Goal: Task Accomplishment & Management: Manage account settings

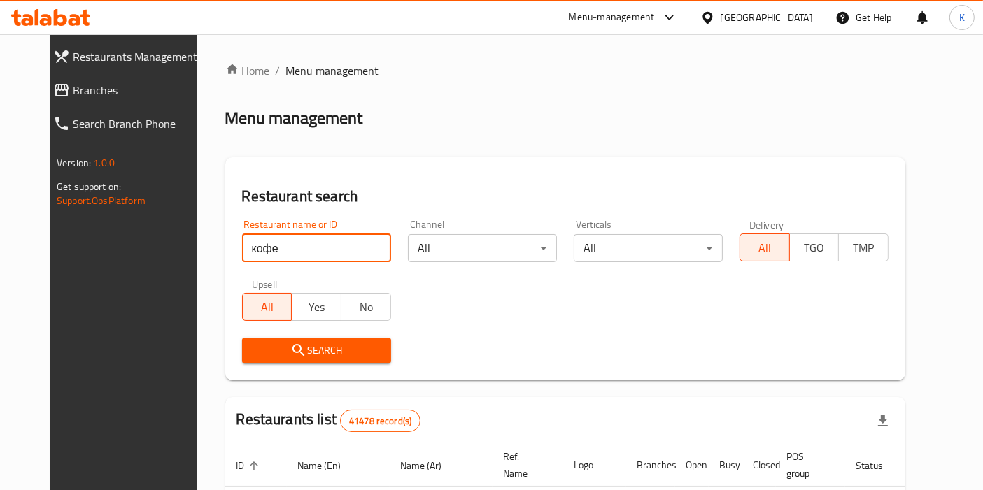
type input "кофе"
click button "Search" at bounding box center [316, 351] width 149 height 26
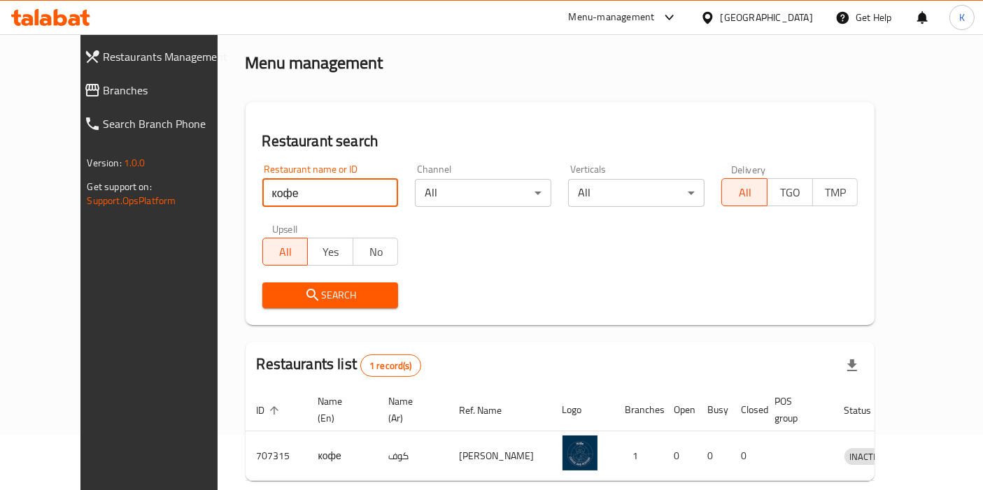
scroll to position [78, 0]
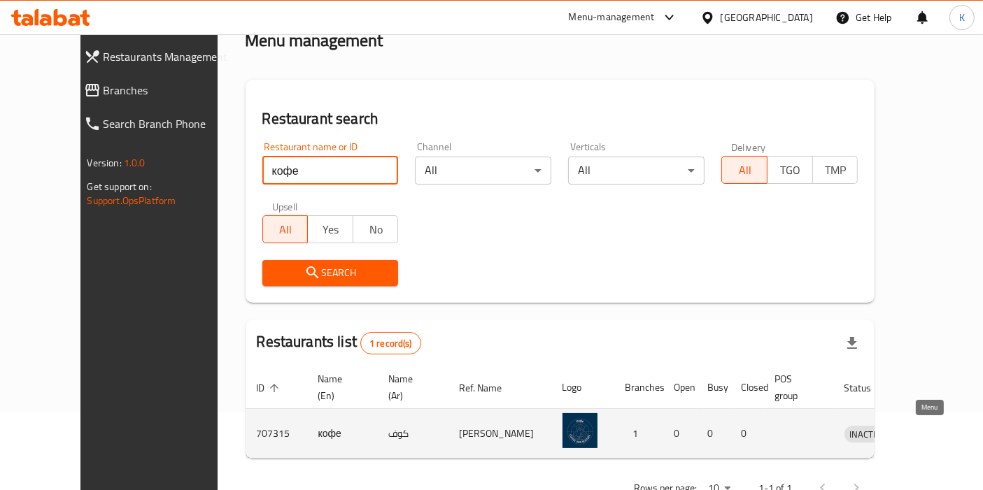
click at [920, 428] on icon "enhanced table" at bounding box center [928, 433] width 17 height 17
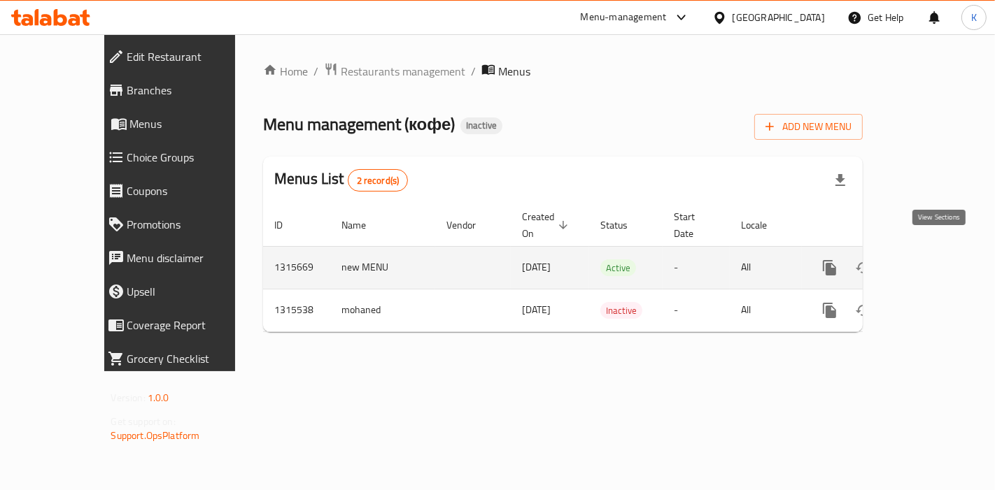
click at [939, 260] on icon "enhanced table" at bounding box center [930, 268] width 17 height 17
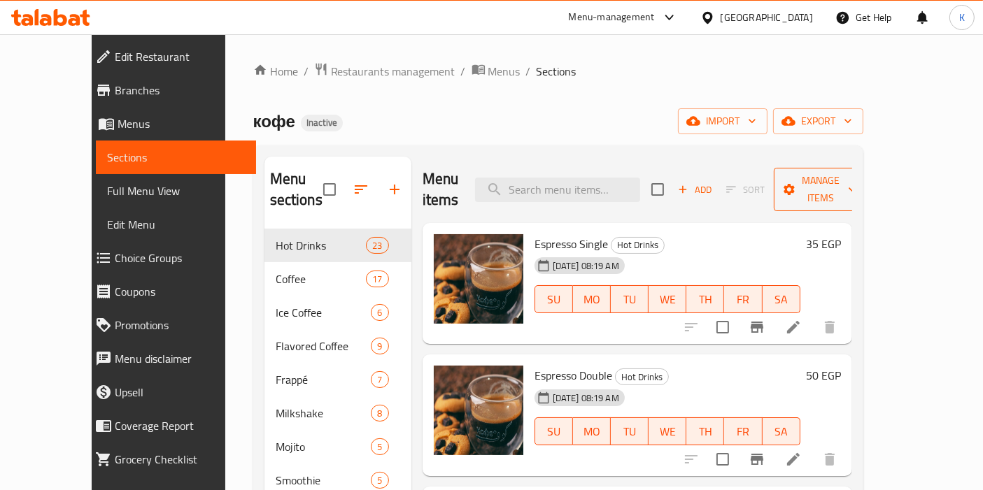
click at [859, 183] on icon "button" at bounding box center [852, 190] width 14 height 14
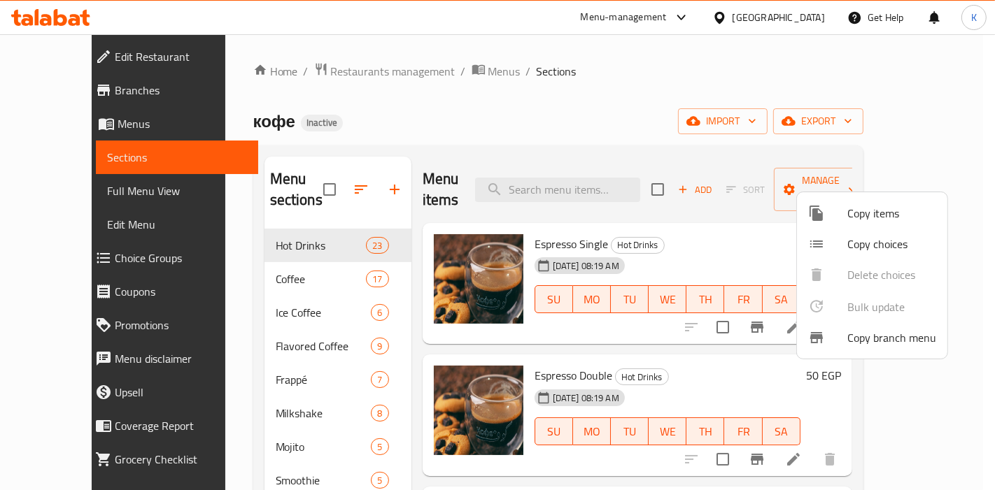
click at [751, 211] on div at bounding box center [497, 245] width 995 height 490
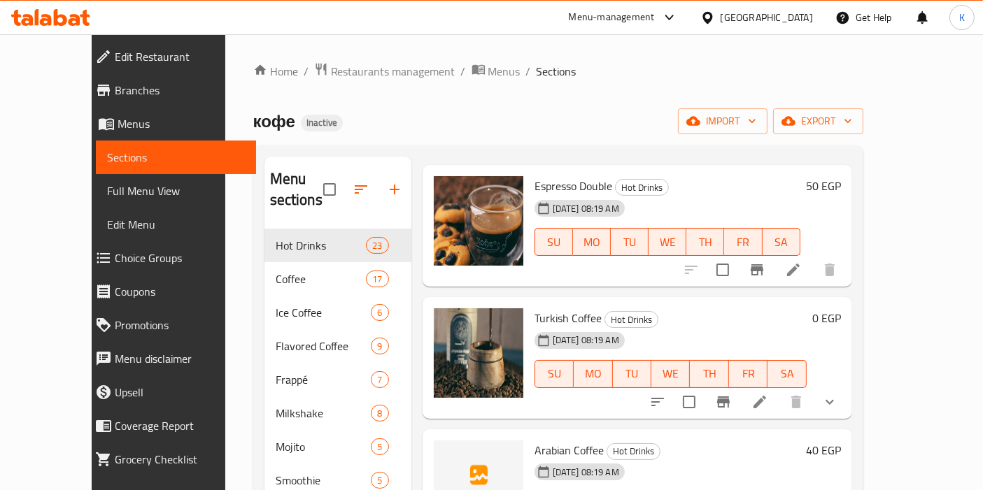
scroll to position [78, 0]
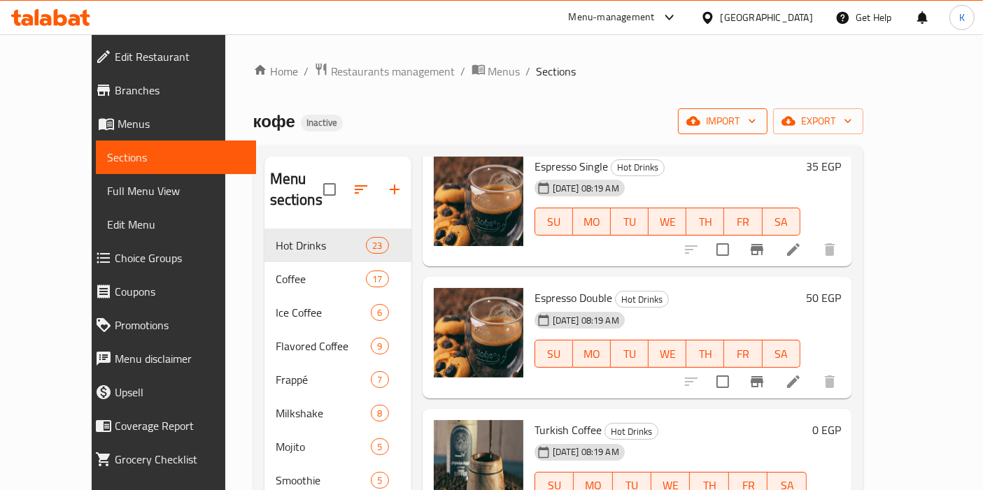
click at [756, 116] on span "import" at bounding box center [722, 121] width 67 height 17
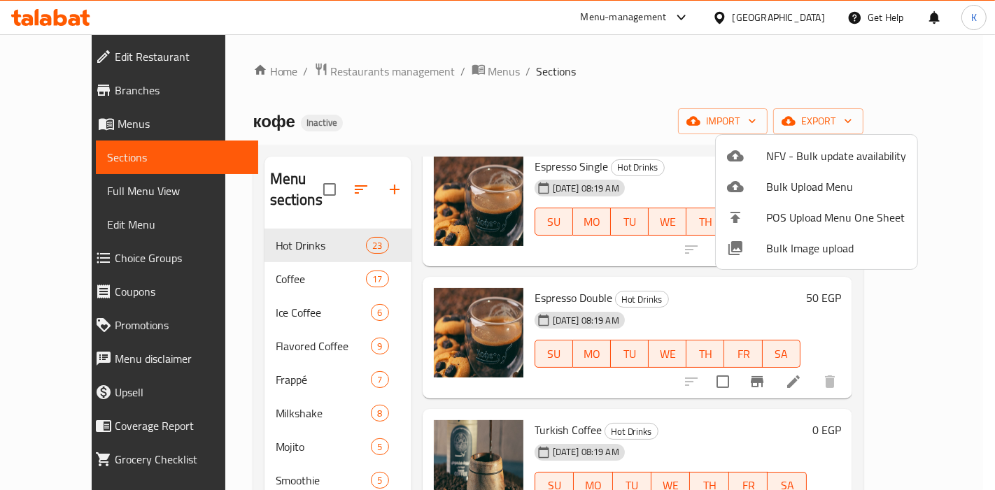
click at [479, 108] on div at bounding box center [497, 245] width 995 height 490
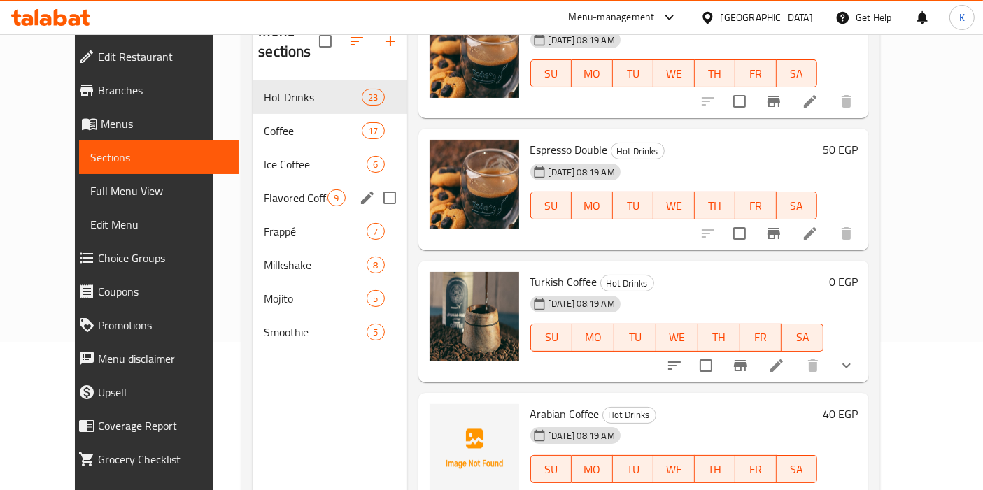
scroll to position [195, 0]
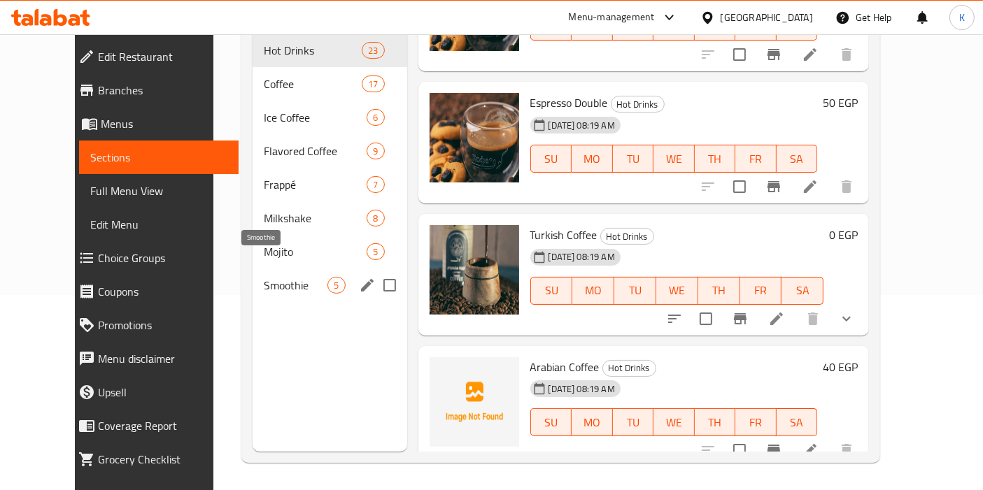
click at [268, 277] on span "Smoothie" at bounding box center [296, 285] width 64 height 17
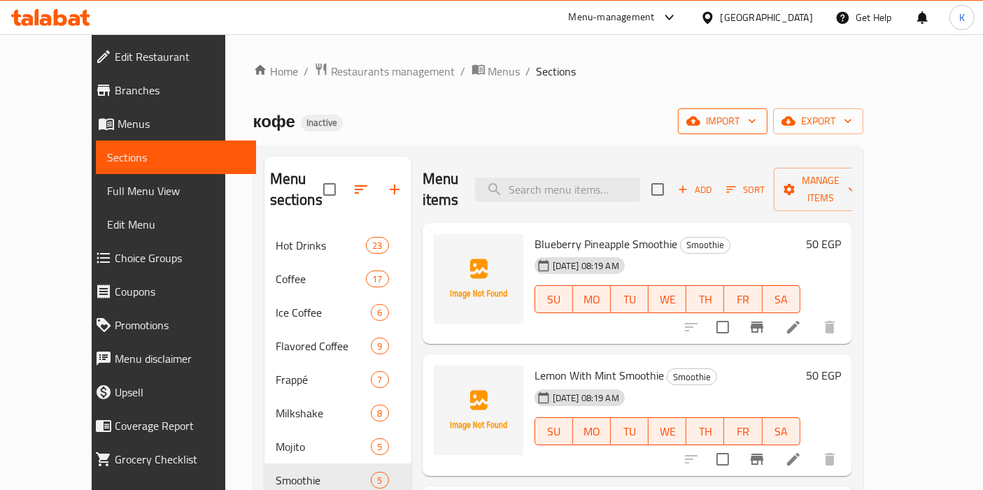
click at [756, 129] on span "import" at bounding box center [722, 121] width 67 height 17
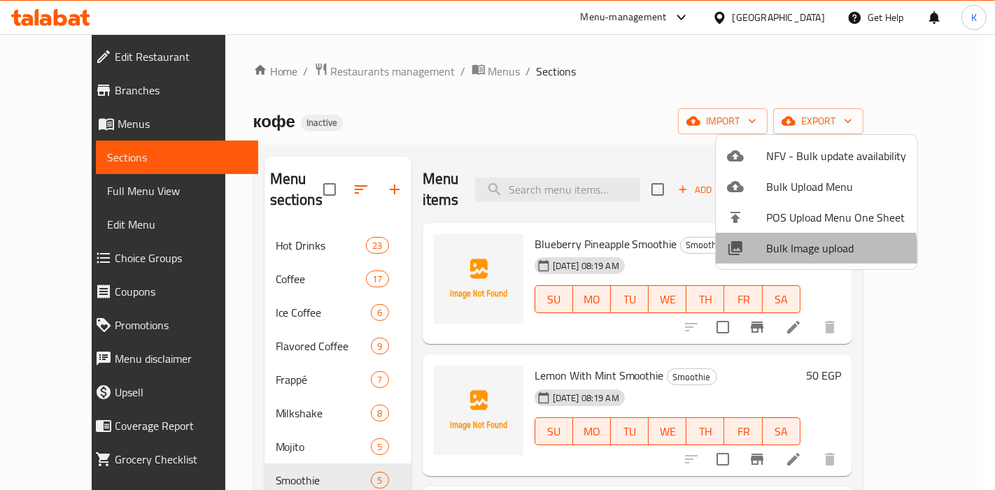
click at [790, 255] on span "Bulk Image upload" at bounding box center [836, 248] width 140 height 17
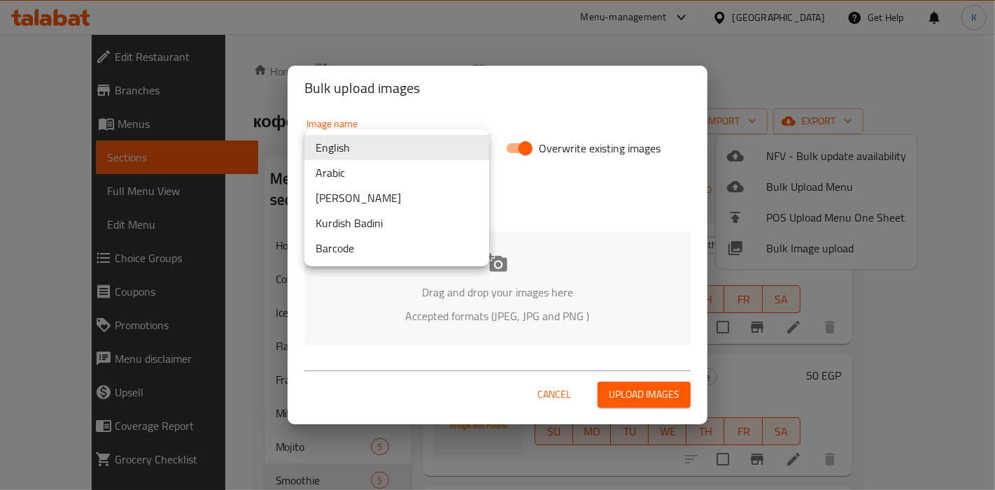
click at [426, 143] on body "​ Menu-management [GEOGRAPHIC_DATA] Get Help K Edit Restaurant Branches Menus S…" at bounding box center [497, 262] width 995 height 456
click at [409, 178] on li "Arabic" at bounding box center [396, 172] width 185 height 25
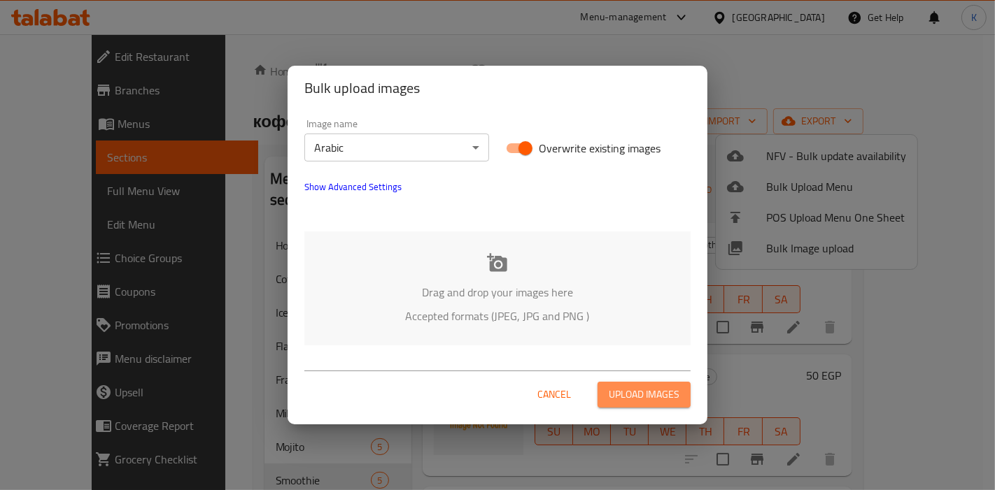
click at [635, 395] on span "Upload images" at bounding box center [644, 394] width 71 height 17
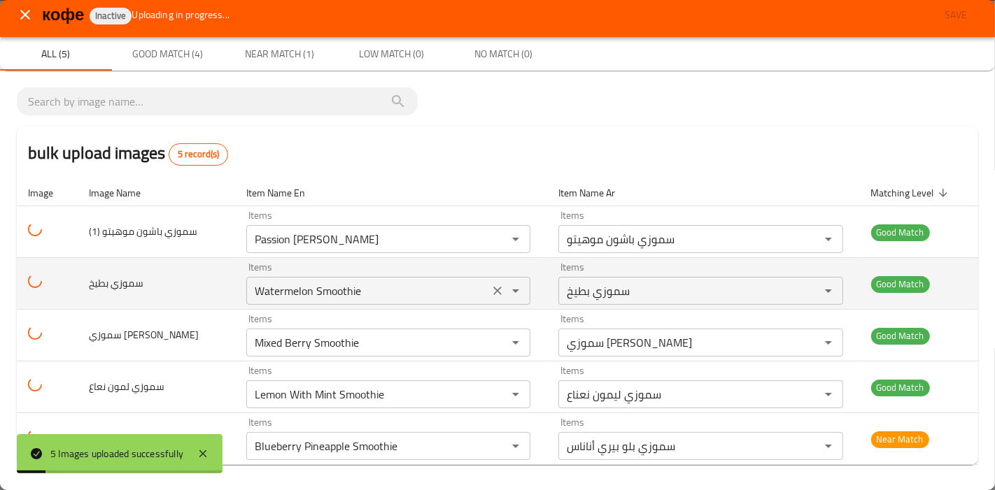
scroll to position [10, 0]
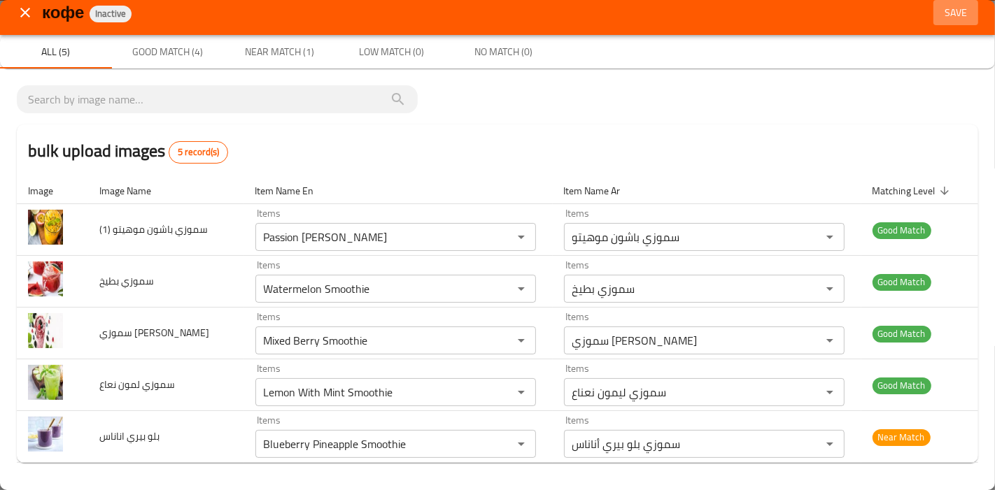
click at [951, 15] on span "Save" at bounding box center [956, 12] width 34 height 17
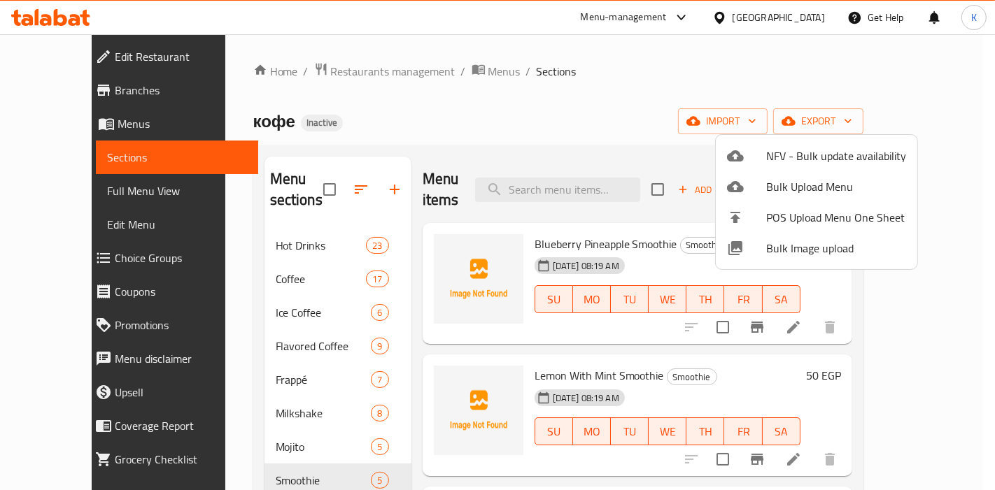
click at [313, 428] on div at bounding box center [497, 245] width 995 height 490
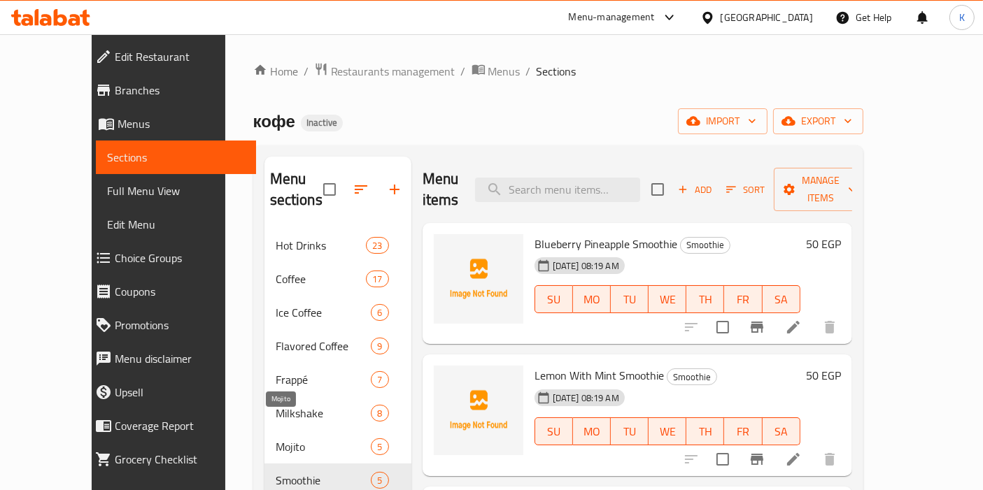
click at [292, 439] on span "Mojito" at bounding box center [324, 447] width 96 height 17
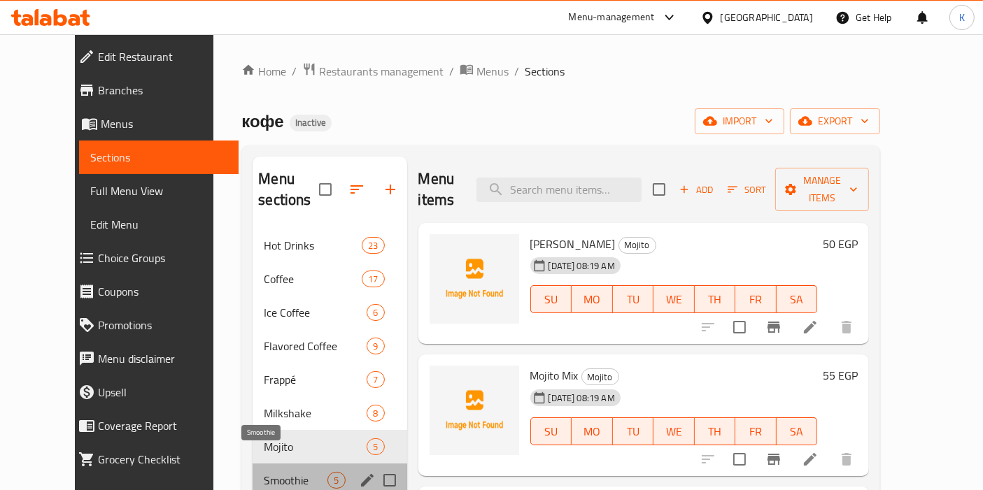
click at [292, 472] on span "Smoothie" at bounding box center [296, 480] width 64 height 17
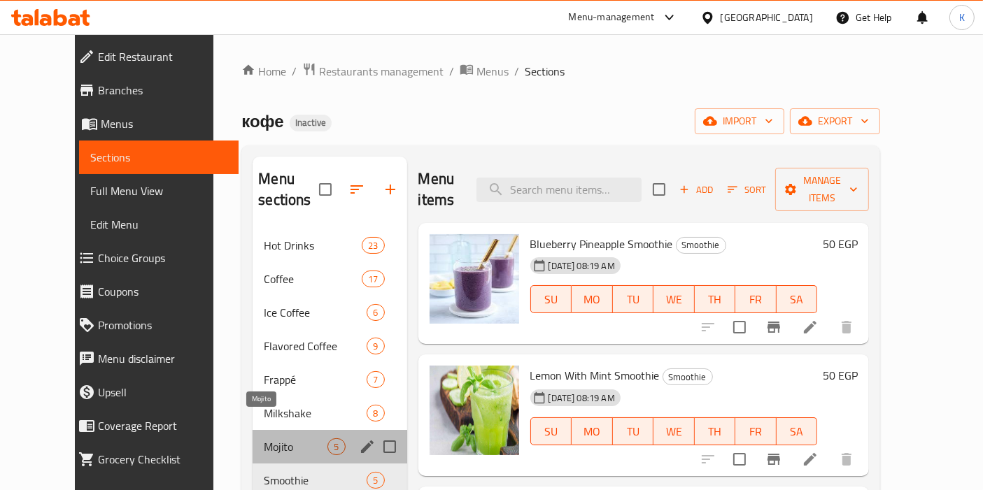
click at [264, 439] on span "Mojito" at bounding box center [296, 447] width 64 height 17
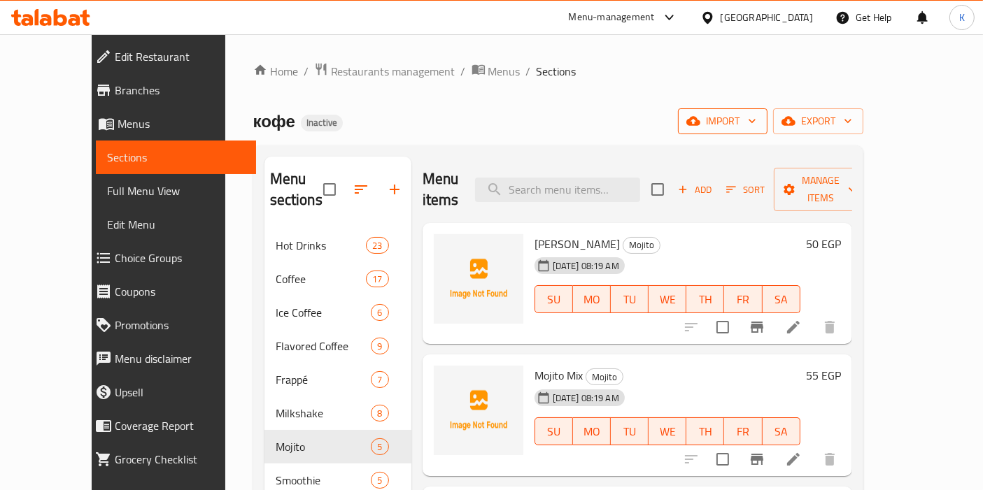
click at [756, 120] on span "import" at bounding box center [722, 121] width 67 height 17
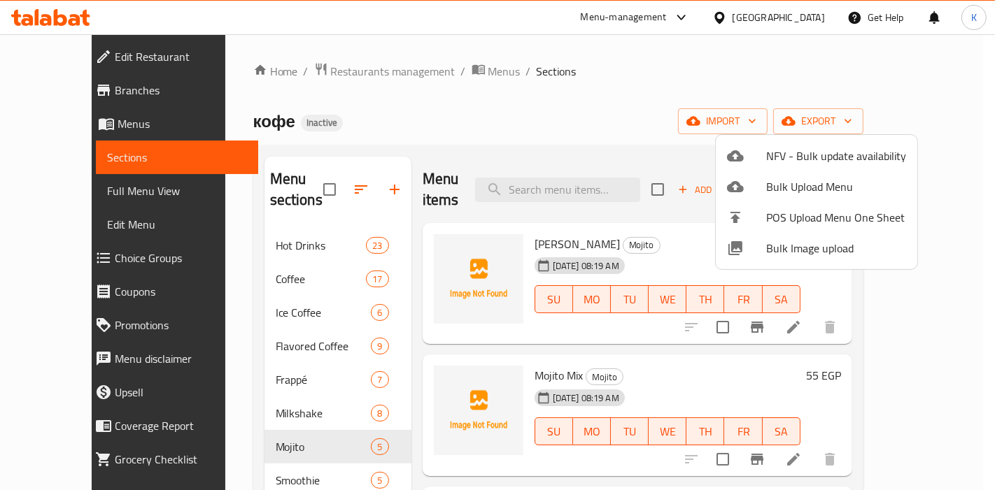
click at [805, 253] on span "Bulk Image upload" at bounding box center [836, 248] width 140 height 17
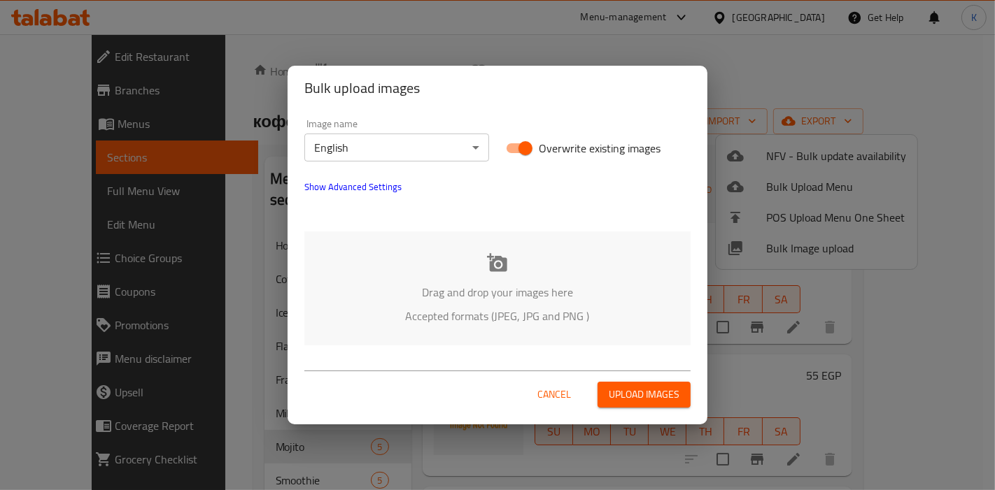
click at [432, 143] on body "​ Menu-management [GEOGRAPHIC_DATA] Get Help K Edit Restaurant Branches Menus S…" at bounding box center [497, 262] width 995 height 456
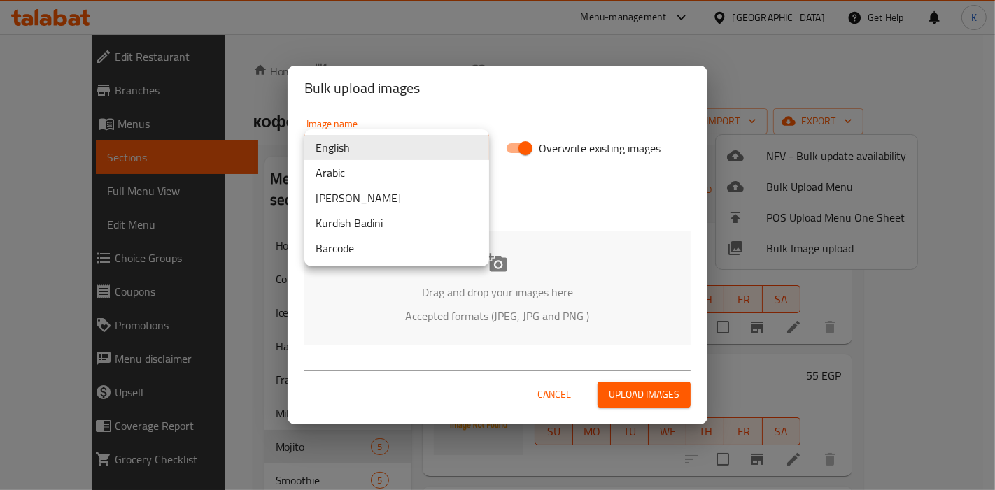
click at [420, 173] on li "Arabic" at bounding box center [396, 172] width 185 height 25
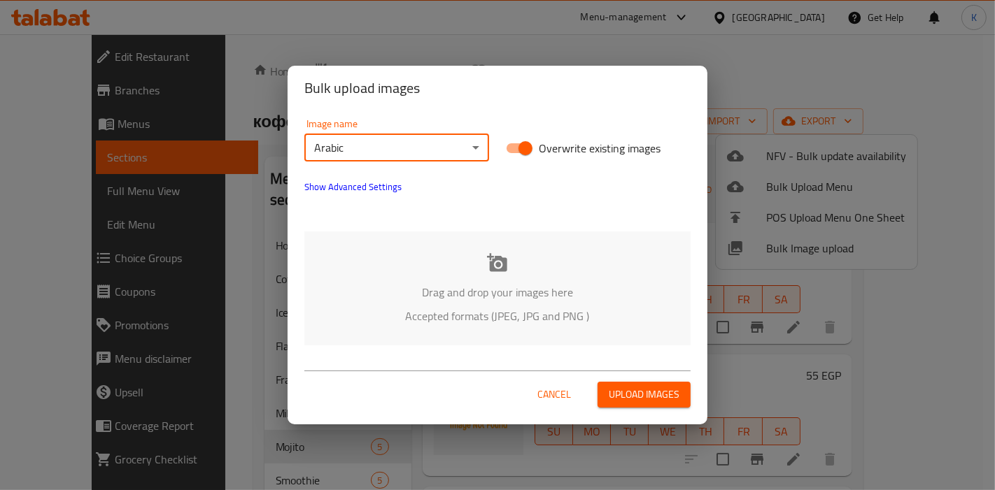
click at [637, 388] on span "Upload images" at bounding box center [644, 394] width 71 height 17
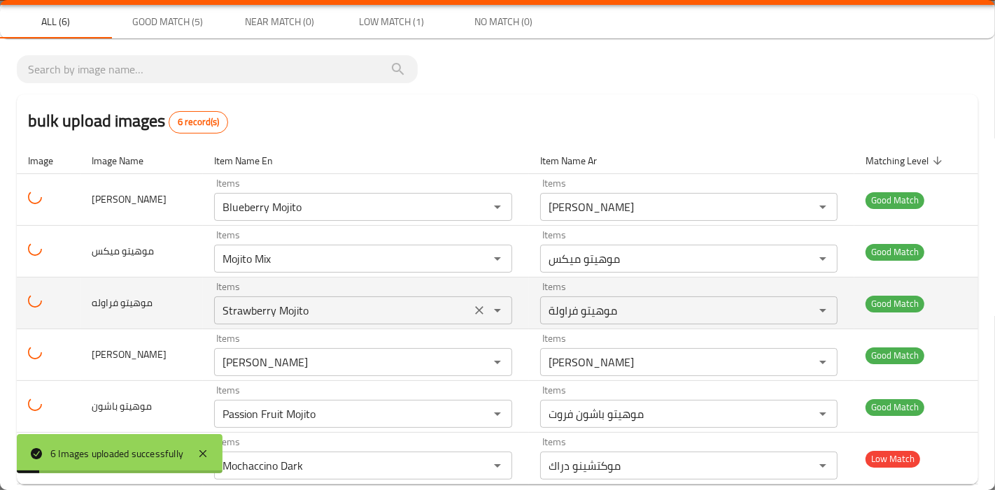
scroll to position [61, 0]
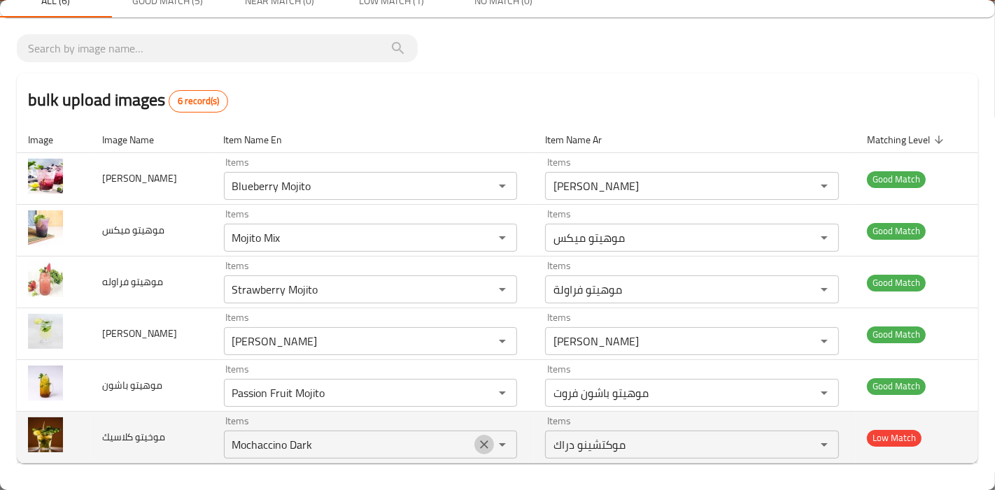
click at [481, 445] on icon "Clear" at bounding box center [485, 445] width 8 height 8
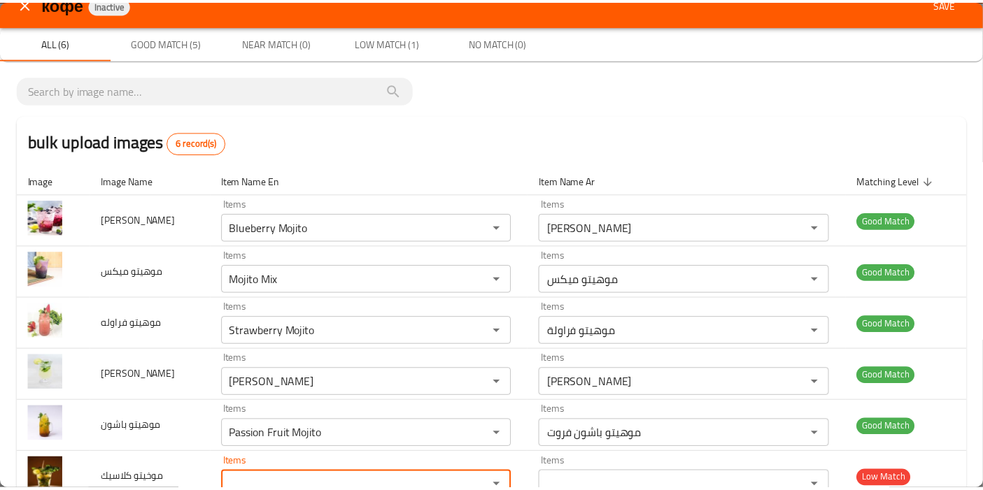
scroll to position [0, 0]
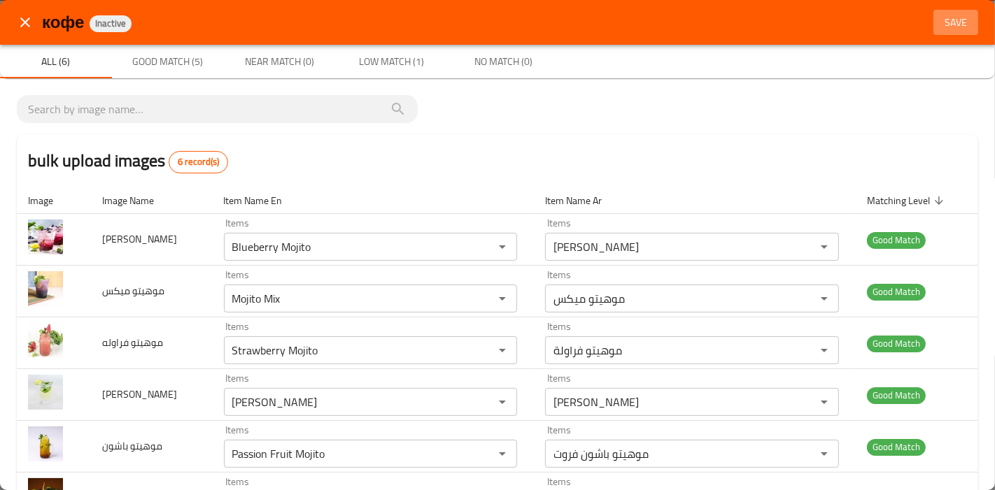
click at [954, 20] on span "Save" at bounding box center [956, 22] width 34 height 17
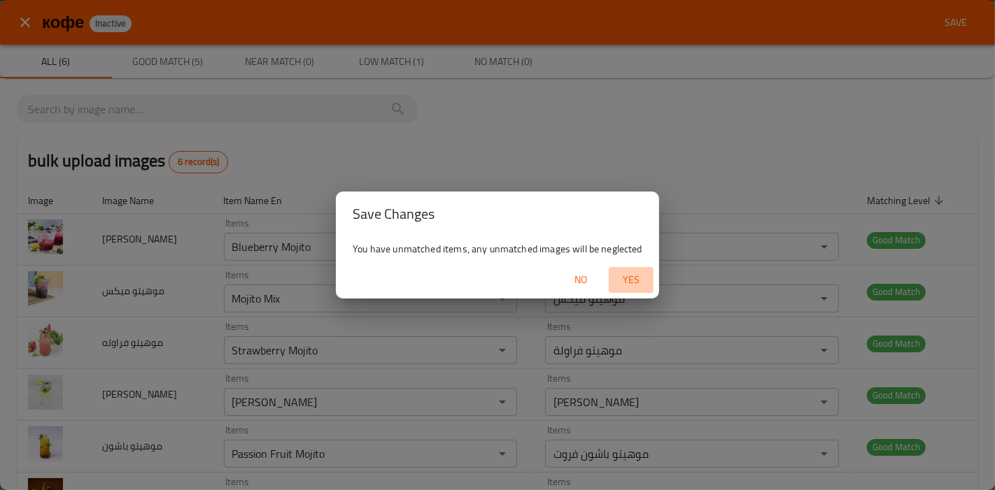
click at [616, 278] on span "Yes" at bounding box center [631, 279] width 34 height 17
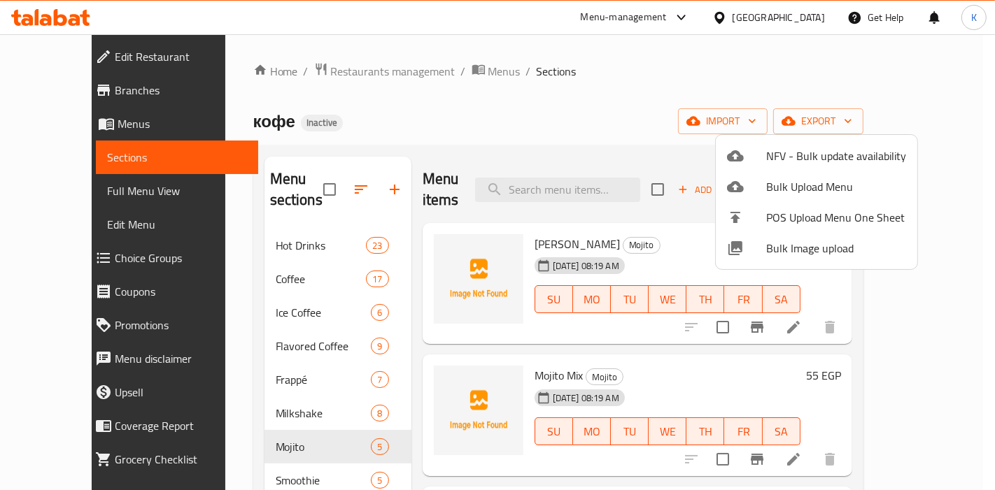
drag, startPoint x: 935, startPoint y: 180, endPoint x: 935, endPoint y: 239, distance: 58.8
click at [935, 239] on div at bounding box center [497, 245] width 995 height 490
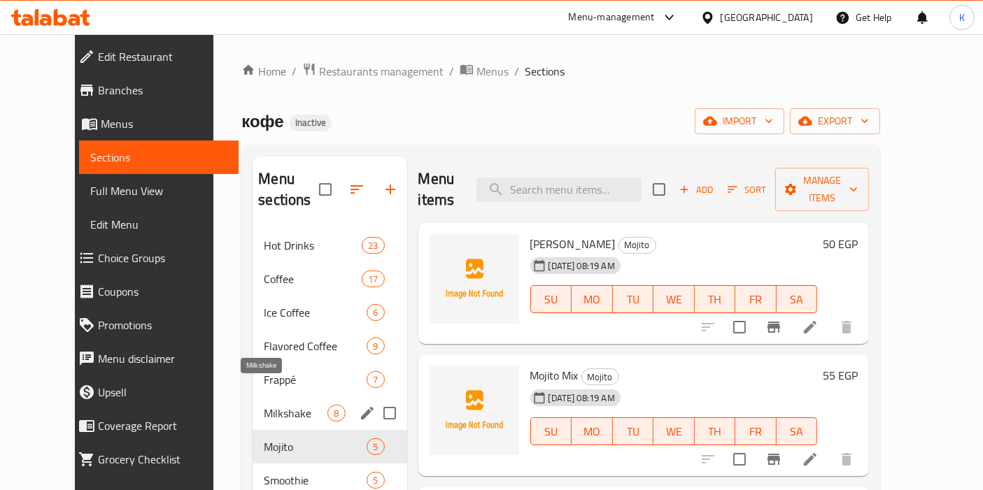
click at [283, 405] on span "Milkshake" at bounding box center [296, 413] width 64 height 17
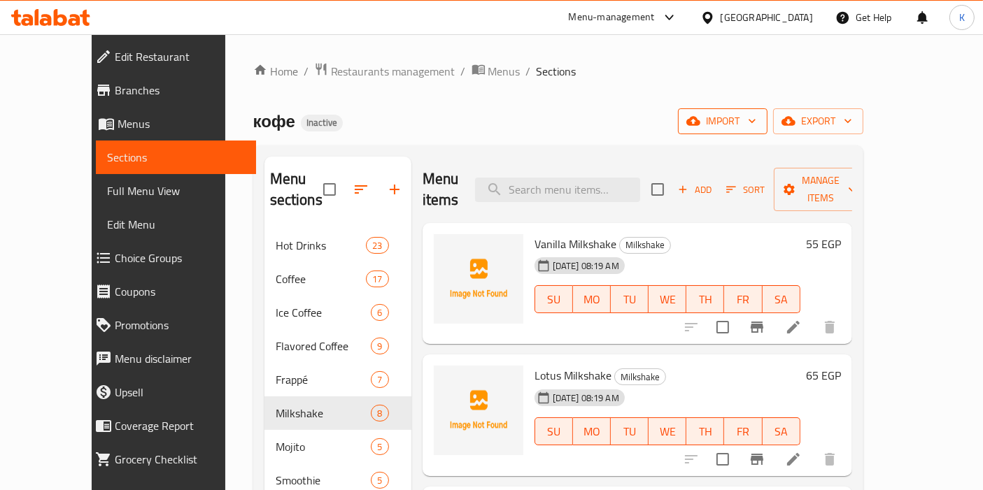
click at [756, 127] on span "import" at bounding box center [722, 121] width 67 height 17
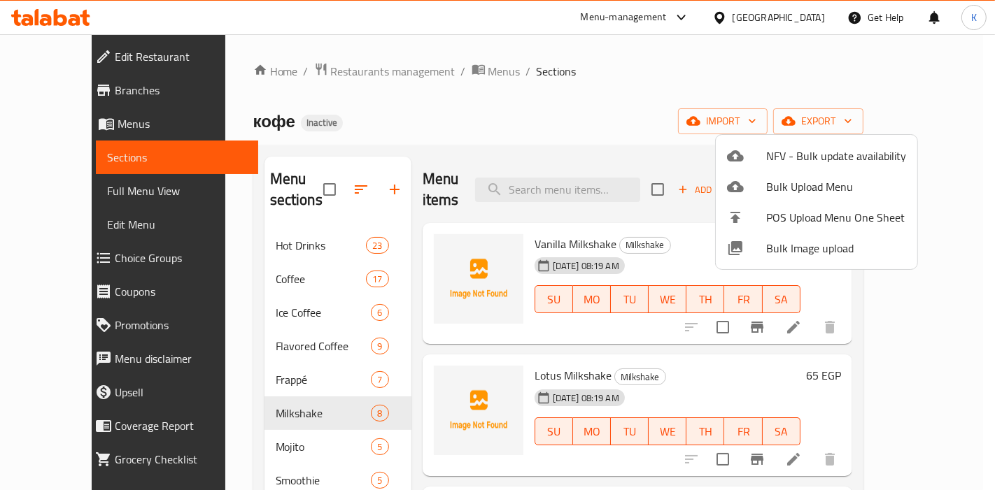
click at [791, 250] on span "Bulk Image upload" at bounding box center [836, 248] width 140 height 17
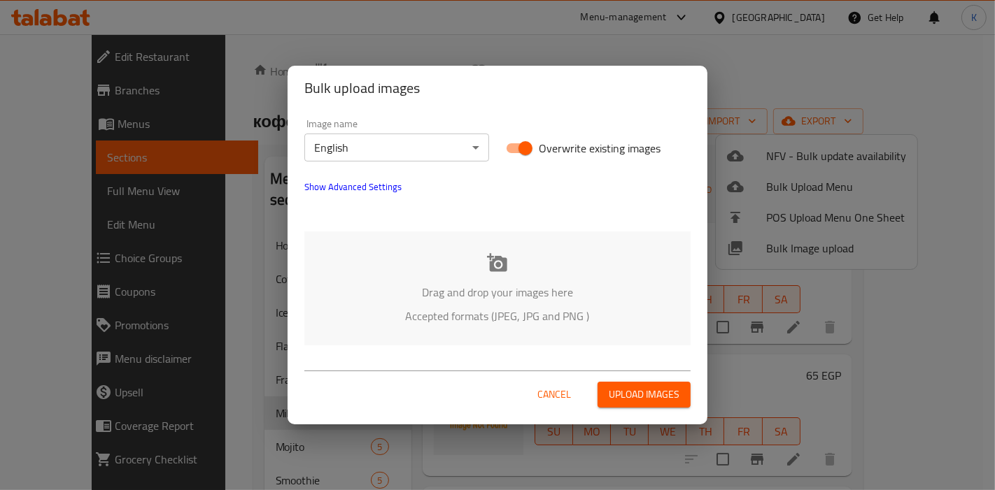
click at [404, 158] on body "​ Menu-management [GEOGRAPHIC_DATA] Get Help K Edit Restaurant Branches Menus S…" at bounding box center [497, 262] width 995 height 456
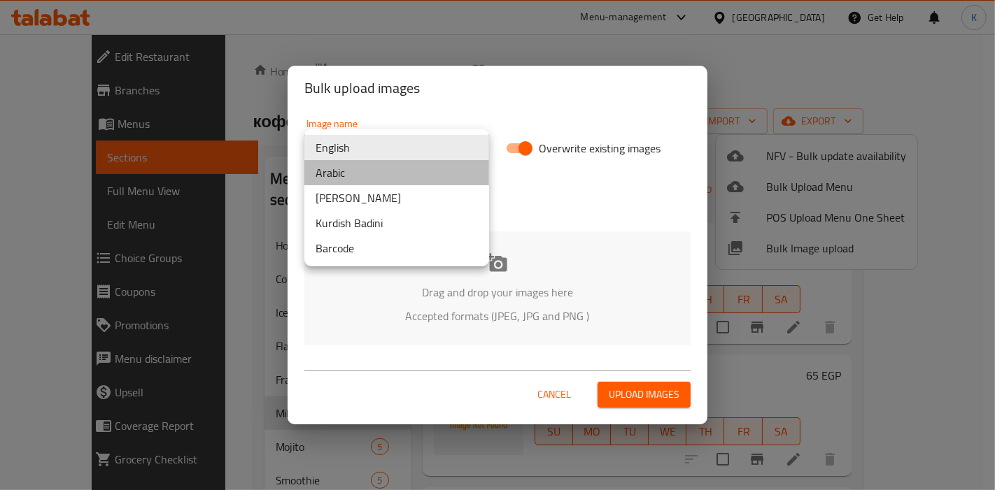
click at [390, 181] on li "Arabic" at bounding box center [396, 172] width 185 height 25
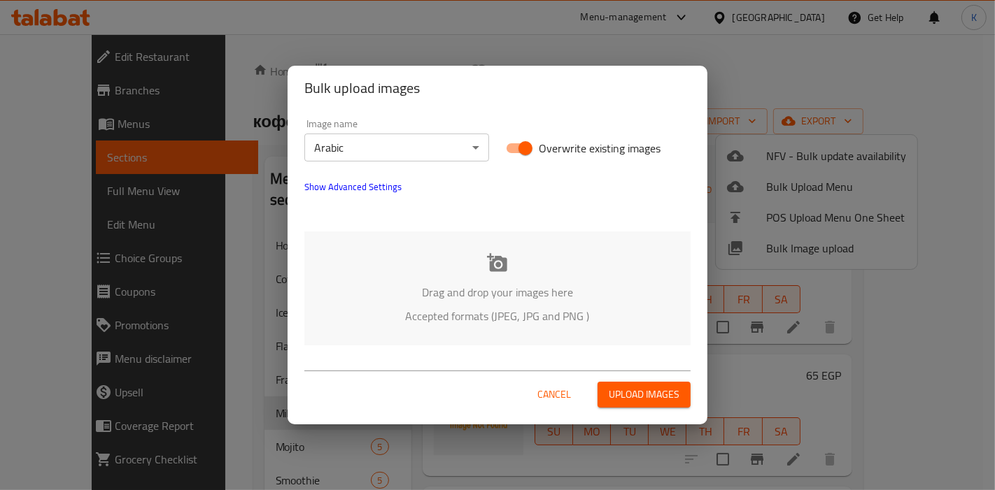
click at [637, 411] on div "Cancel Upload images" at bounding box center [497, 389] width 409 height 59
click at [634, 389] on span "Upload images" at bounding box center [644, 394] width 71 height 17
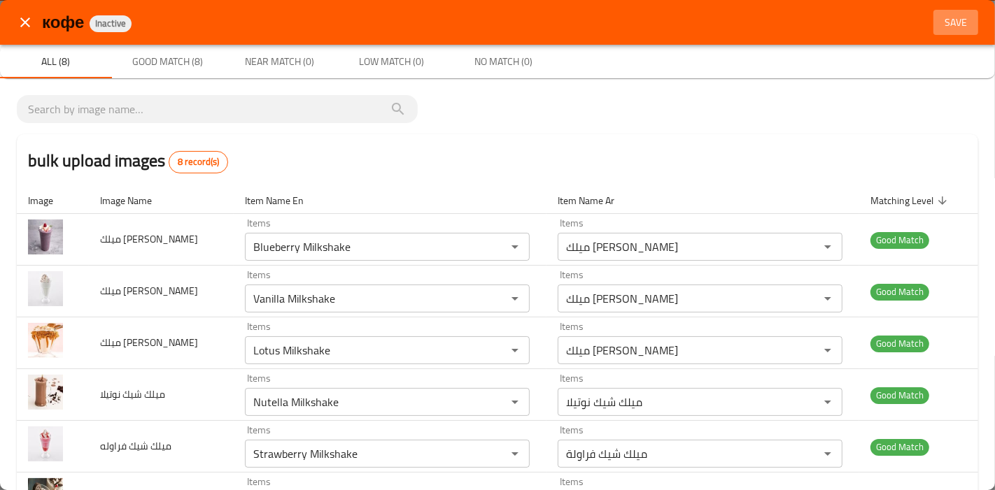
click at [939, 22] on span "Save" at bounding box center [956, 22] width 34 height 17
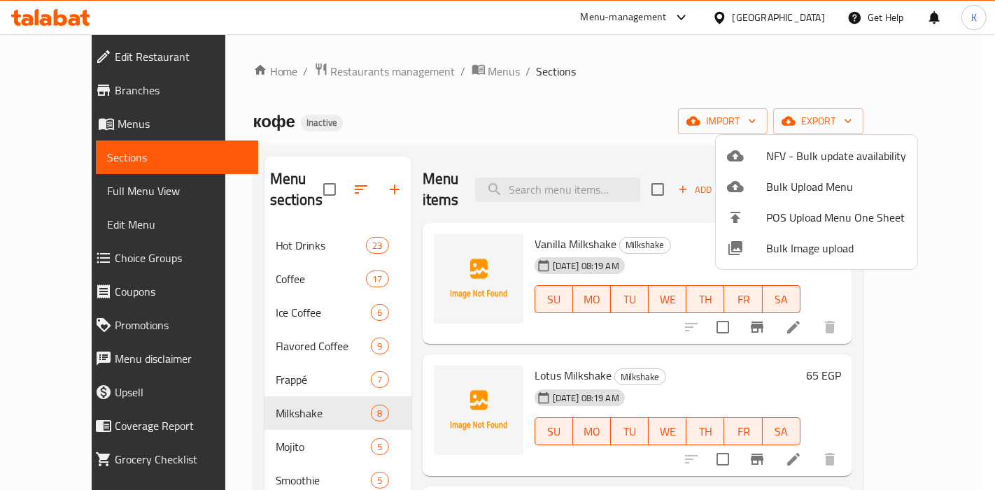
click at [232, 358] on div at bounding box center [497, 245] width 995 height 490
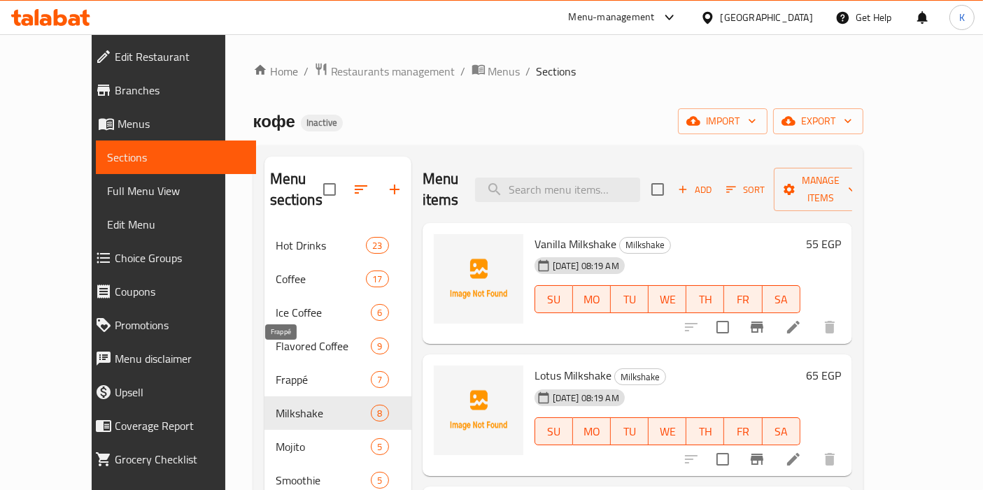
click at [276, 371] on span "Frappé" at bounding box center [324, 379] width 96 height 17
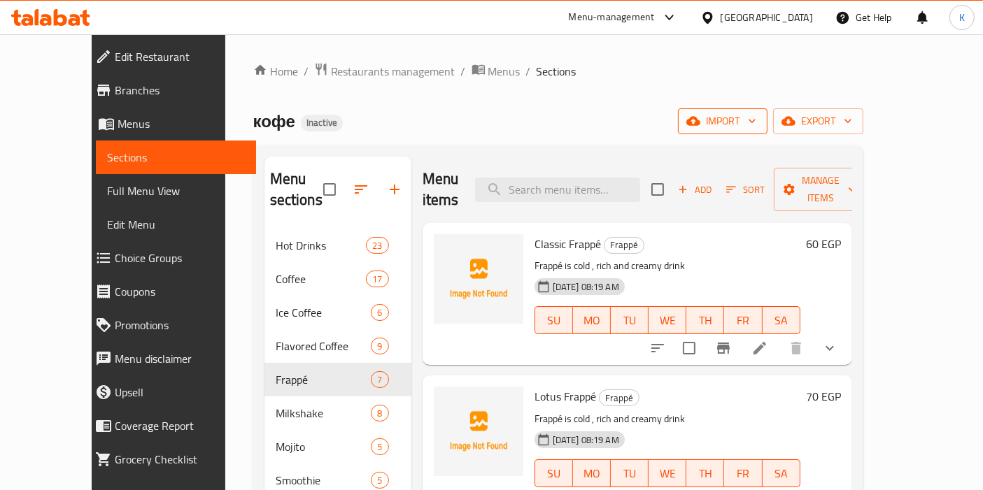
click at [756, 124] on span "import" at bounding box center [722, 121] width 67 height 17
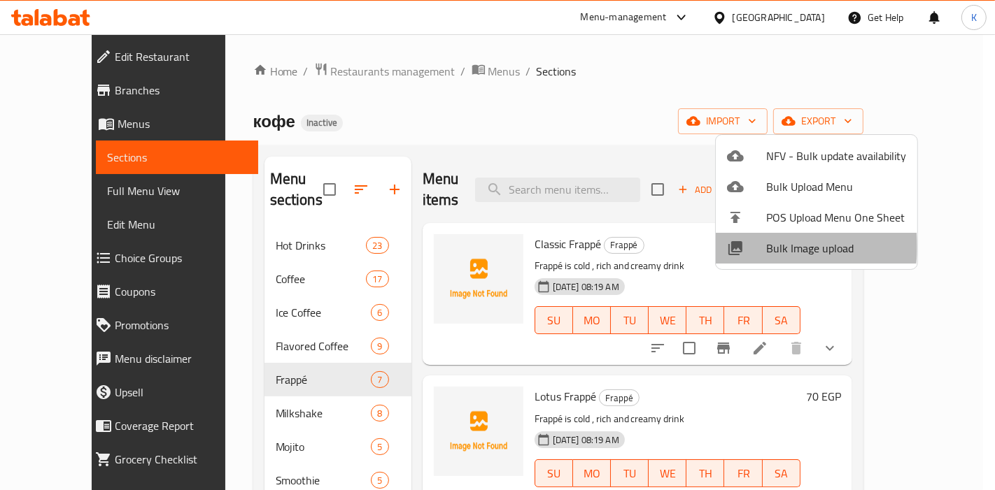
click at [773, 247] on span "Bulk Image upload" at bounding box center [836, 248] width 140 height 17
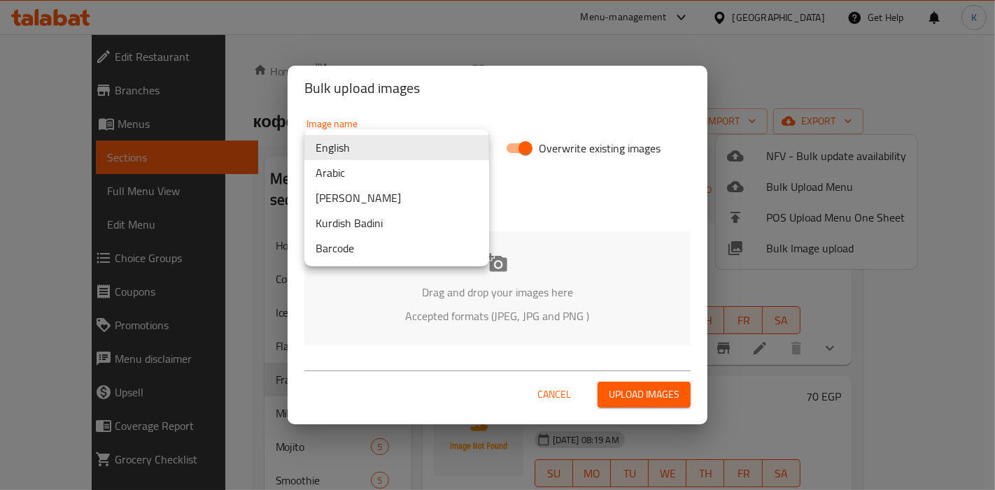
click at [392, 134] on body "​ Menu-management [GEOGRAPHIC_DATA] Get Help K Edit Restaurant Branches Menus S…" at bounding box center [497, 262] width 995 height 456
click at [384, 183] on li "Arabic" at bounding box center [396, 172] width 185 height 25
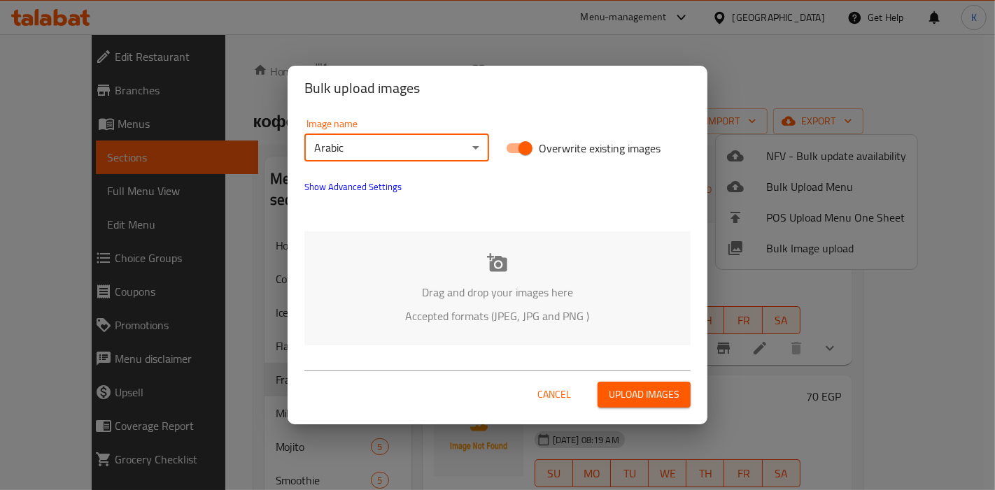
click at [633, 402] on span "Upload images" at bounding box center [644, 394] width 71 height 17
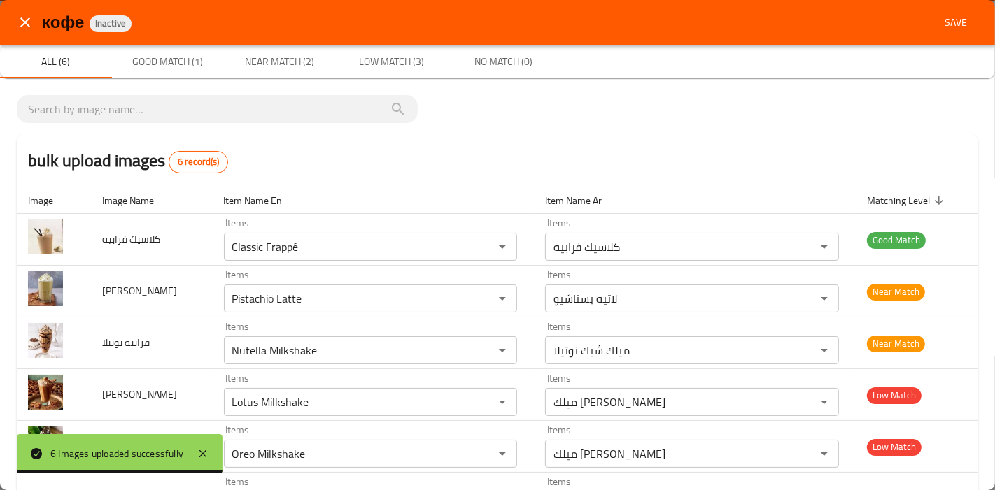
click at [24, 20] on icon "close" at bounding box center [25, 22] width 17 height 17
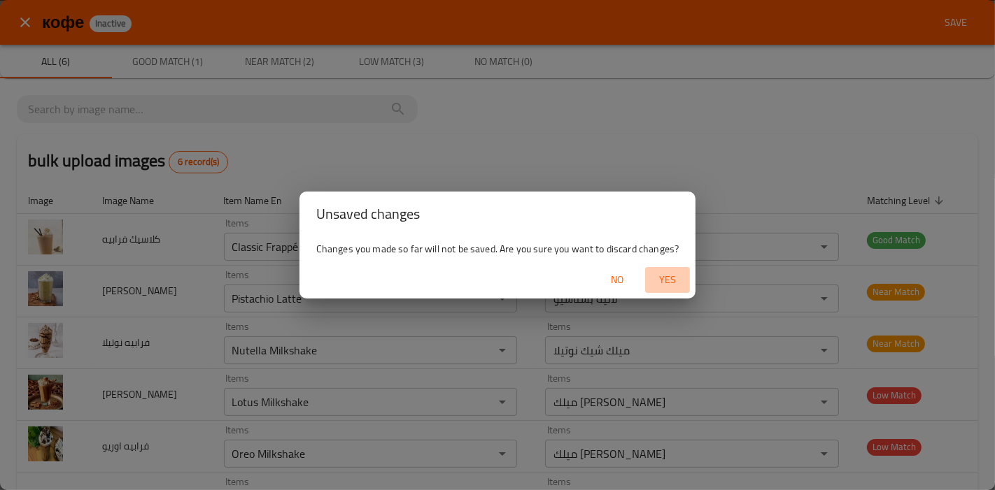
click at [652, 283] on span "Yes" at bounding box center [668, 279] width 34 height 17
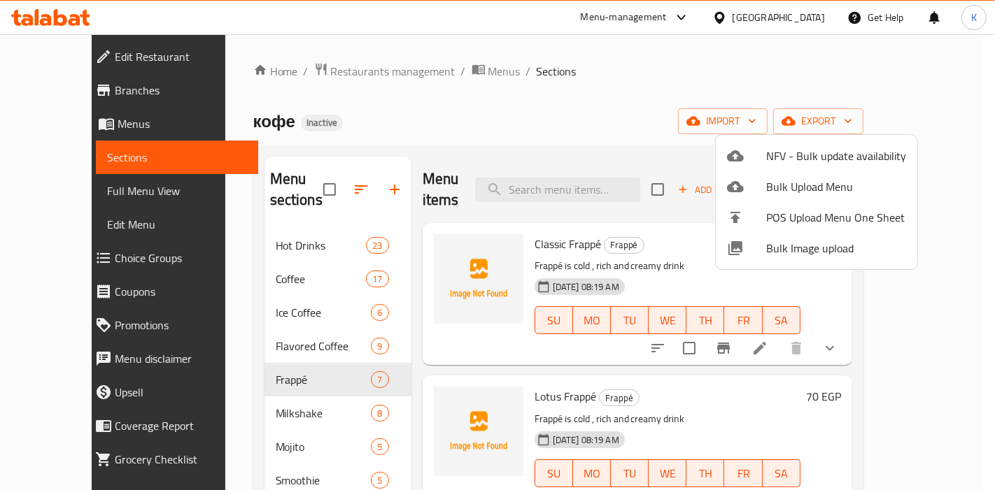
click at [313, 362] on div at bounding box center [497, 245] width 995 height 490
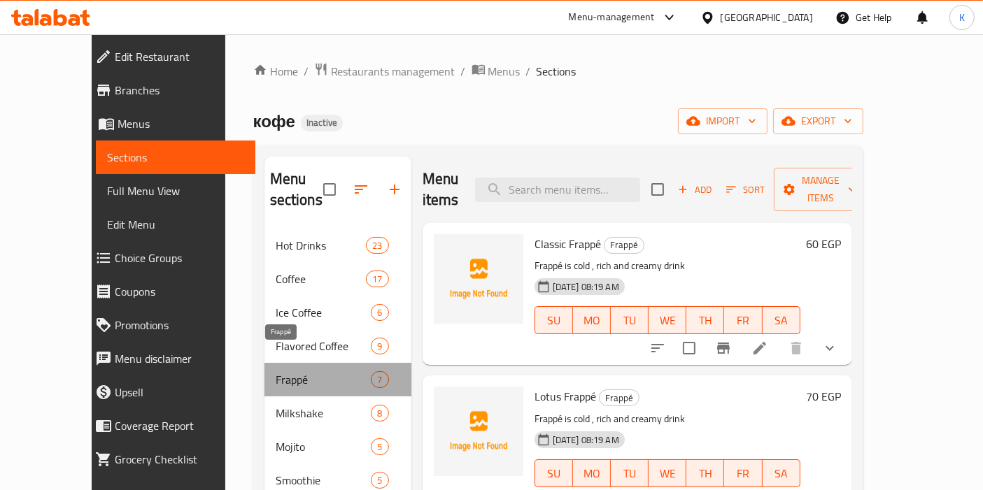
click at [313, 371] on span "Frappé" at bounding box center [324, 379] width 96 height 17
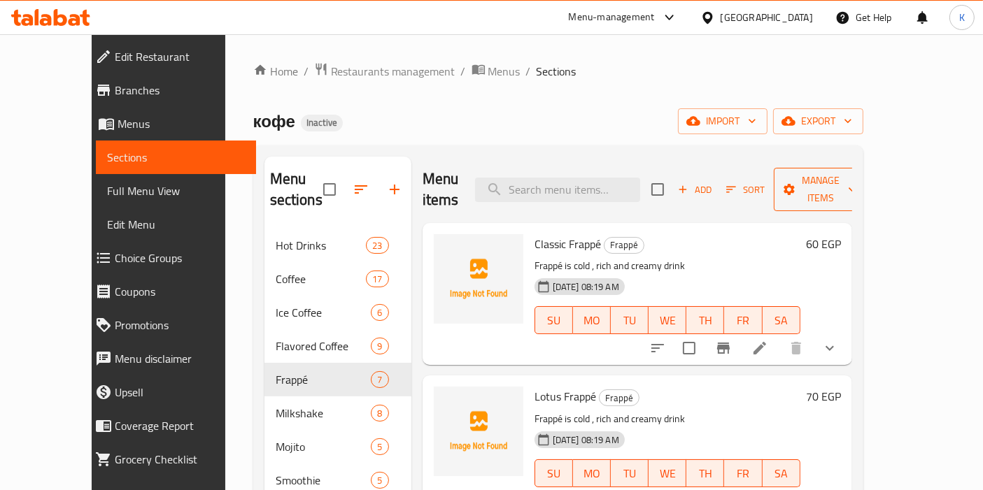
click at [856, 183] on span "Manage items" at bounding box center [820, 189] width 71 height 35
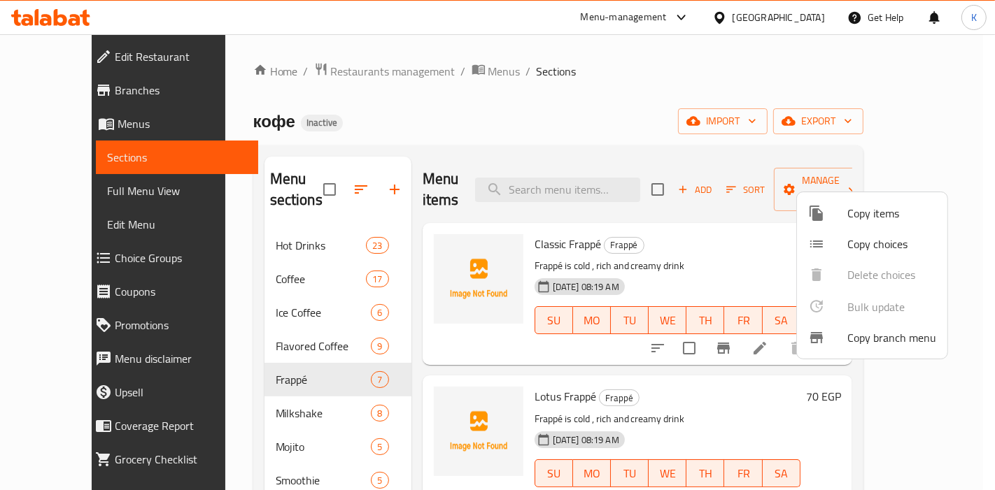
click at [753, 246] on div at bounding box center [497, 245] width 995 height 490
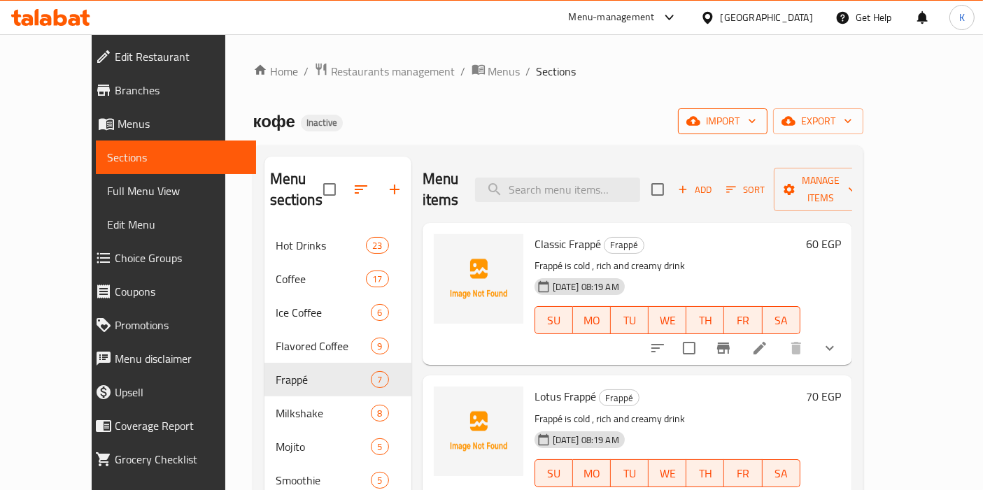
click at [756, 122] on span "import" at bounding box center [722, 121] width 67 height 17
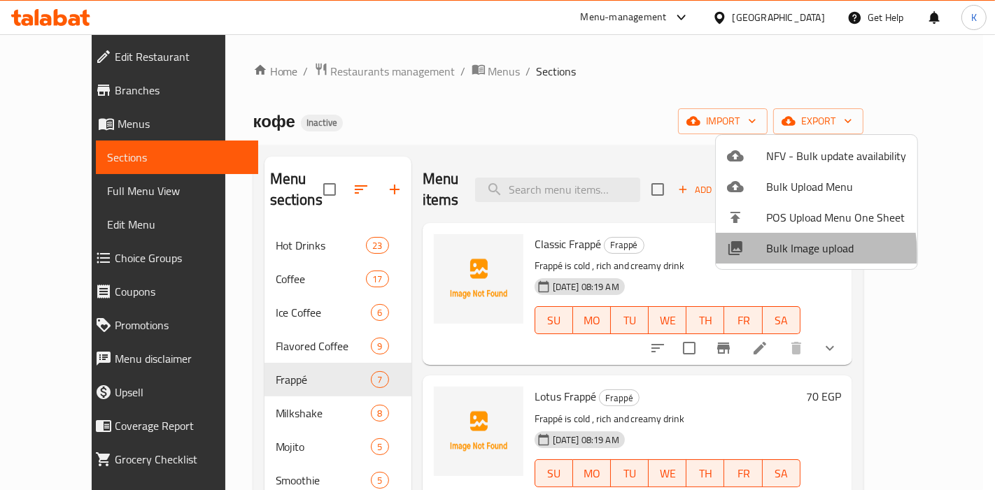
click at [773, 254] on span "Bulk Image upload" at bounding box center [836, 248] width 140 height 17
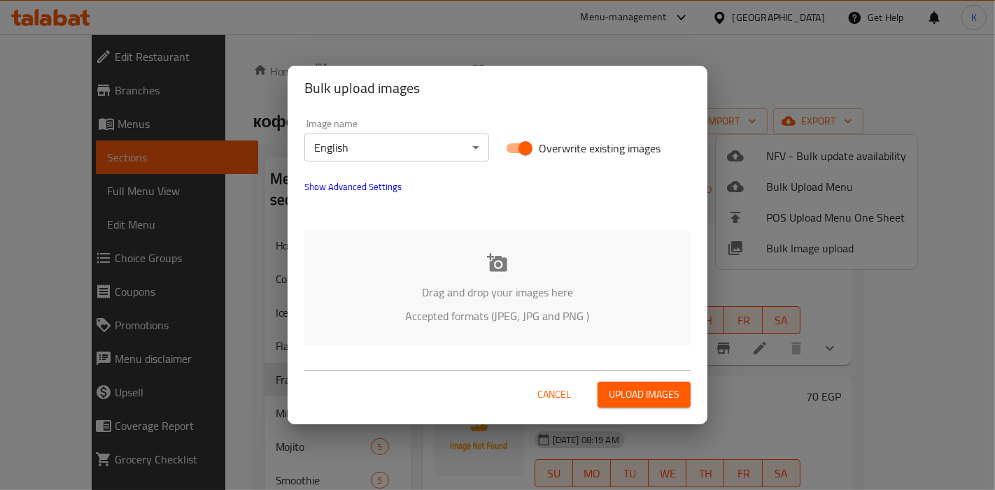
click at [434, 144] on body "​ Menu-management [GEOGRAPHIC_DATA] Get Help K Edit Restaurant Branches Menus S…" at bounding box center [497, 262] width 995 height 456
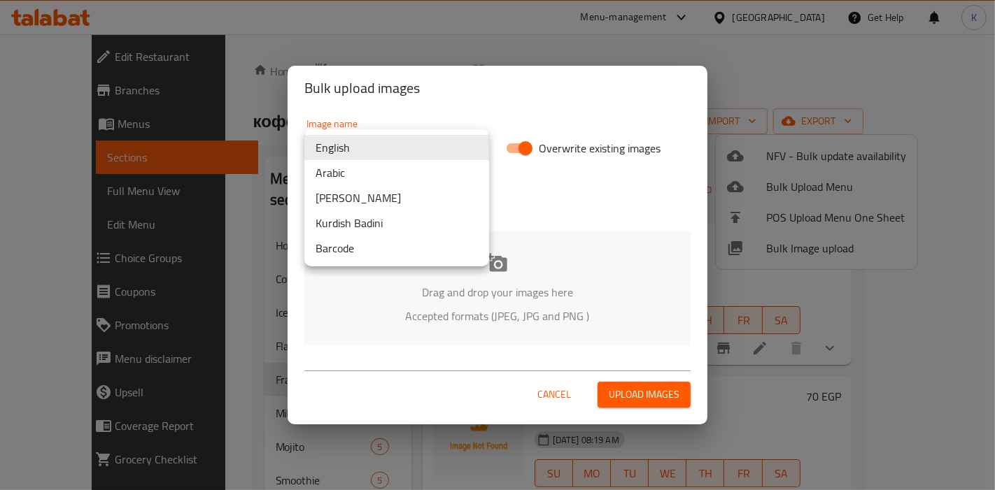
click at [385, 175] on li "Arabic" at bounding box center [396, 172] width 185 height 25
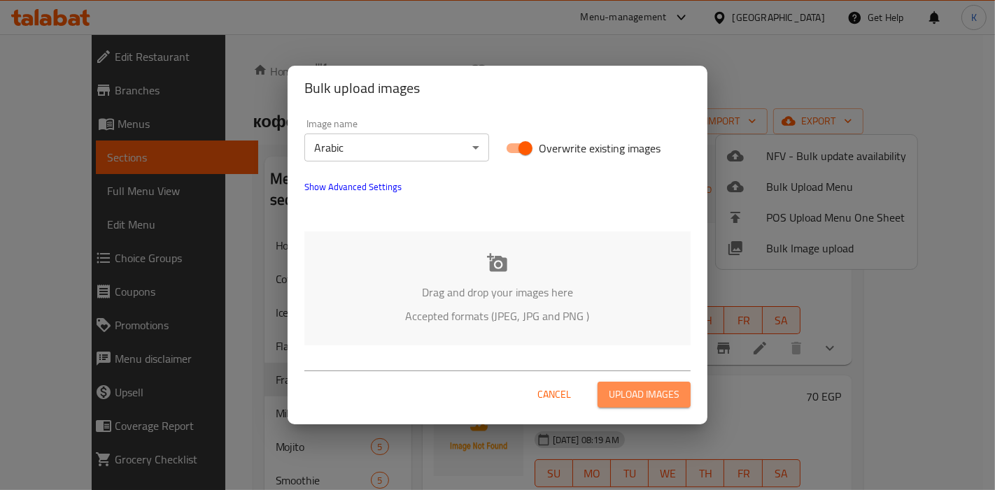
click at [628, 402] on span "Upload images" at bounding box center [644, 394] width 71 height 17
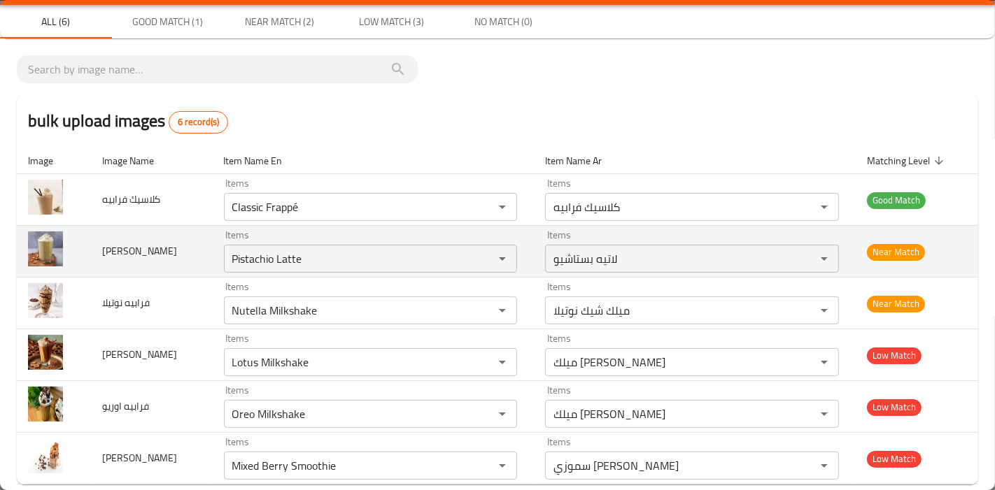
scroll to position [61, 0]
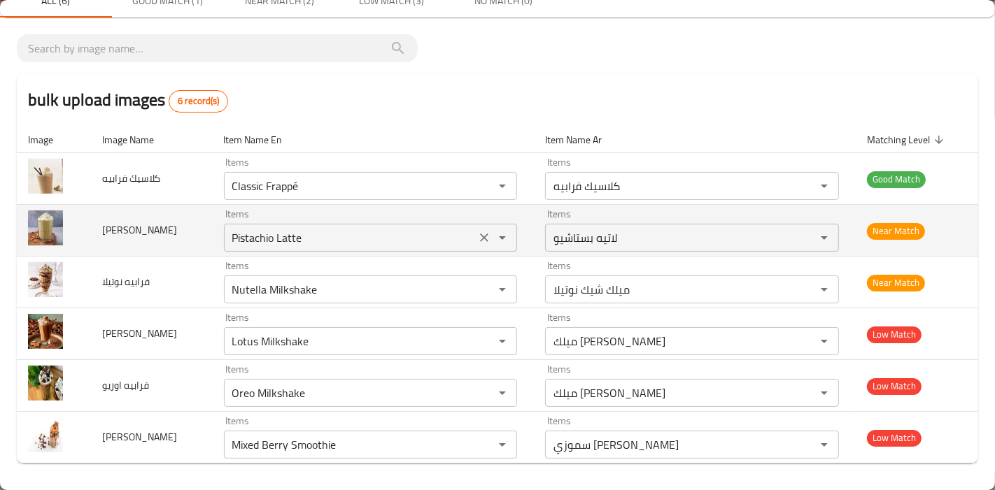
click at [481, 236] on icon "Clear" at bounding box center [485, 238] width 8 height 8
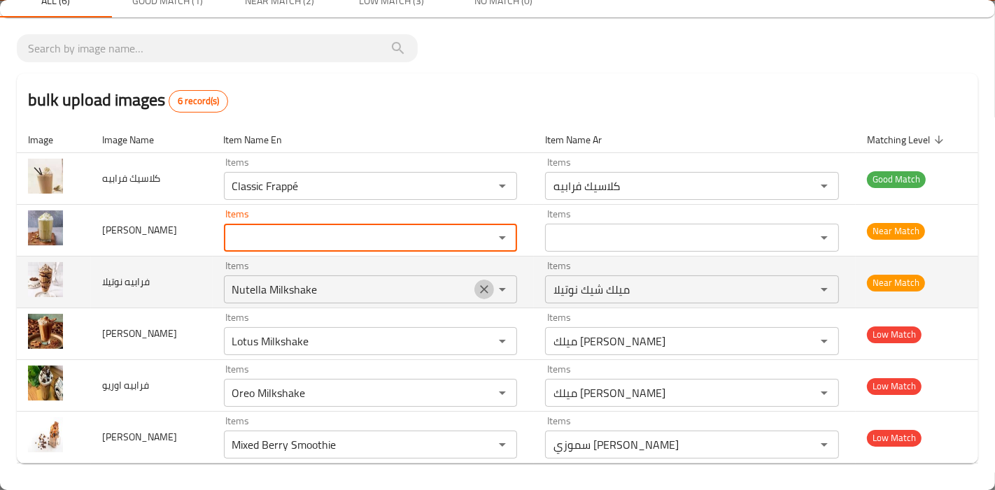
click at [481, 287] on icon "Clear" at bounding box center [485, 289] width 8 height 8
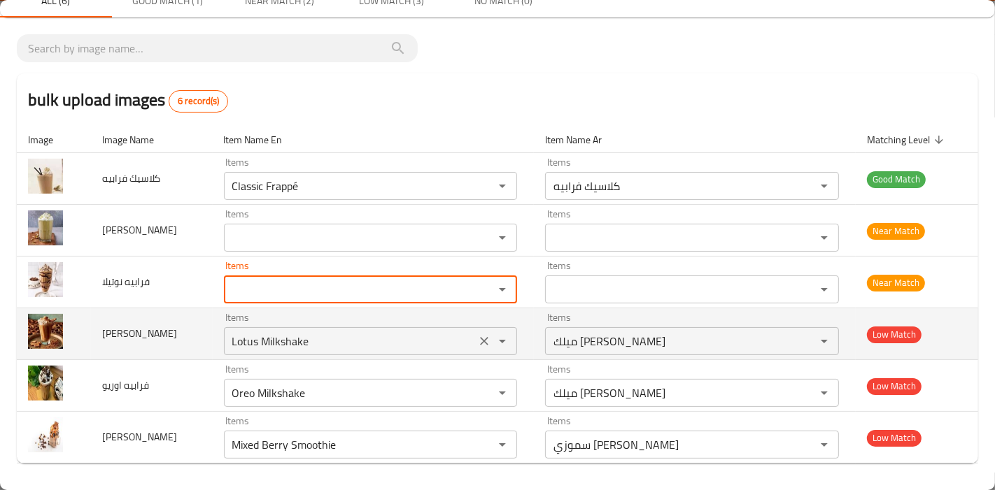
click at [481, 344] on icon "Clear" at bounding box center [485, 341] width 8 height 8
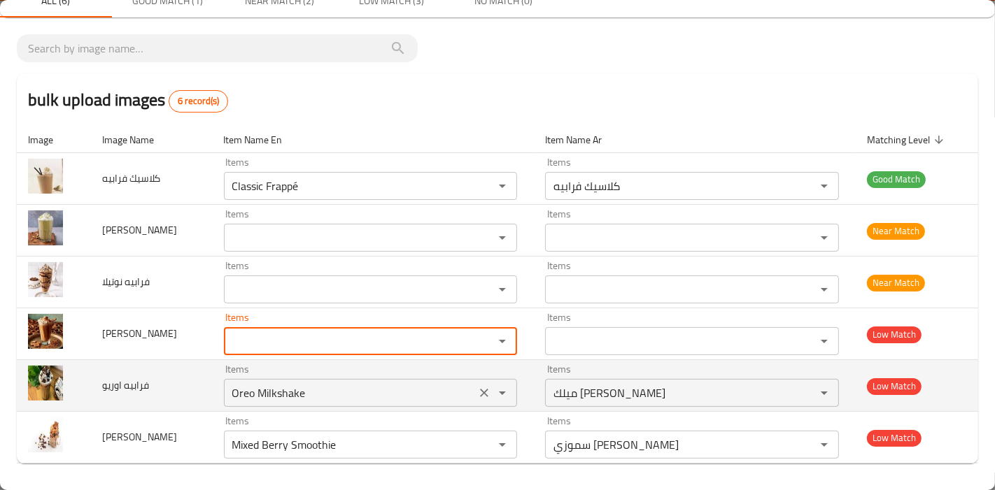
click at [477, 396] on icon "Clear" at bounding box center [484, 393] width 14 height 14
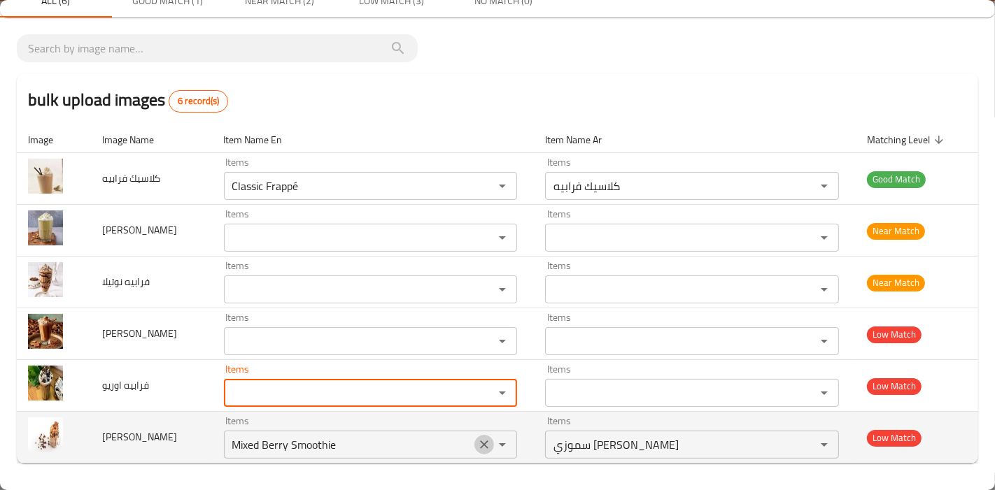
click at [477, 444] on icon "Clear" at bounding box center [484, 445] width 14 height 14
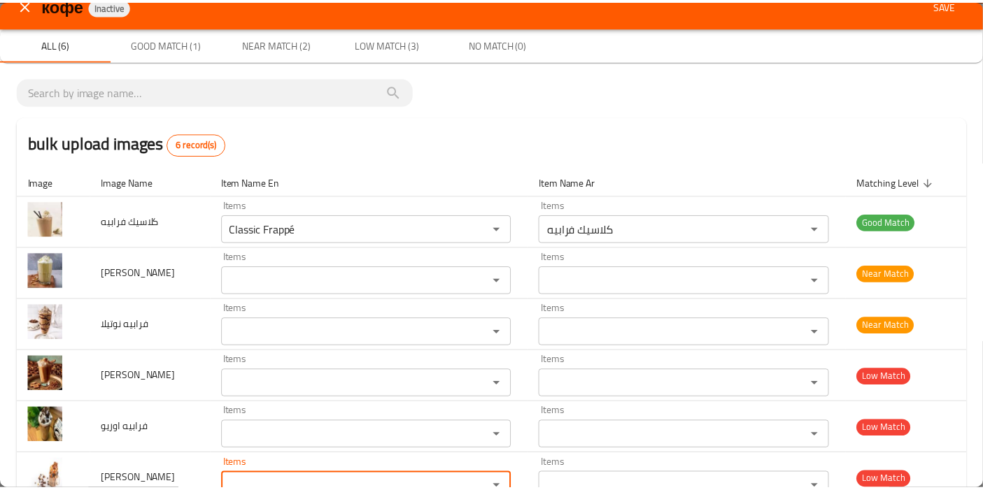
scroll to position [0, 0]
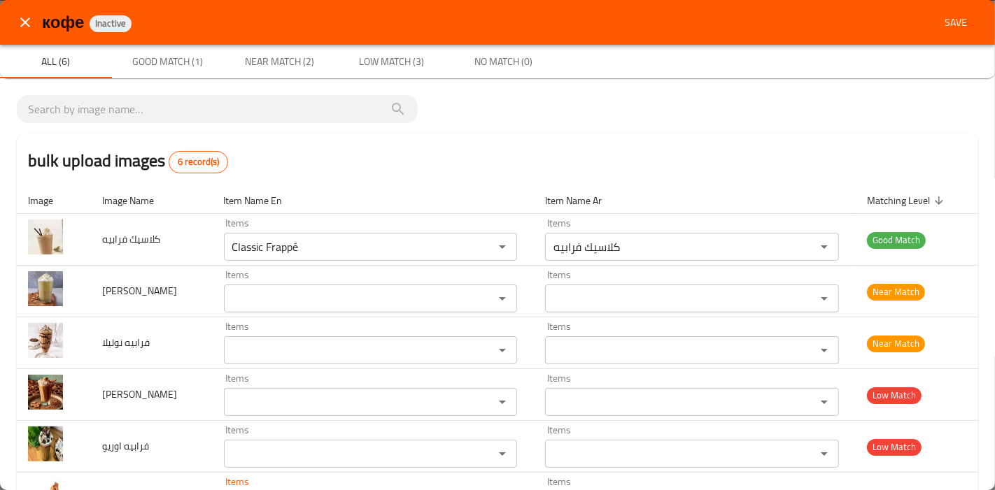
click at [955, 17] on span "Save" at bounding box center [956, 22] width 34 height 17
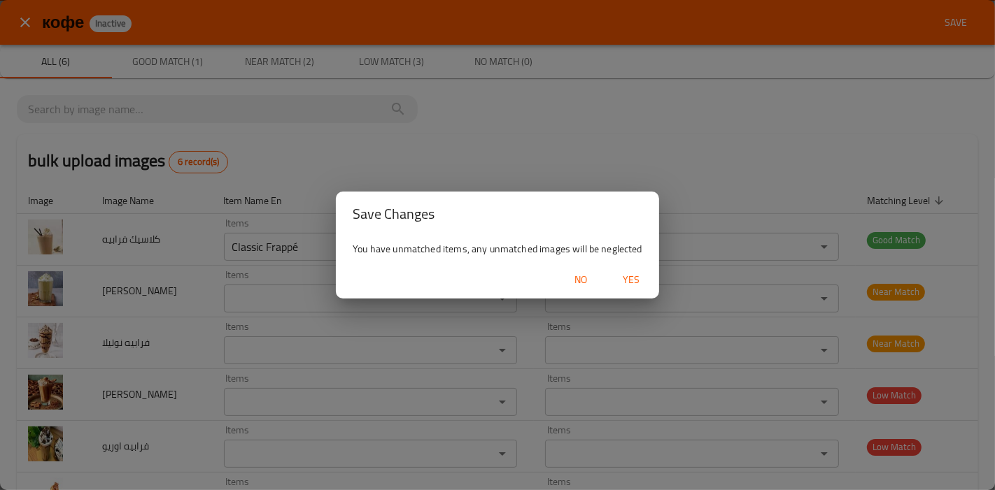
click at [630, 288] on span "Yes" at bounding box center [631, 279] width 34 height 17
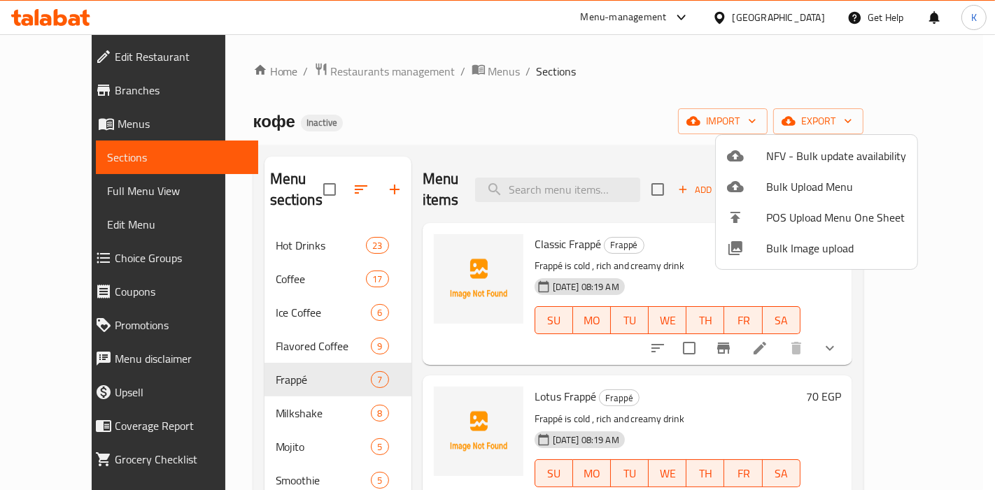
click at [720, 376] on div at bounding box center [497, 245] width 995 height 490
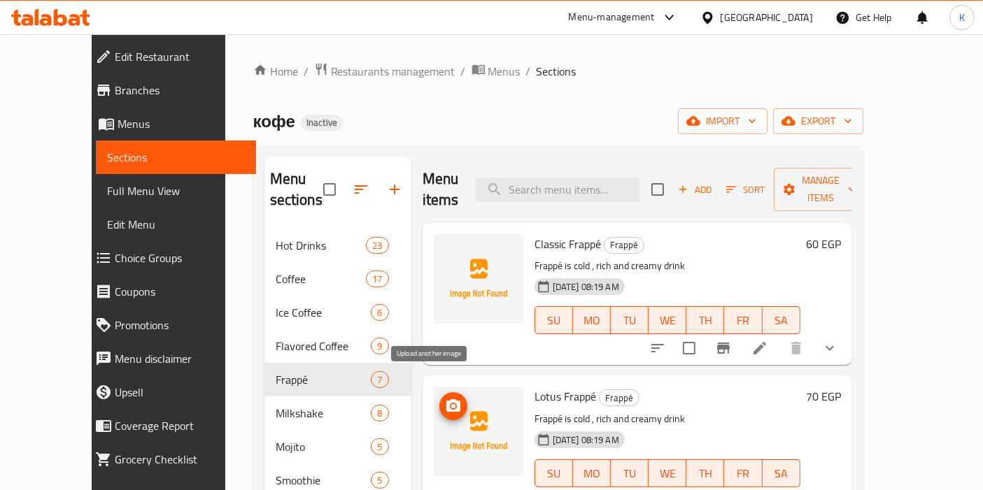
click at [446, 399] on icon "upload picture" at bounding box center [453, 405] width 14 height 13
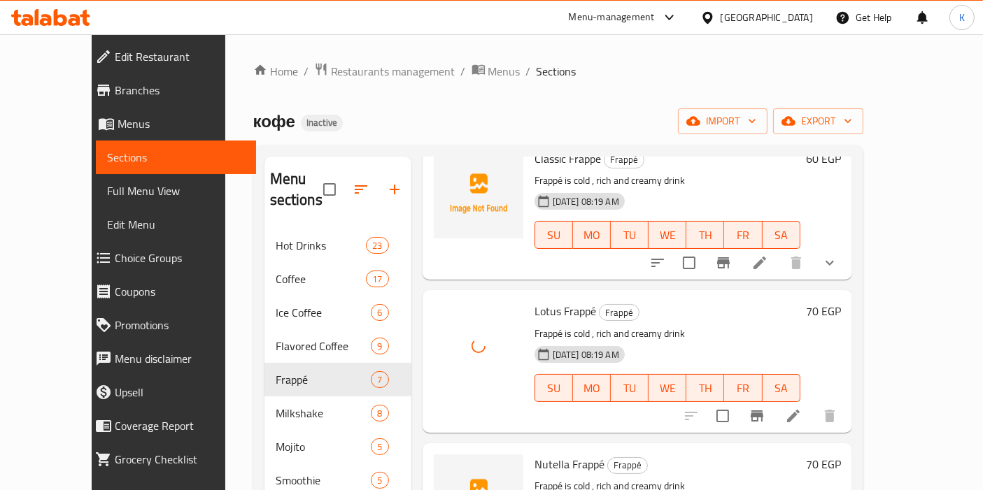
scroll to position [155, 0]
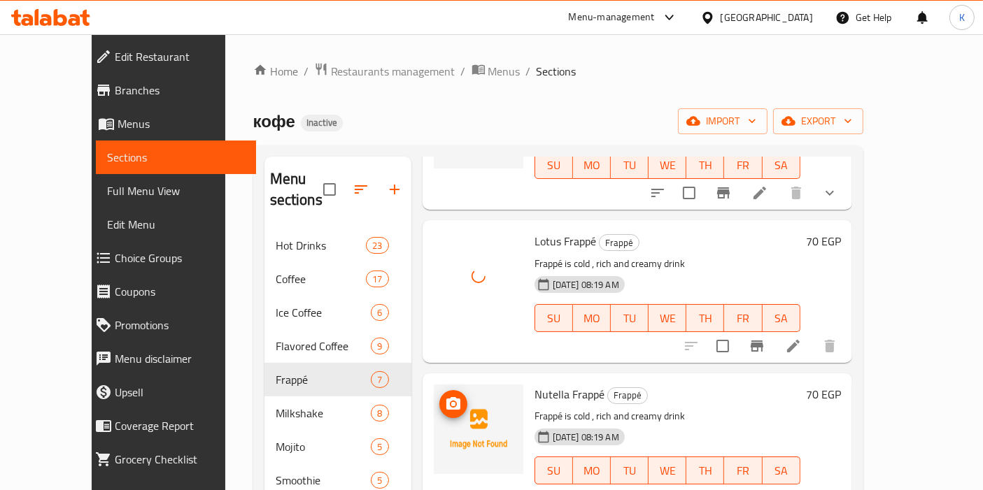
click at [445, 396] on icon "upload picture" at bounding box center [453, 404] width 17 height 17
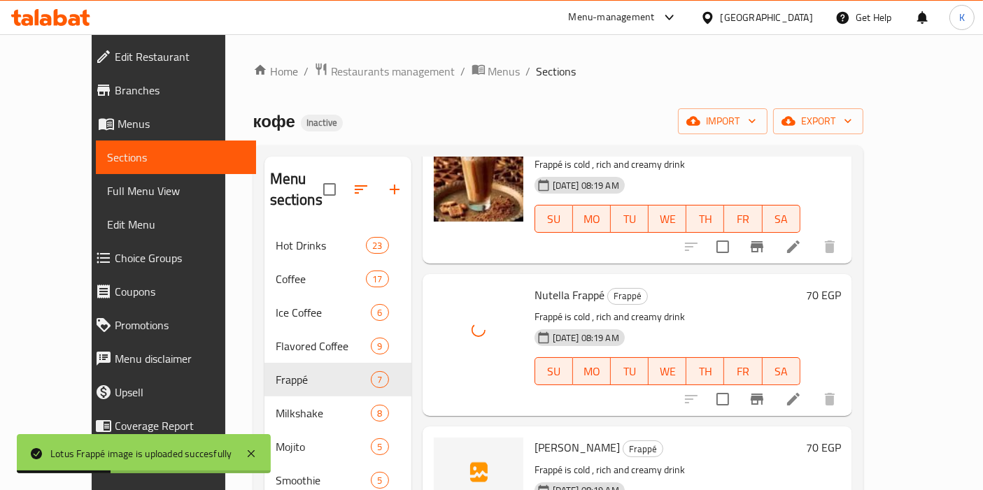
scroll to position [311, 0]
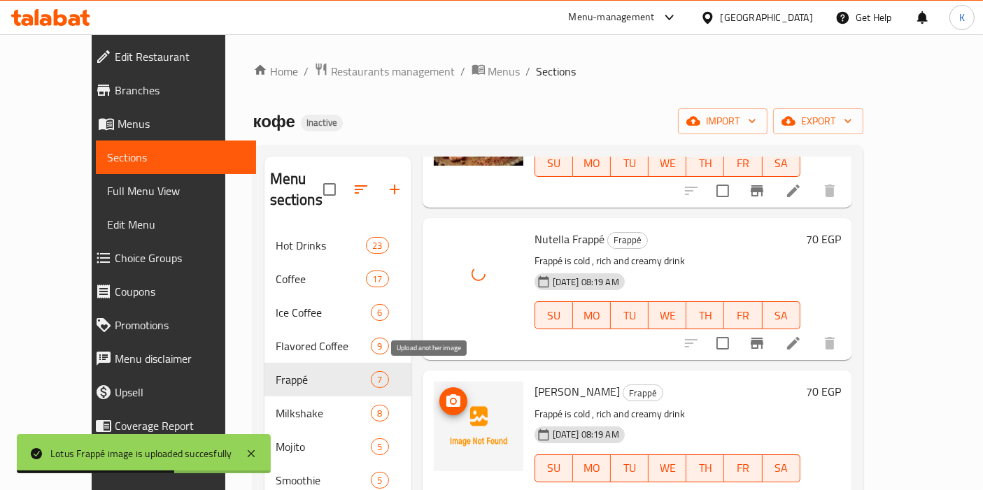
click at [446, 395] on icon "upload picture" at bounding box center [453, 401] width 14 height 13
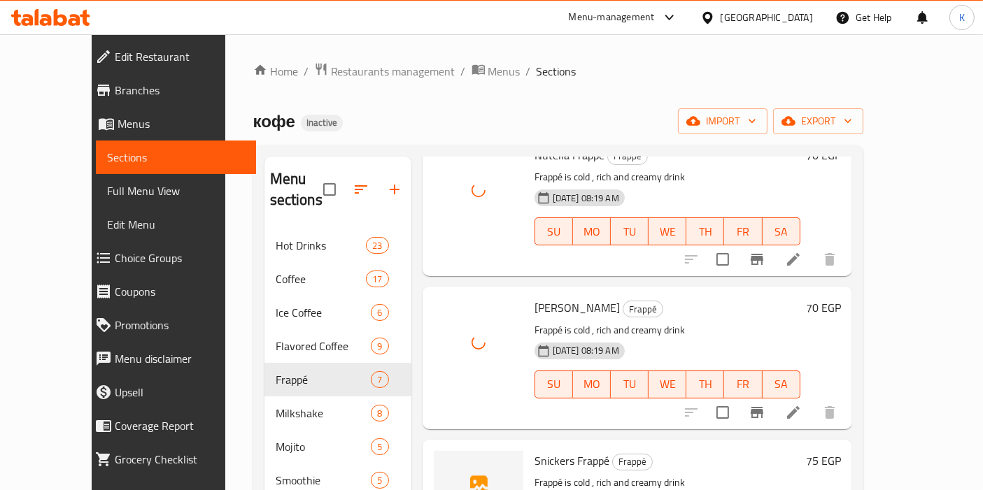
scroll to position [466, 0]
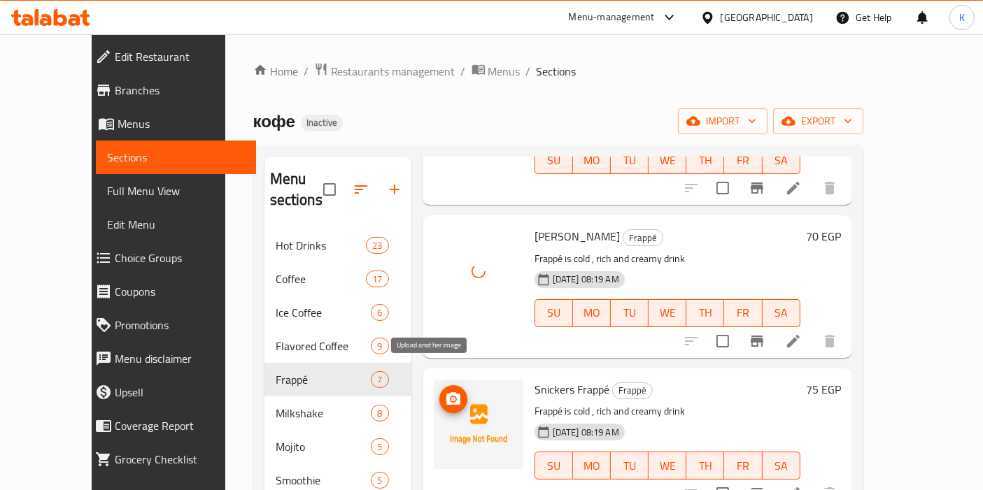
click at [446, 392] on icon "upload picture" at bounding box center [453, 398] width 14 height 13
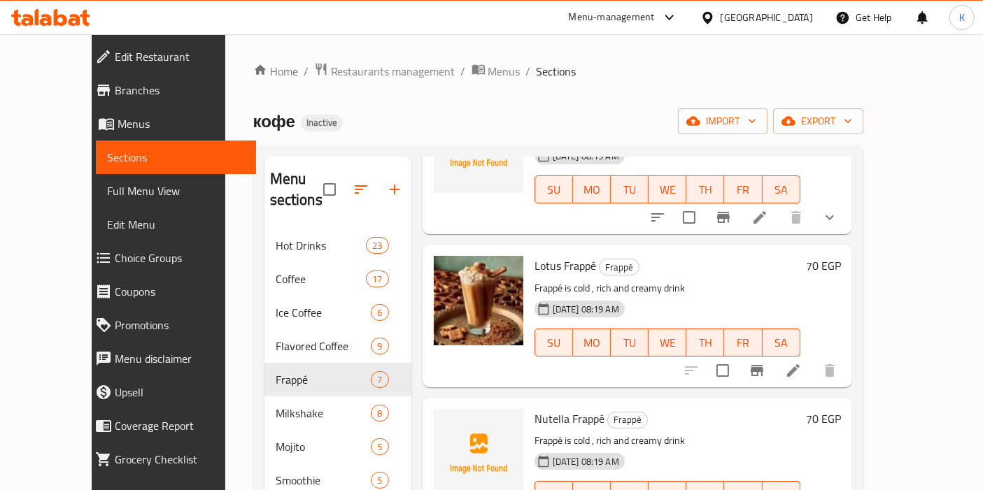
scroll to position [155, 0]
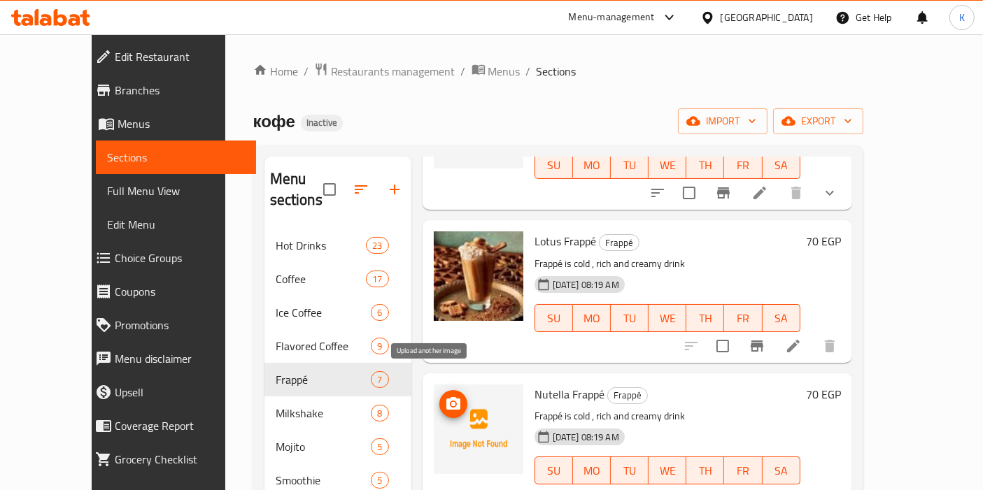
click at [446, 397] on icon "upload picture" at bounding box center [453, 403] width 14 height 13
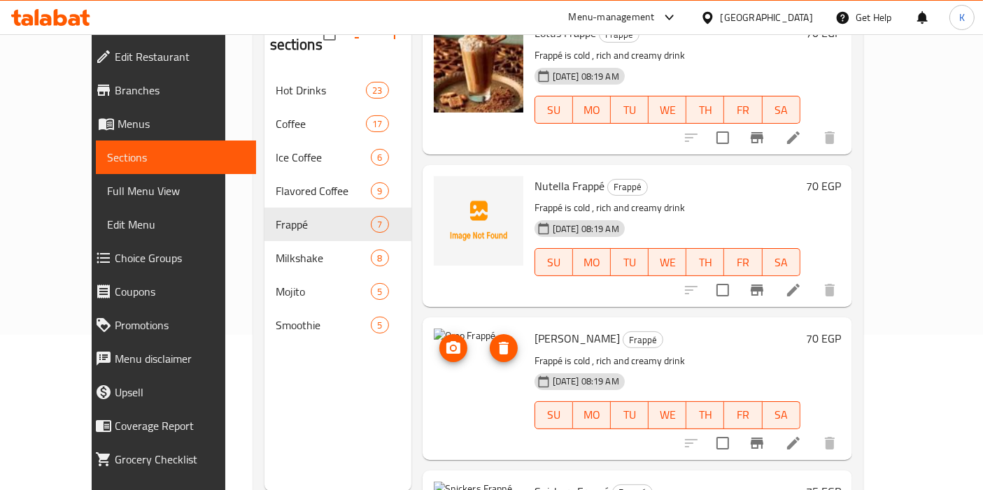
scroll to position [233, 0]
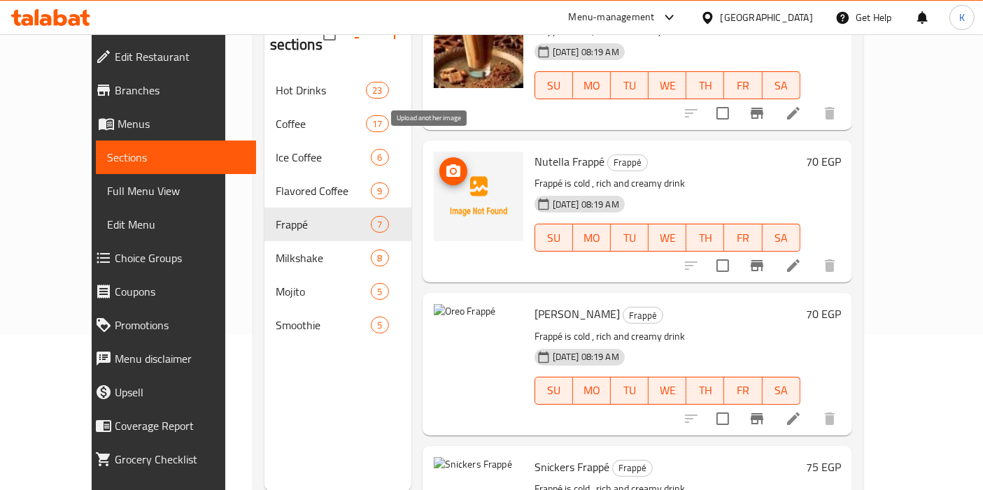
click at [446, 164] on icon "upload picture" at bounding box center [453, 170] width 14 height 13
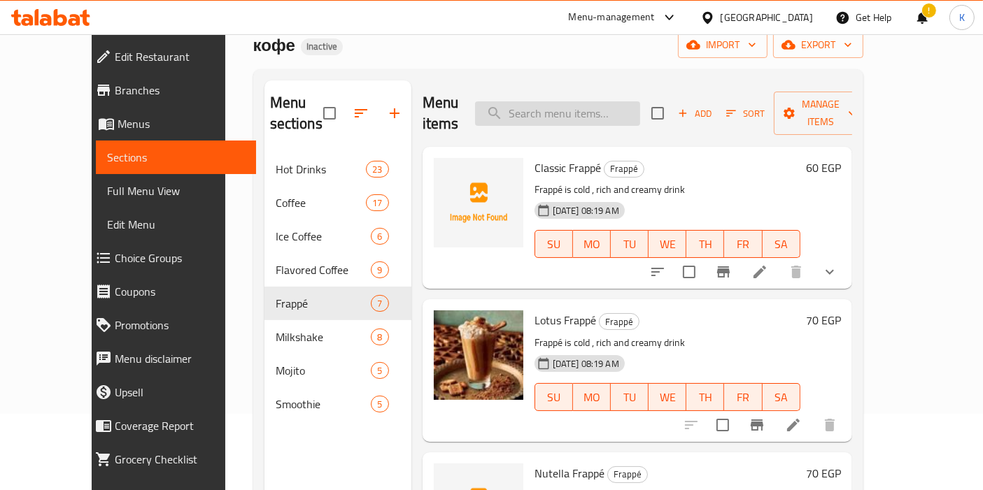
scroll to position [0, 0]
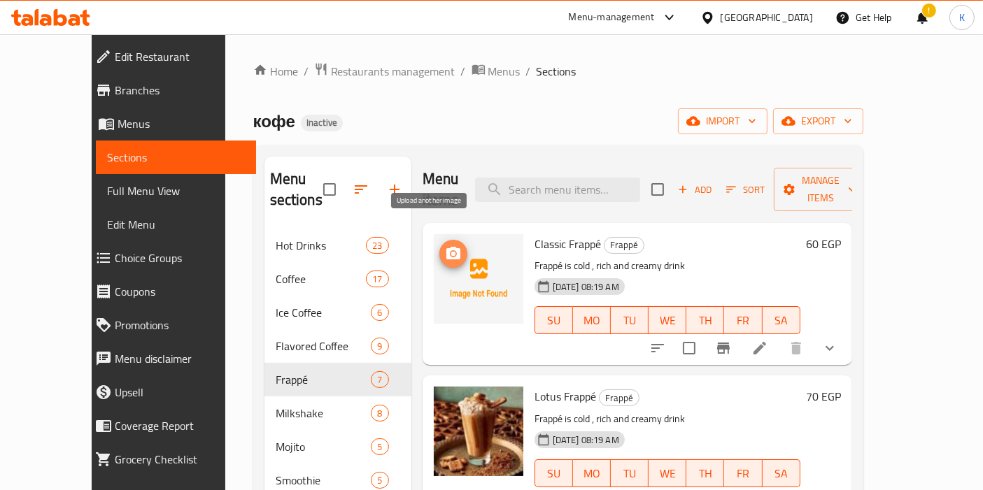
click at [439, 240] on button "upload picture" at bounding box center [453, 254] width 28 height 28
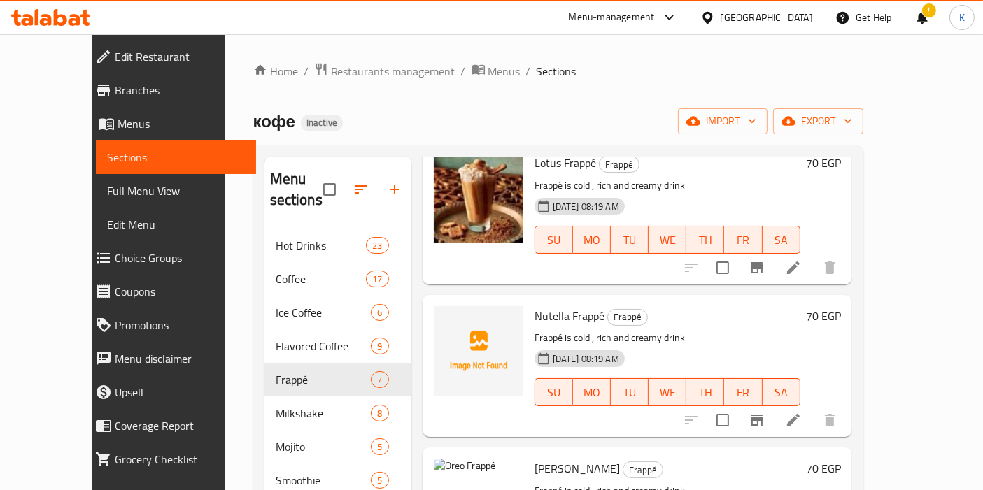
scroll to position [311, 0]
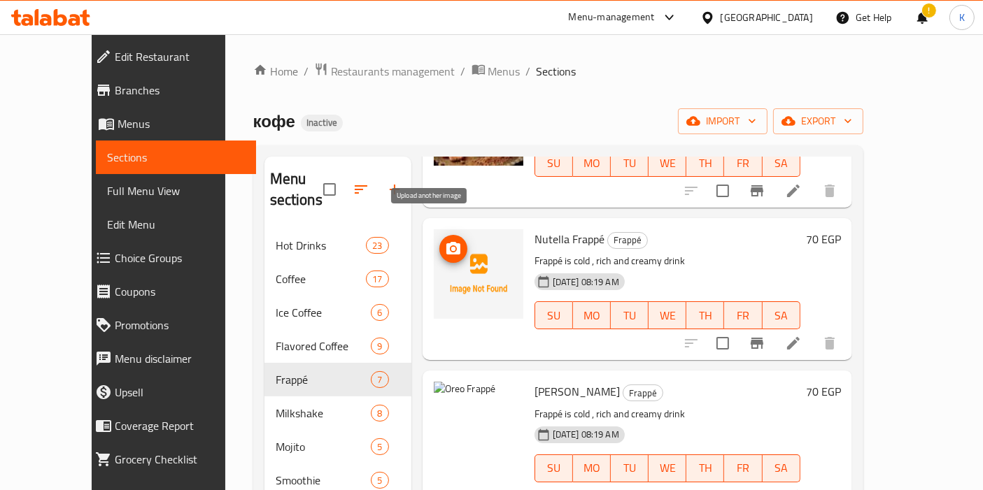
click at [451, 247] on circle "upload picture" at bounding box center [453, 249] width 4 height 4
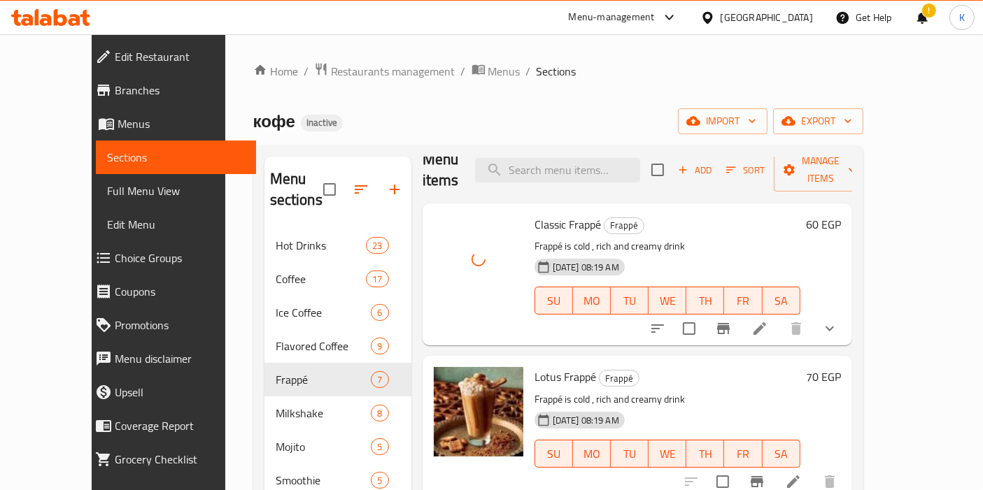
scroll to position [0, 0]
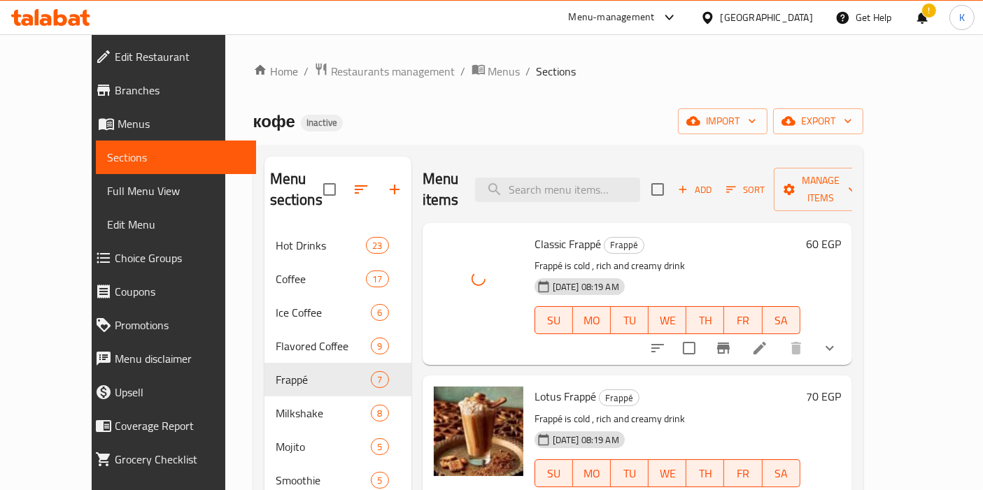
click at [569, 136] on div "Home / Restaurants management / Menus / Sections кофе Inactive import export Me…" at bounding box center [558, 360] width 610 height 596
click at [495, 246] on icon "delete image" at bounding box center [503, 254] width 17 height 17
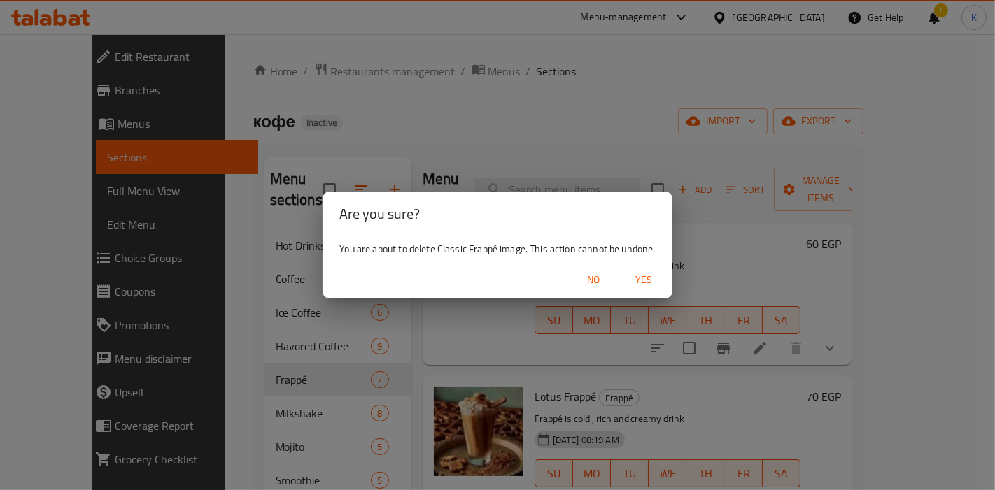
click at [648, 285] on span "Yes" at bounding box center [645, 279] width 34 height 17
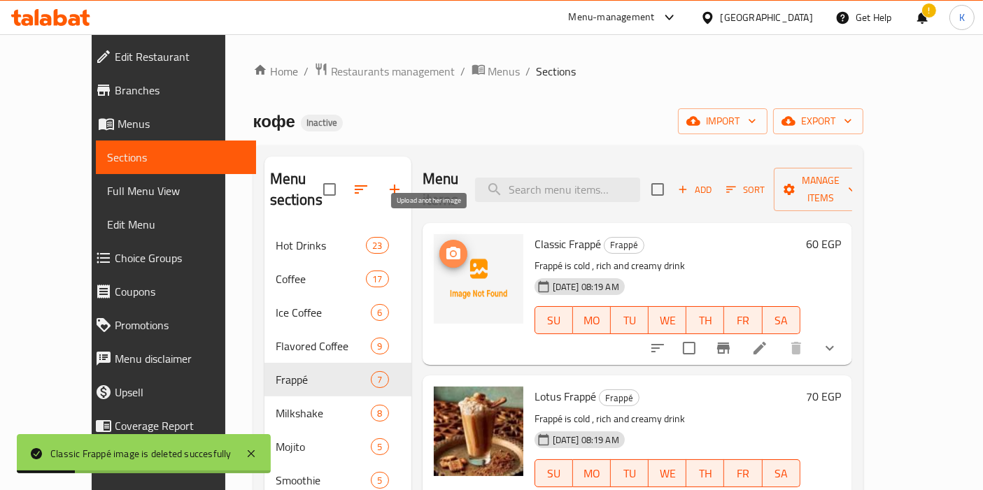
click at [446, 247] on icon "upload picture" at bounding box center [453, 253] width 14 height 13
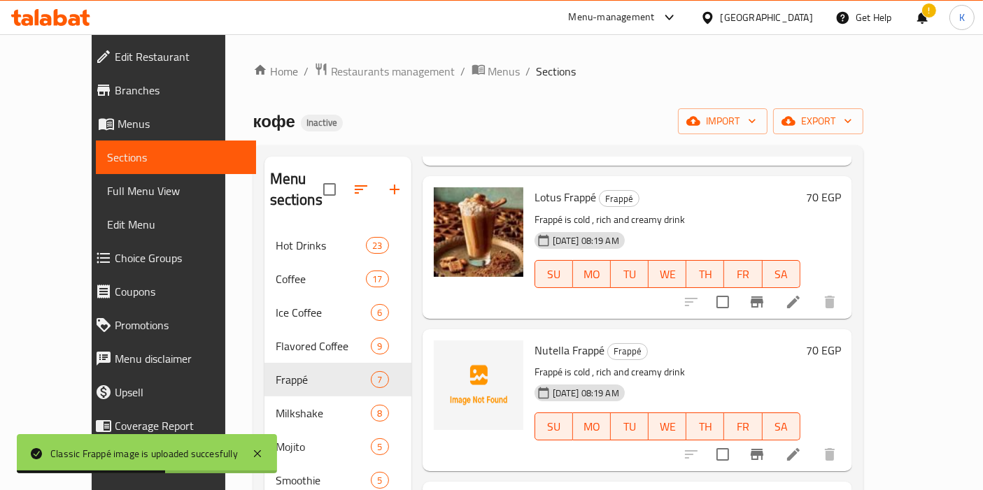
scroll to position [233, 0]
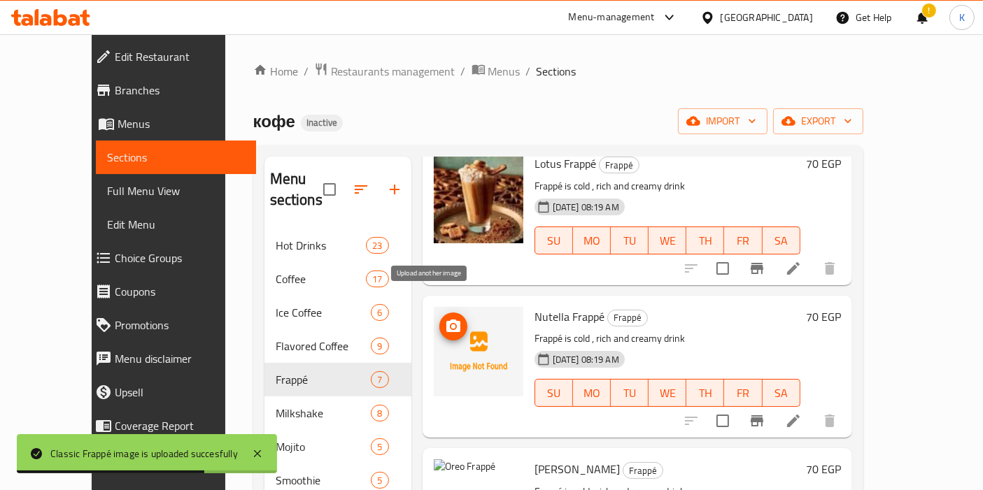
click at [446, 320] on icon "upload picture" at bounding box center [453, 326] width 14 height 13
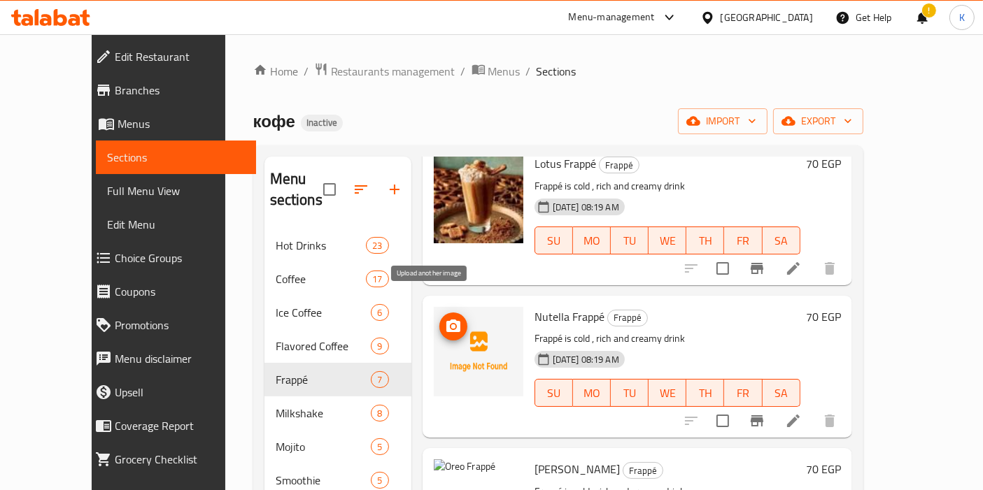
click at [445, 318] on icon "upload picture" at bounding box center [453, 326] width 17 height 17
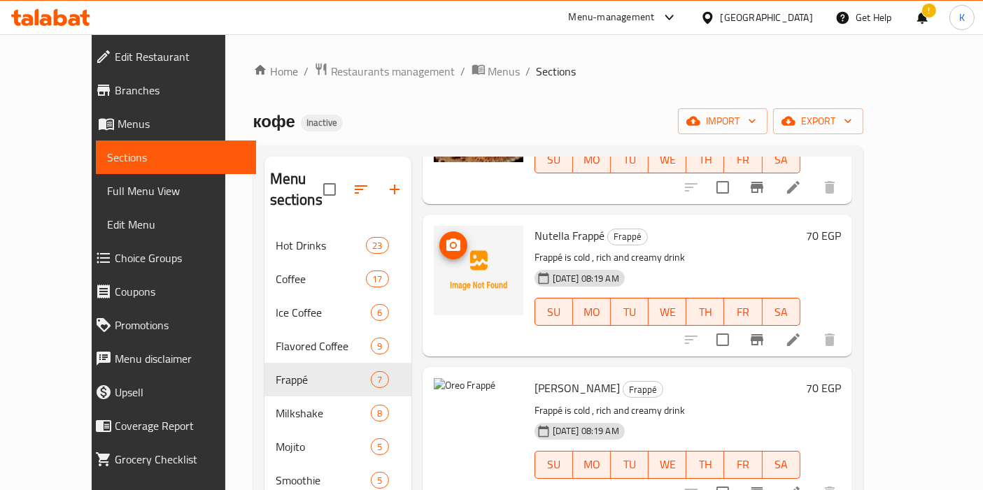
scroll to position [388, 0]
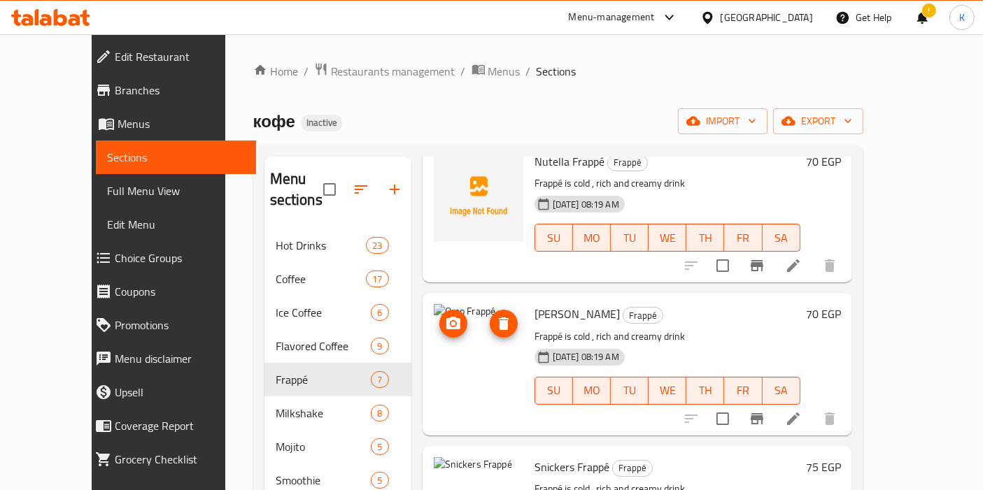
click at [499, 318] on icon "delete image" at bounding box center [504, 324] width 10 height 13
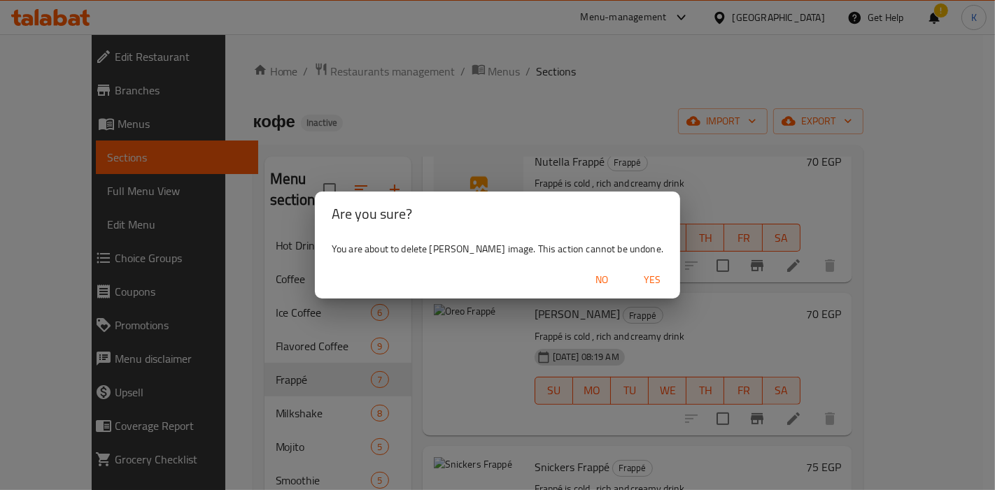
click at [649, 283] on span "Yes" at bounding box center [652, 279] width 34 height 17
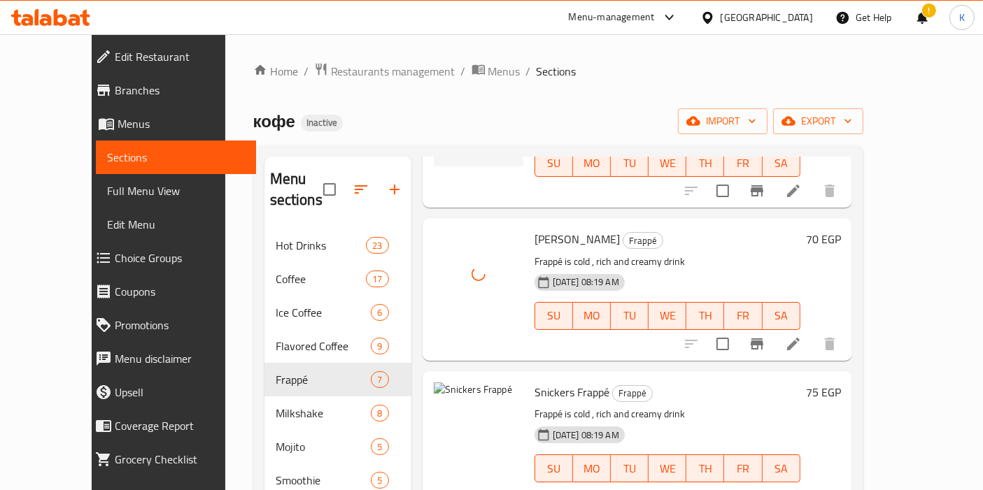
scroll to position [544, 0]
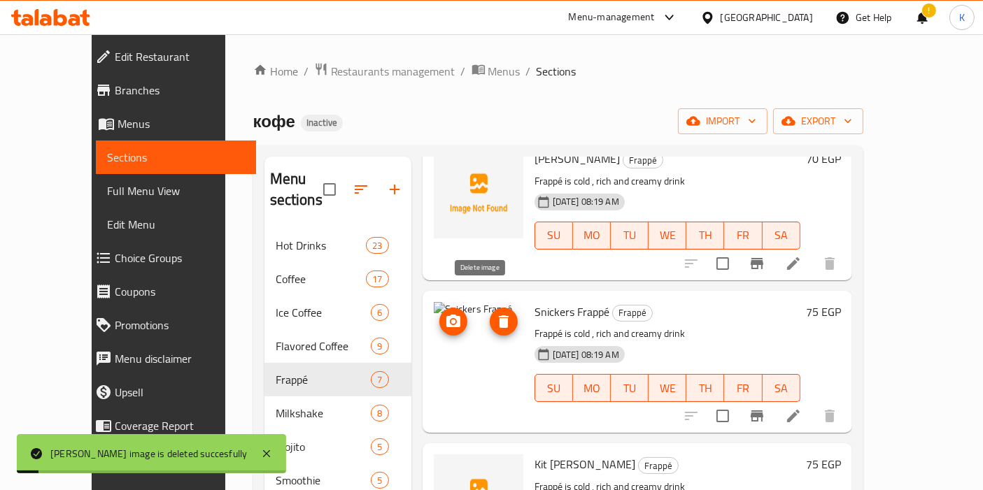
click at [490, 308] on button "delete image" at bounding box center [504, 322] width 28 height 28
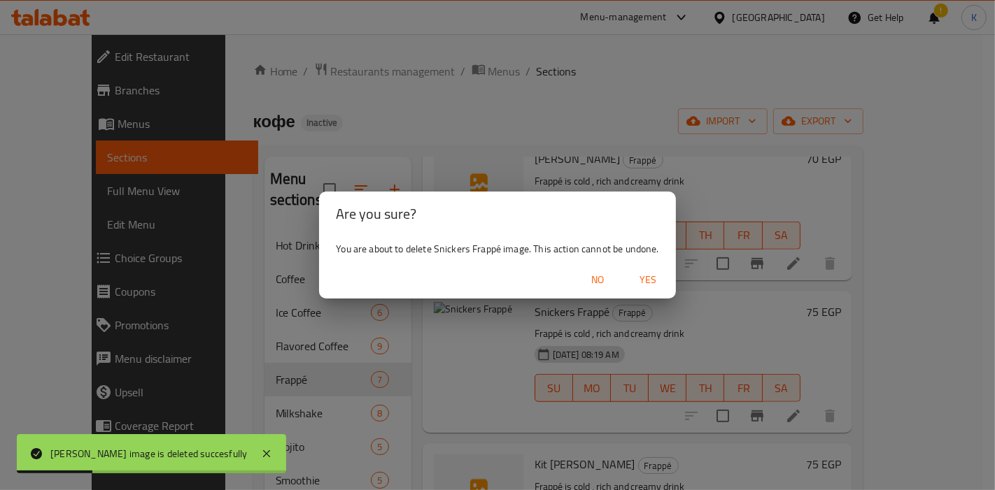
click at [639, 281] on span "Yes" at bounding box center [648, 279] width 34 height 17
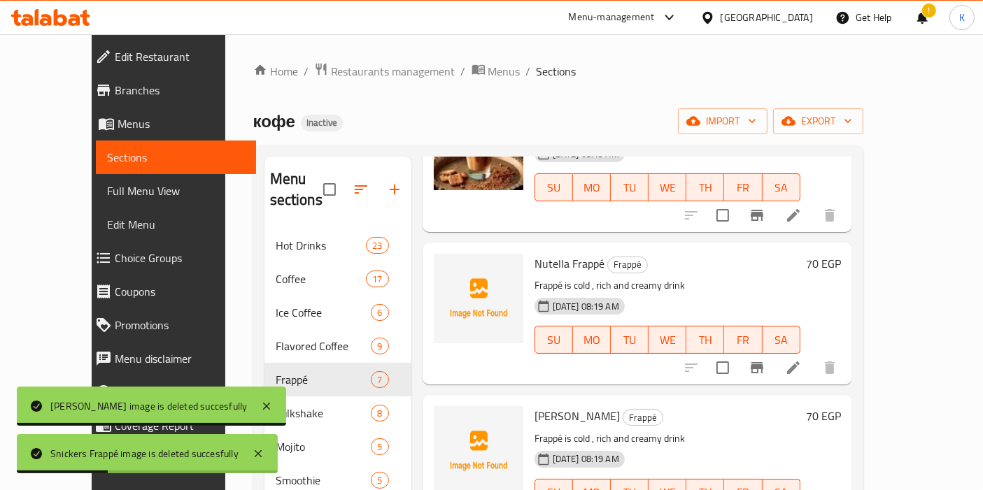
scroll to position [311, 0]
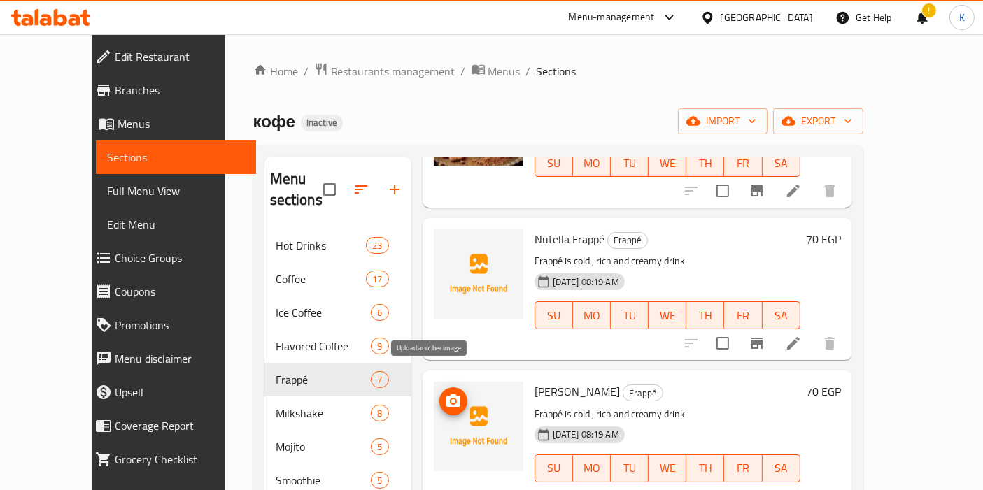
click at [445, 393] on icon "upload picture" at bounding box center [453, 401] width 17 height 17
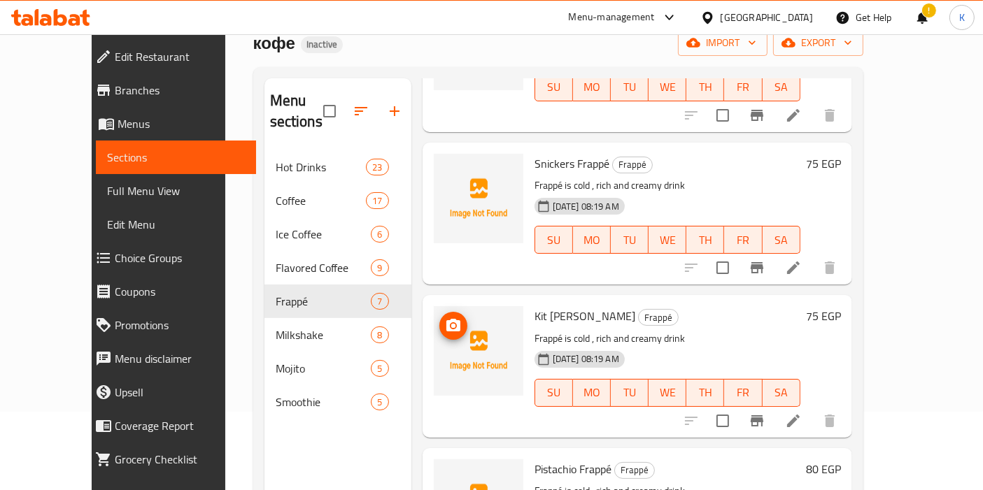
scroll to position [195, 0]
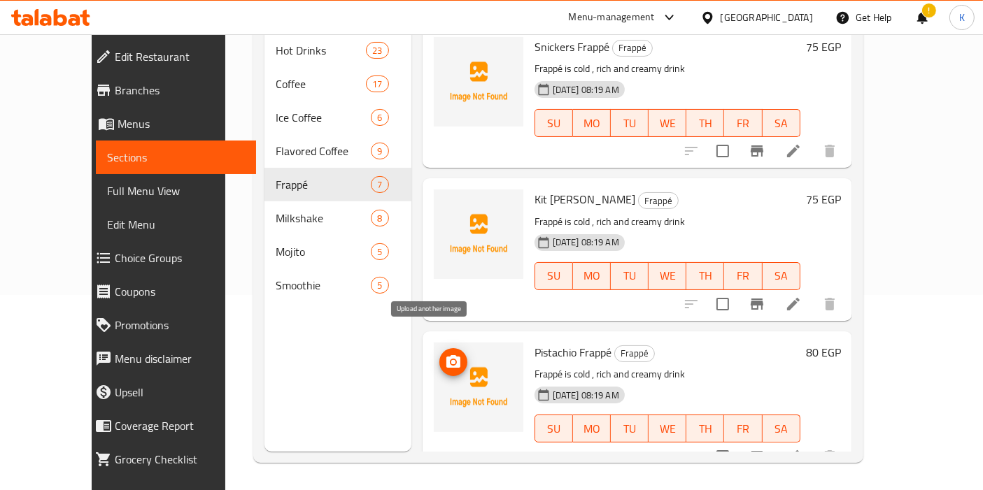
click at [445, 354] on icon "upload picture" at bounding box center [453, 362] width 17 height 17
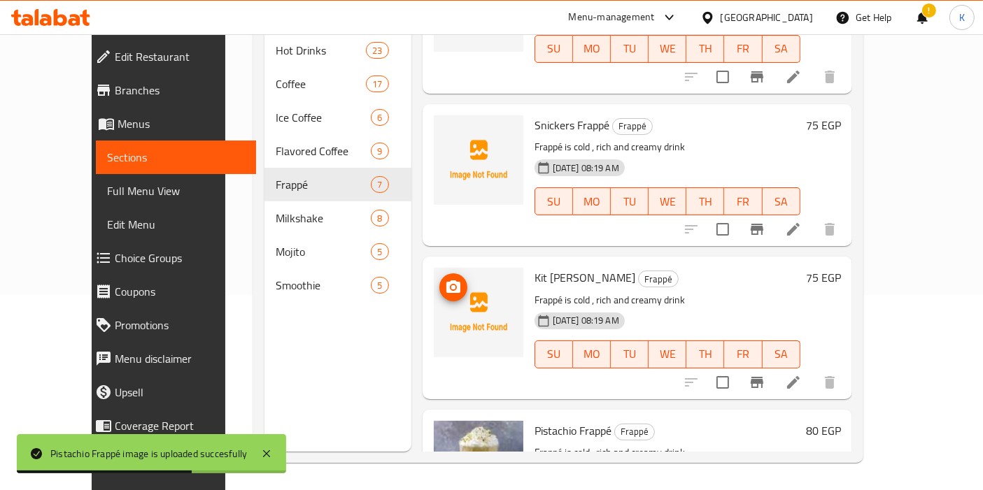
scroll to position [614, 0]
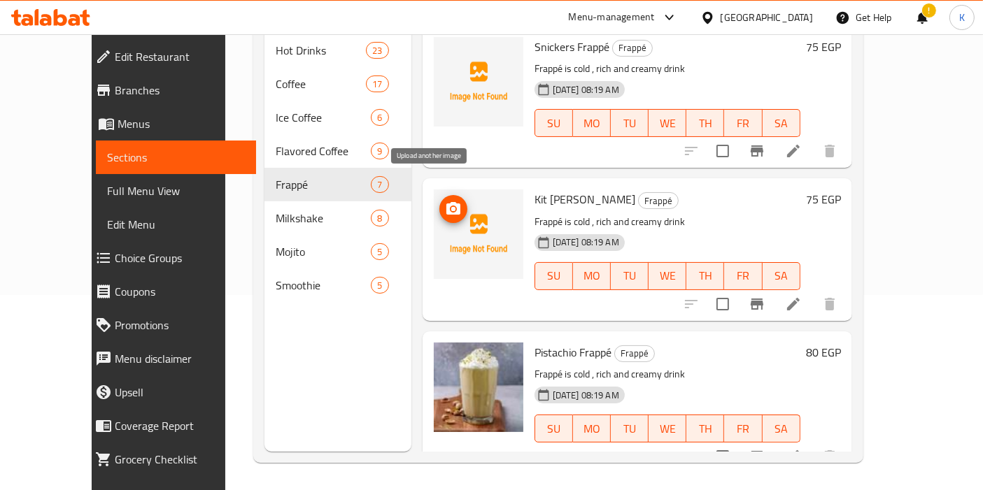
click at [446, 202] on icon "upload picture" at bounding box center [453, 208] width 14 height 13
click at [445, 201] on icon "upload picture" at bounding box center [453, 209] width 17 height 17
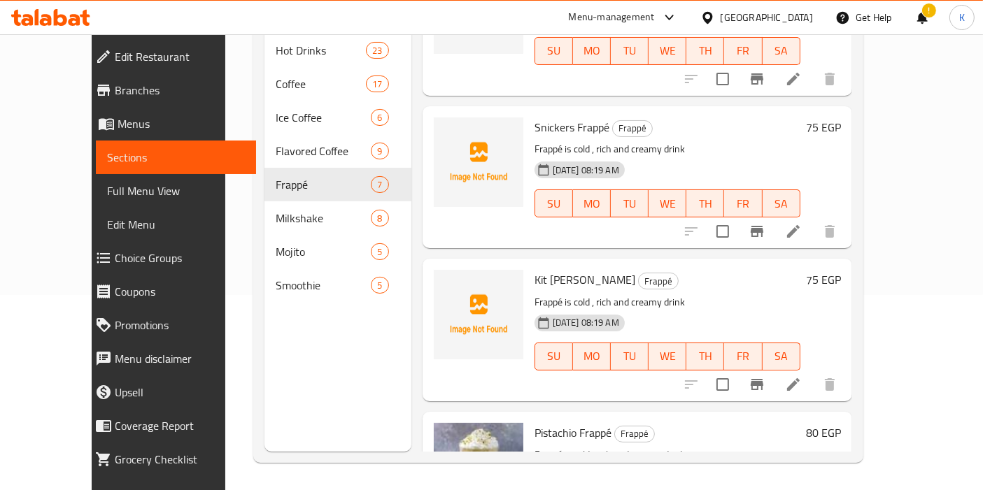
scroll to position [458, 0]
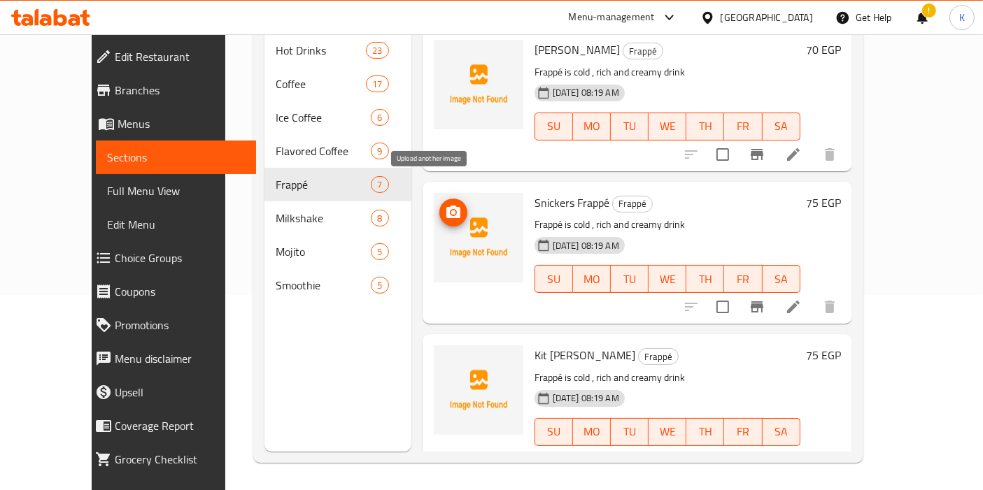
click at [445, 204] on icon "upload picture" at bounding box center [453, 212] width 17 height 17
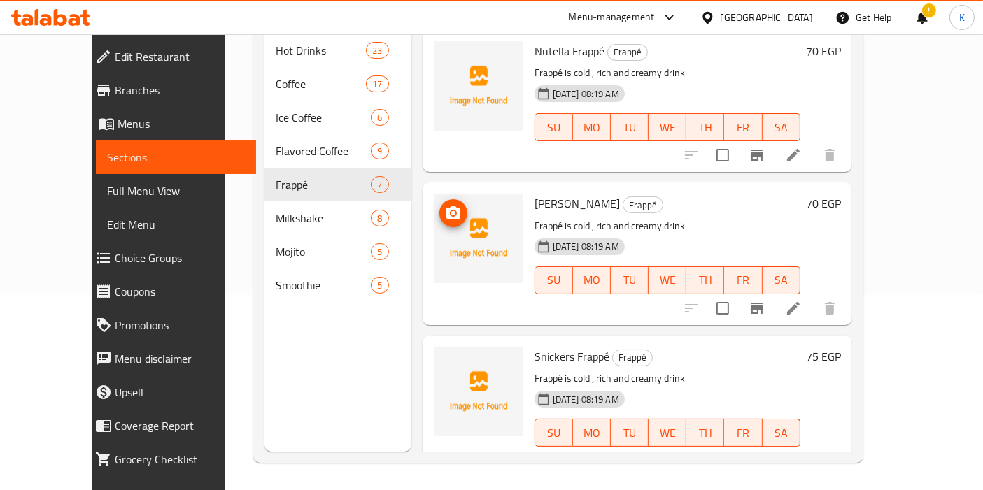
scroll to position [302, 0]
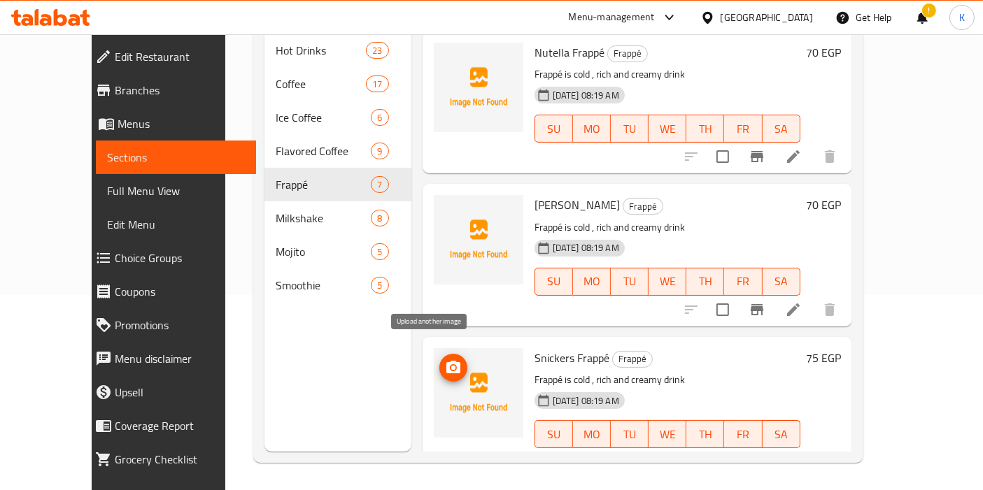
click at [445, 360] on icon "upload picture" at bounding box center [453, 368] width 17 height 17
click at [441, 295] on div at bounding box center [478, 255] width 101 height 131
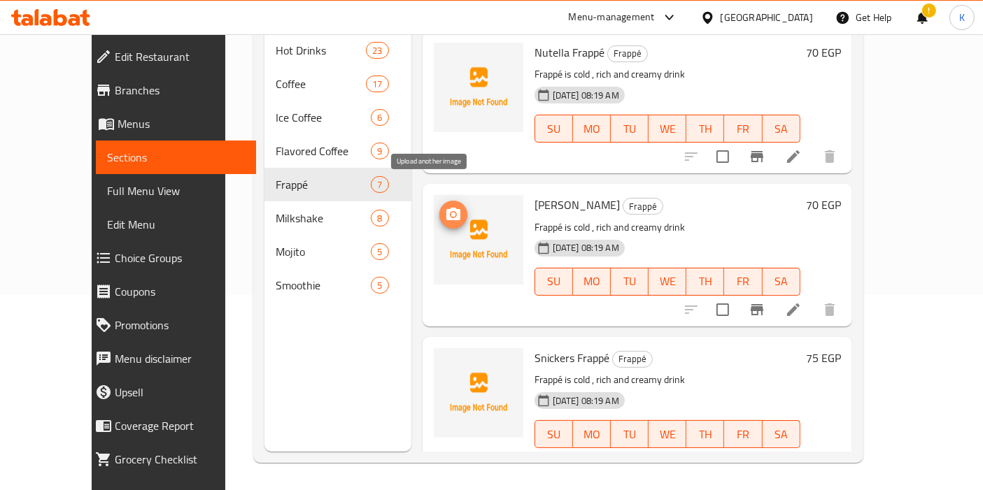
click at [446, 208] on icon "upload picture" at bounding box center [453, 214] width 14 height 13
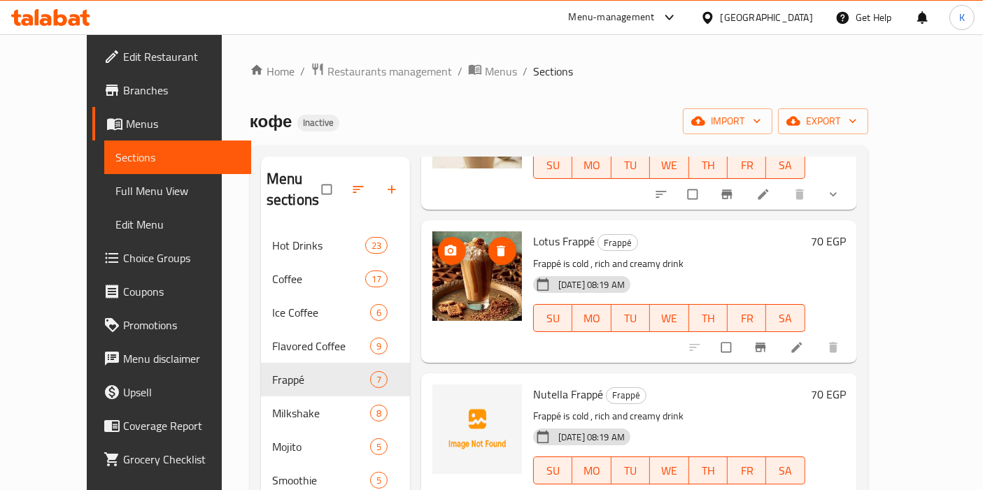
scroll to position [311, 0]
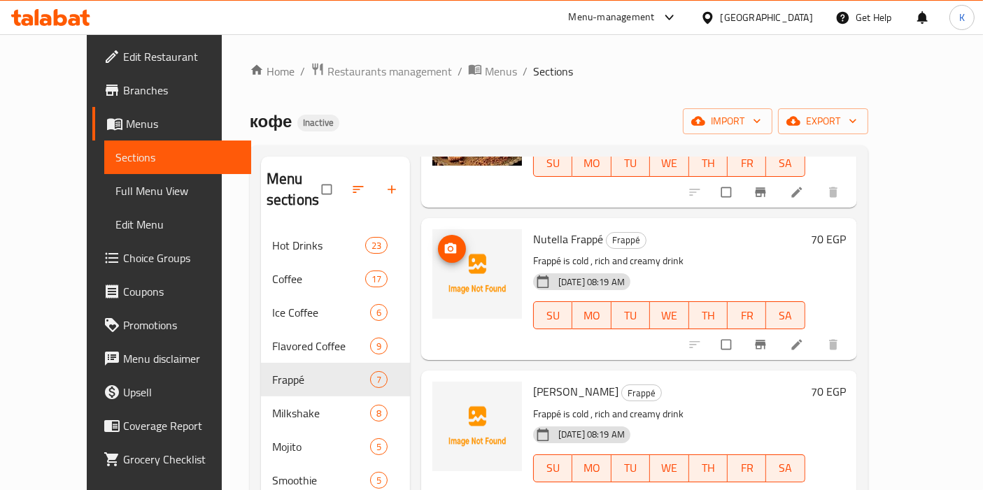
click at [444, 242] on icon "upload picture" at bounding box center [451, 249] width 14 height 14
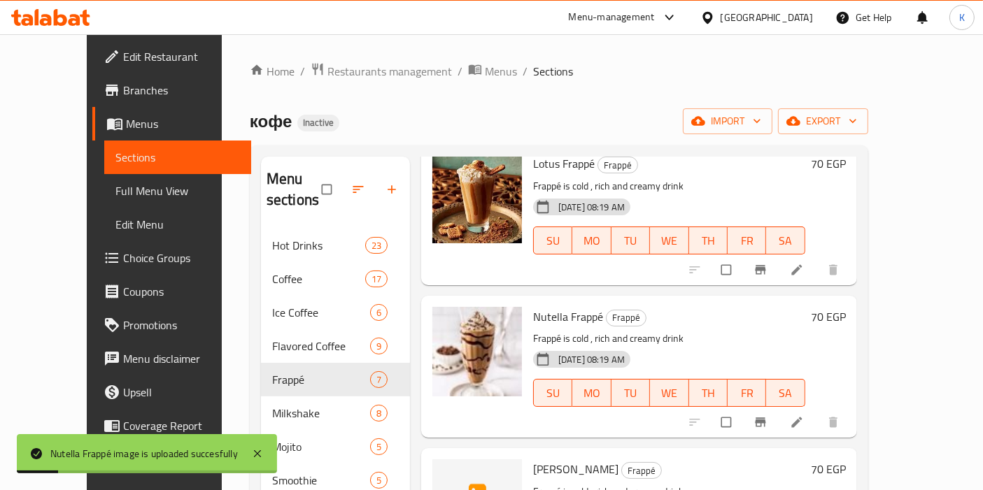
scroll to position [388, 0]
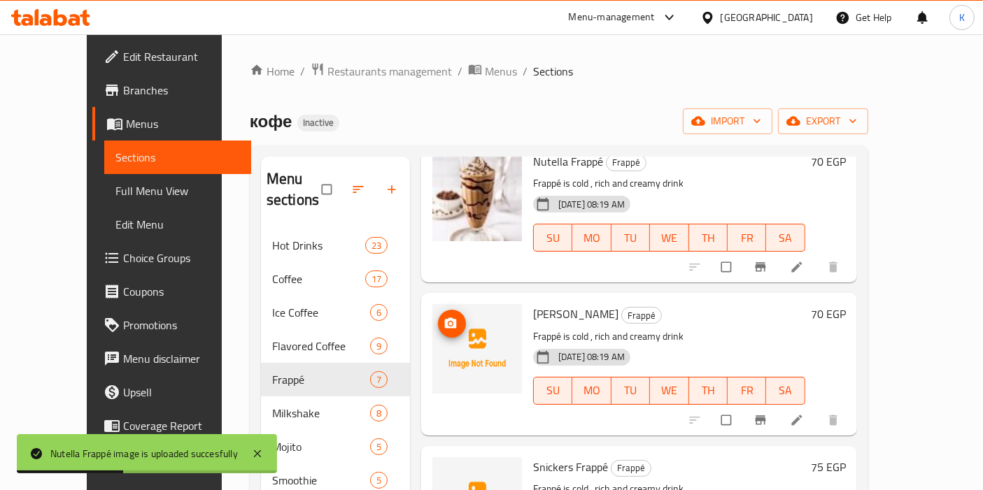
click at [444, 317] on icon "upload picture" at bounding box center [451, 324] width 14 height 14
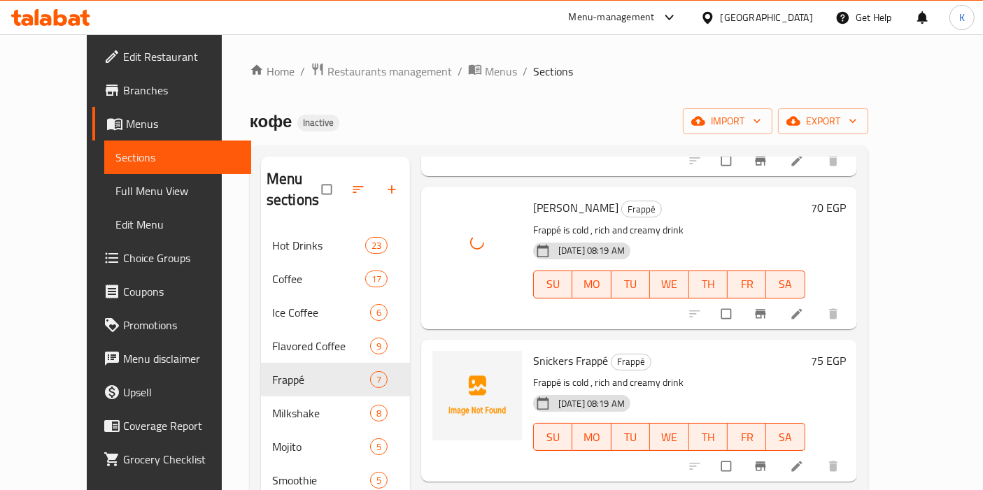
scroll to position [544, 0]
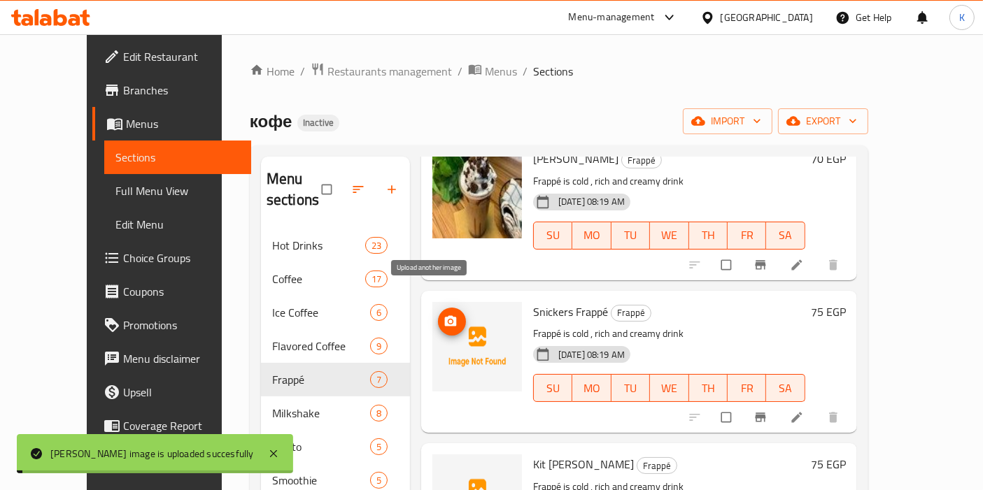
click at [448, 320] on circle "upload picture" at bounding box center [449, 321] width 3 height 3
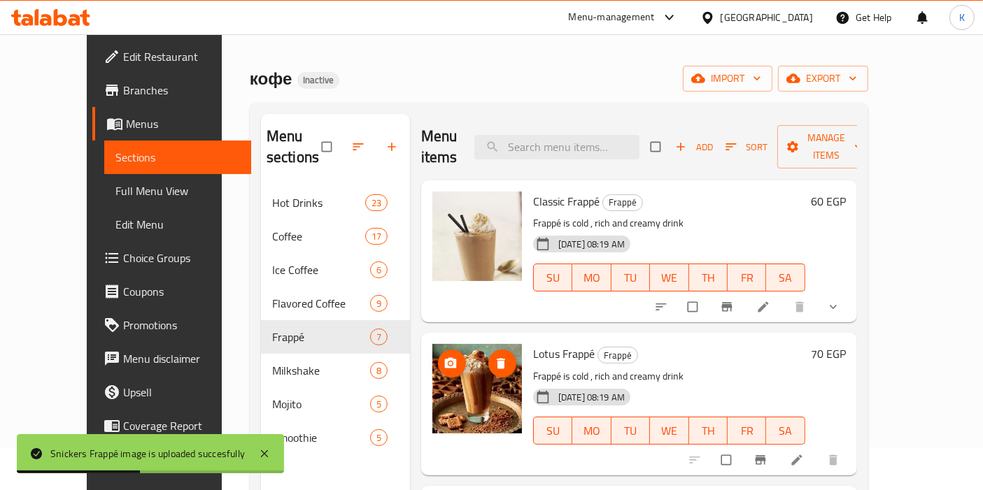
scroll to position [0, 0]
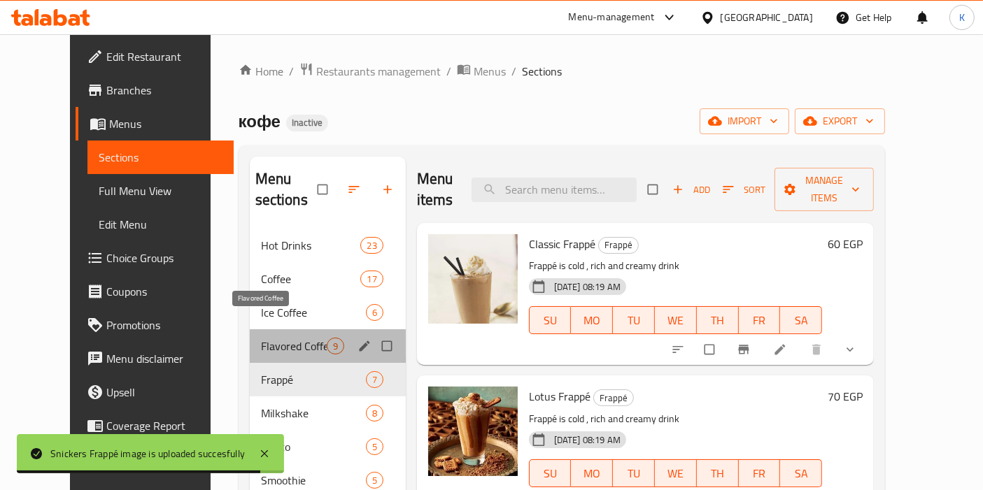
click at [272, 338] on span "Flavored Coffee" at bounding box center [294, 346] width 66 height 17
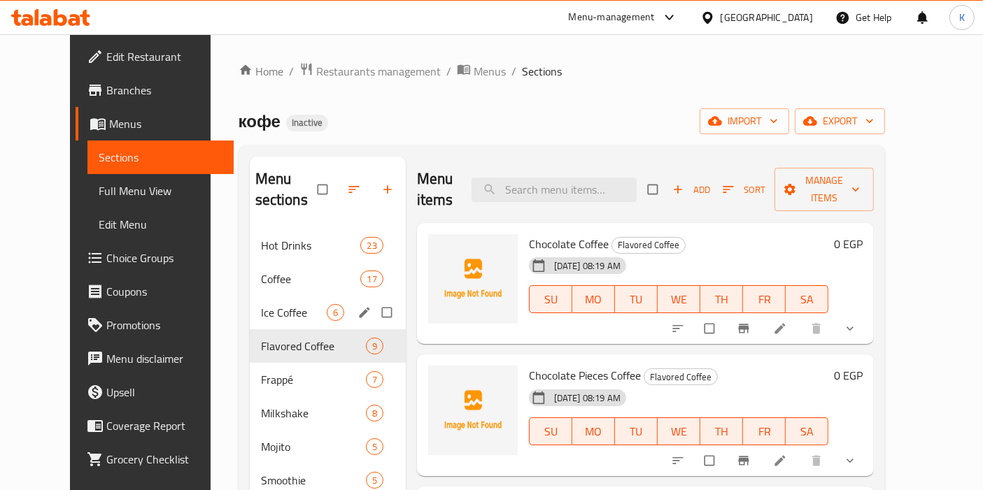
click at [261, 304] on span "Ice Coffee" at bounding box center [294, 312] width 66 height 17
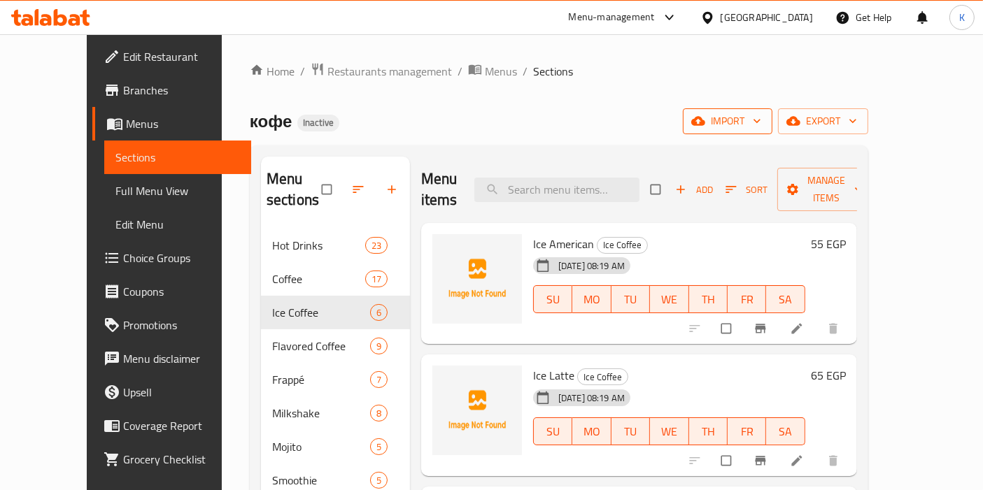
click at [761, 122] on span "import" at bounding box center [727, 121] width 67 height 17
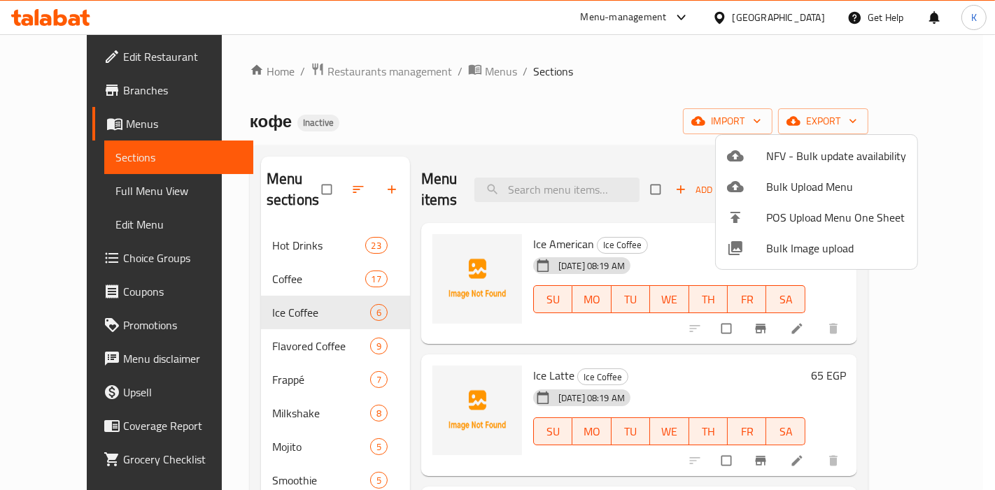
click at [817, 245] on span "Bulk Image upload" at bounding box center [836, 248] width 140 height 17
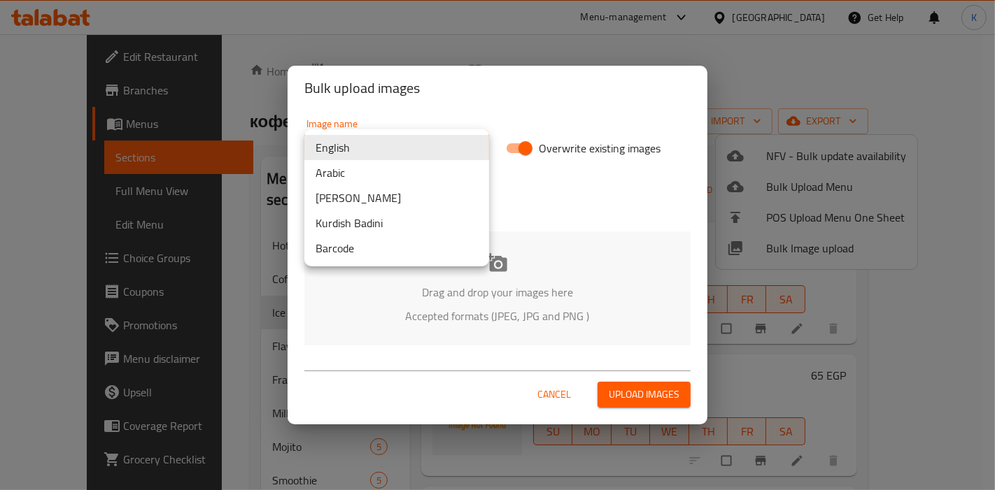
click at [388, 146] on body "​ Menu-management Egypt Get Help K Edit Restaurant Branches Menus Sections Full…" at bounding box center [497, 262] width 995 height 456
click at [372, 183] on li "Arabic" at bounding box center [396, 172] width 185 height 25
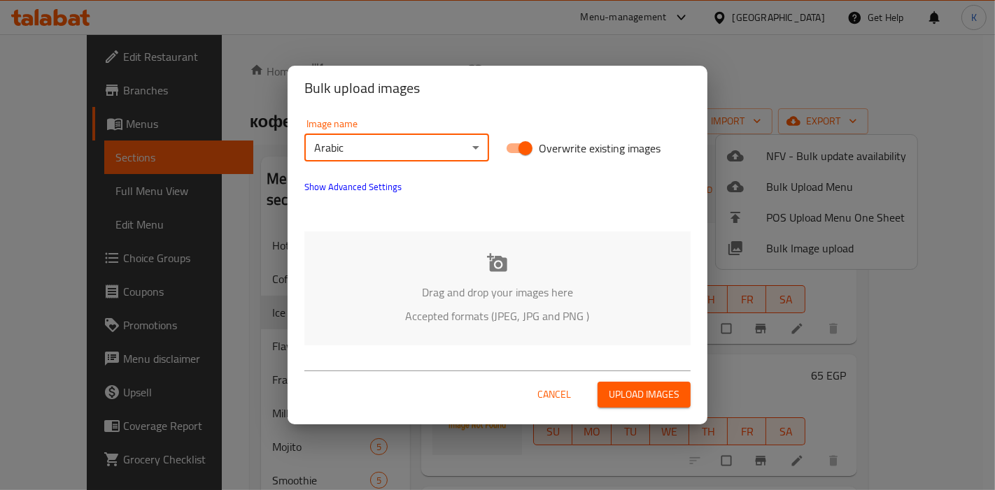
click at [628, 404] on span "Upload images" at bounding box center [644, 394] width 71 height 17
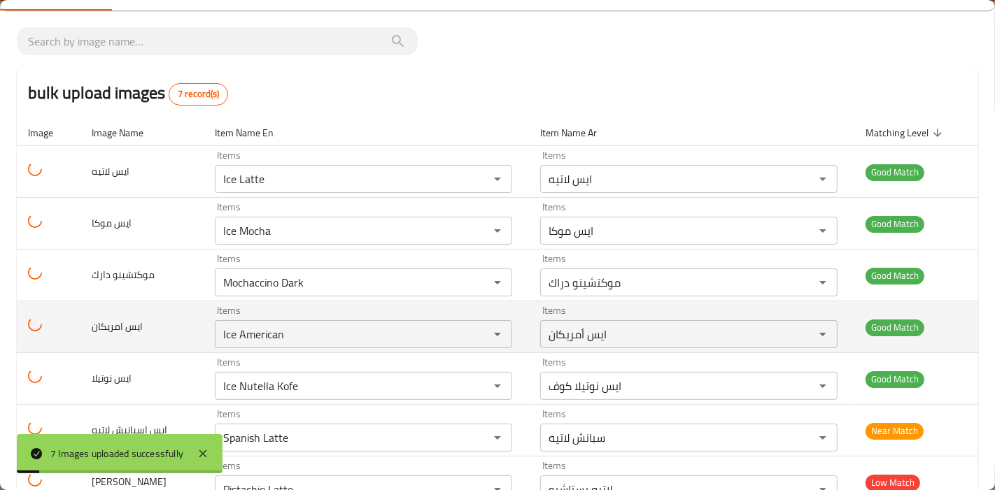
scroll to position [112, 0]
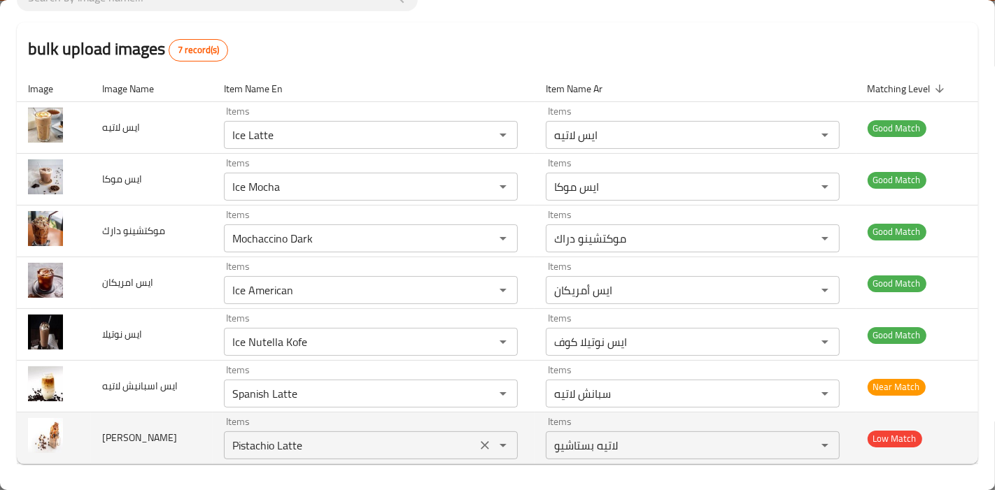
click at [481, 442] on icon "Clear" at bounding box center [485, 445] width 8 height 8
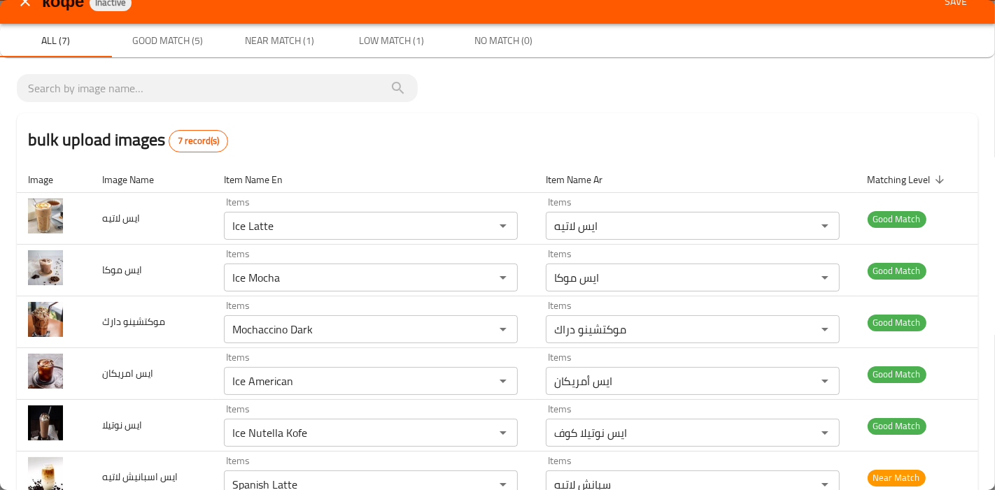
scroll to position [0, 0]
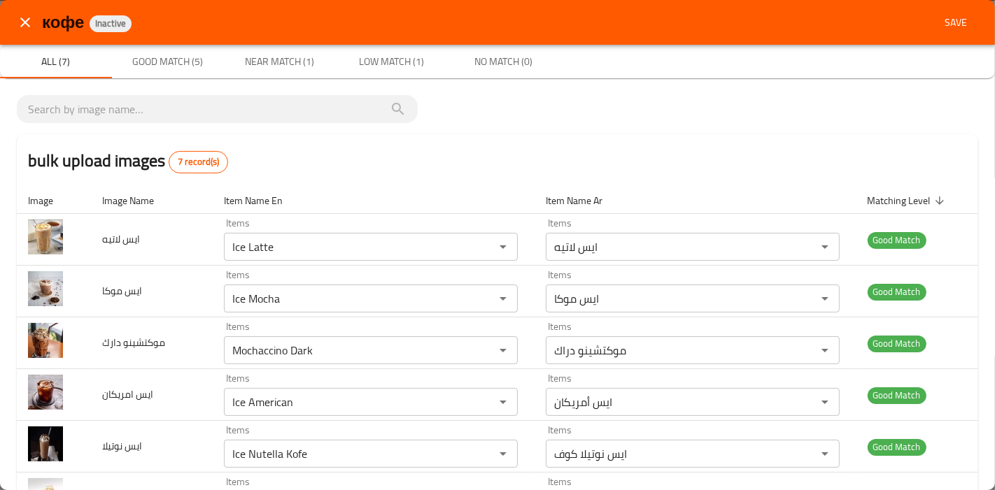
click at [945, 20] on span "Save" at bounding box center [956, 22] width 34 height 17
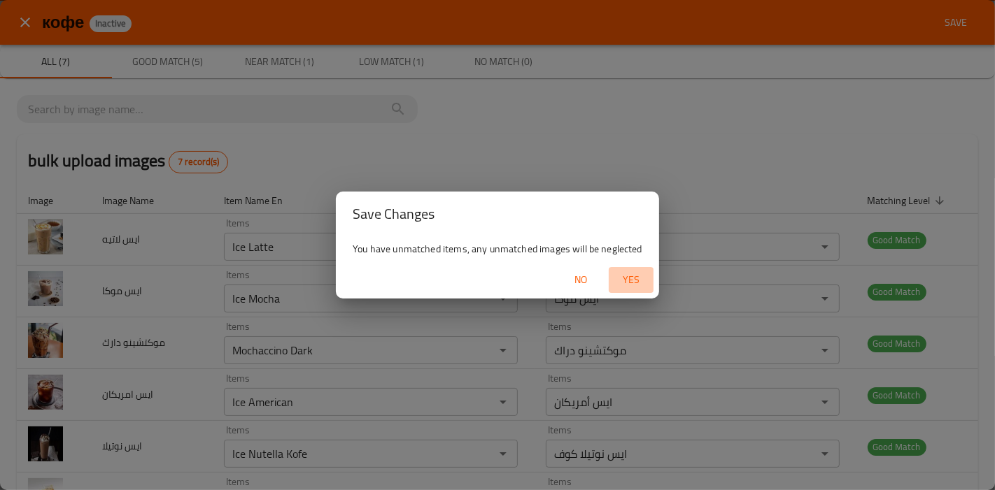
click at [632, 280] on span "Yes" at bounding box center [631, 279] width 34 height 17
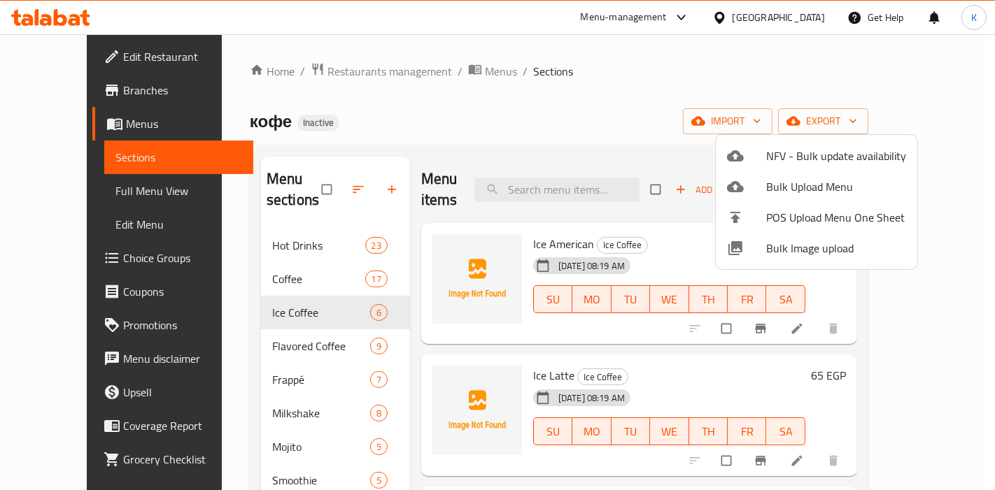
click at [304, 264] on div at bounding box center [497, 245] width 995 height 490
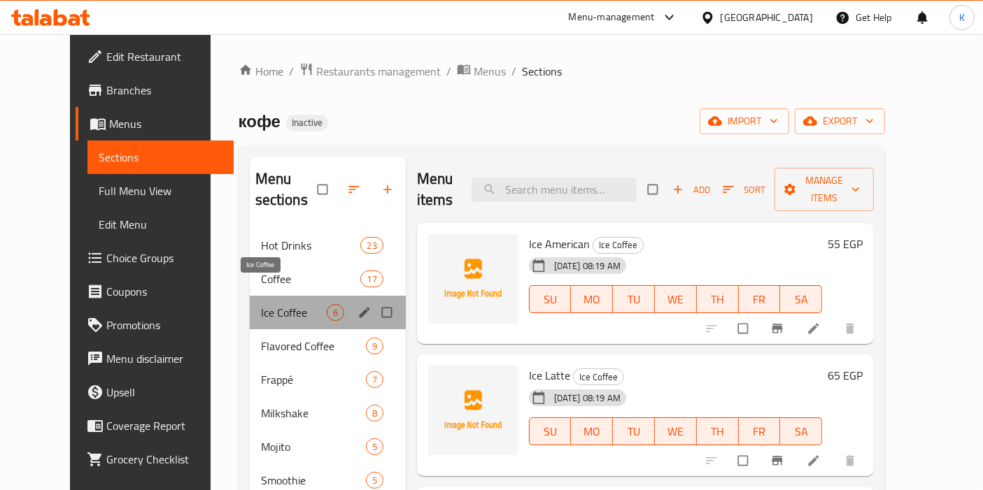
click at [279, 304] on span "Ice Coffee" at bounding box center [294, 312] width 66 height 17
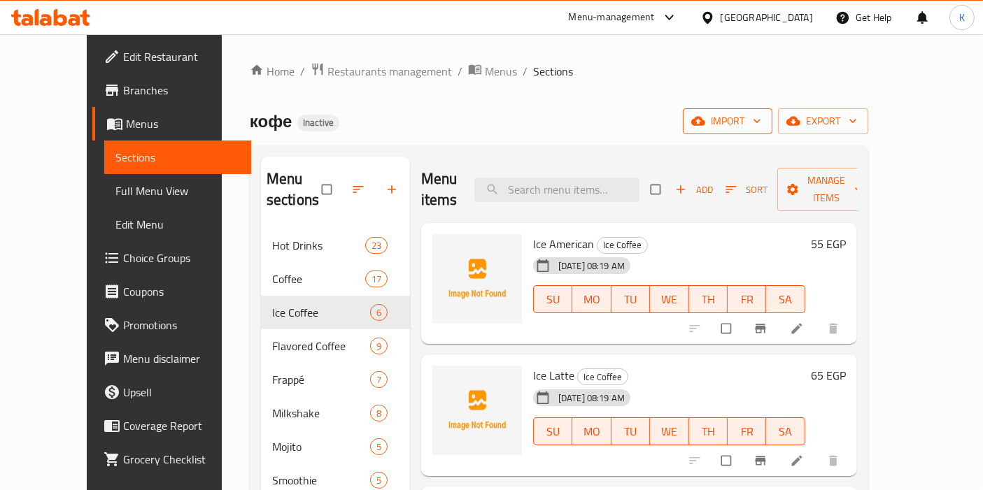
click at [761, 118] on span "import" at bounding box center [727, 121] width 67 height 17
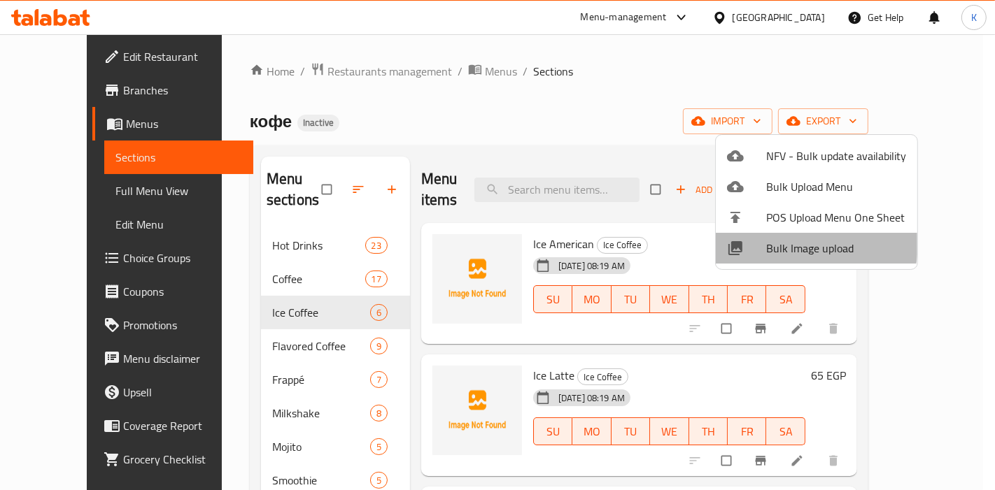
click at [773, 242] on span "Bulk Image upload" at bounding box center [836, 248] width 140 height 17
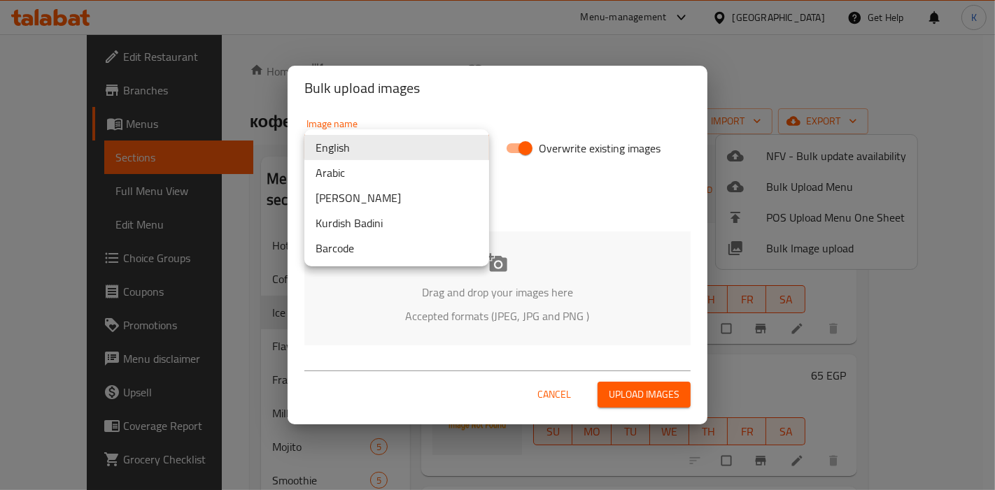
click at [460, 143] on body "​ Menu-management Egypt Get Help K Edit Restaurant Branches Menus Sections Full…" at bounding box center [497, 262] width 995 height 456
click at [432, 182] on li "Arabic" at bounding box center [396, 172] width 185 height 25
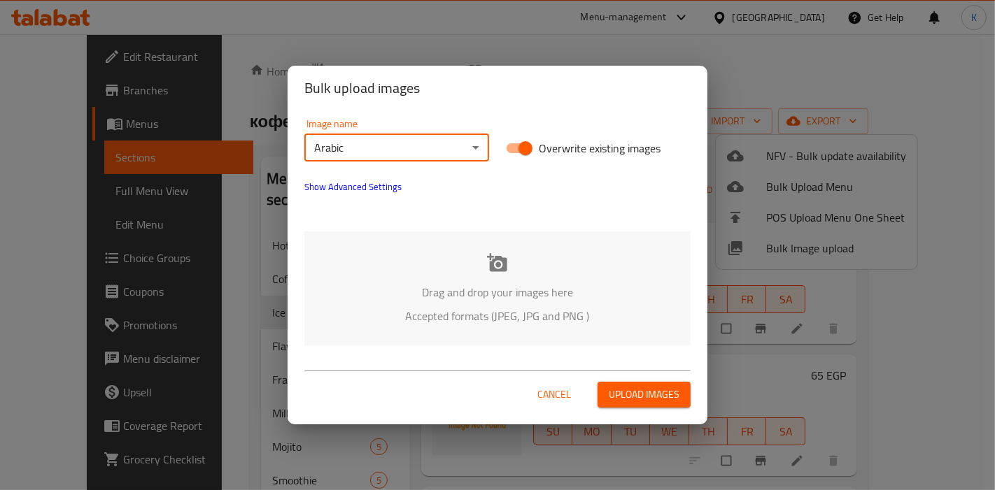
click at [640, 388] on span "Upload images" at bounding box center [644, 394] width 71 height 17
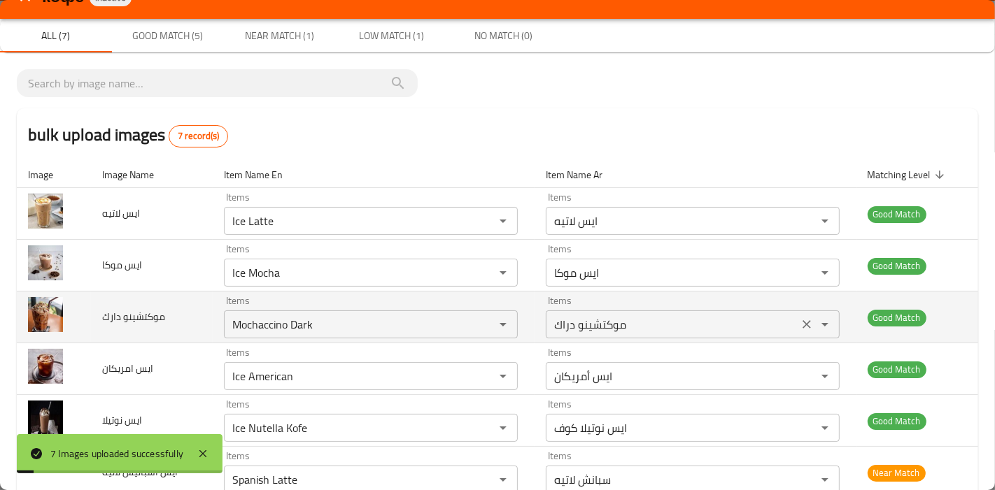
scroll to position [112, 0]
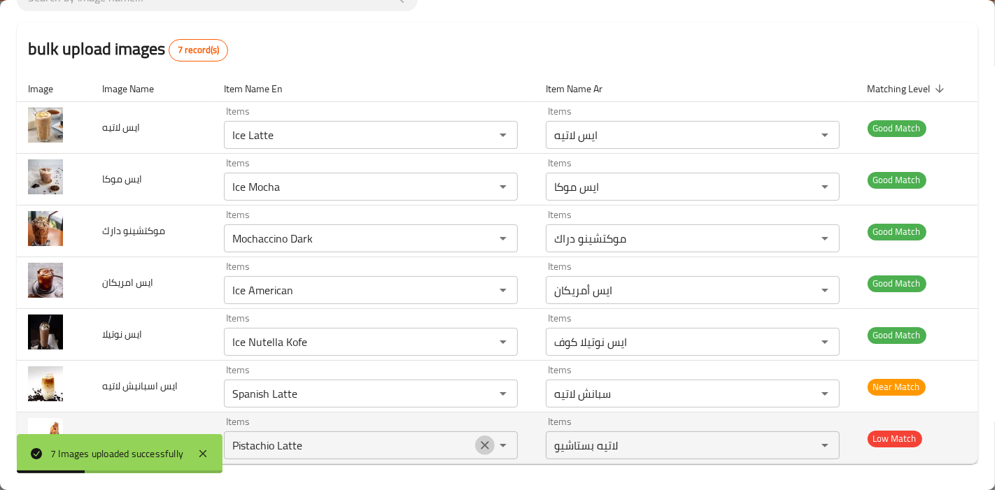
click at [478, 445] on icon "Clear" at bounding box center [485, 446] width 14 height 14
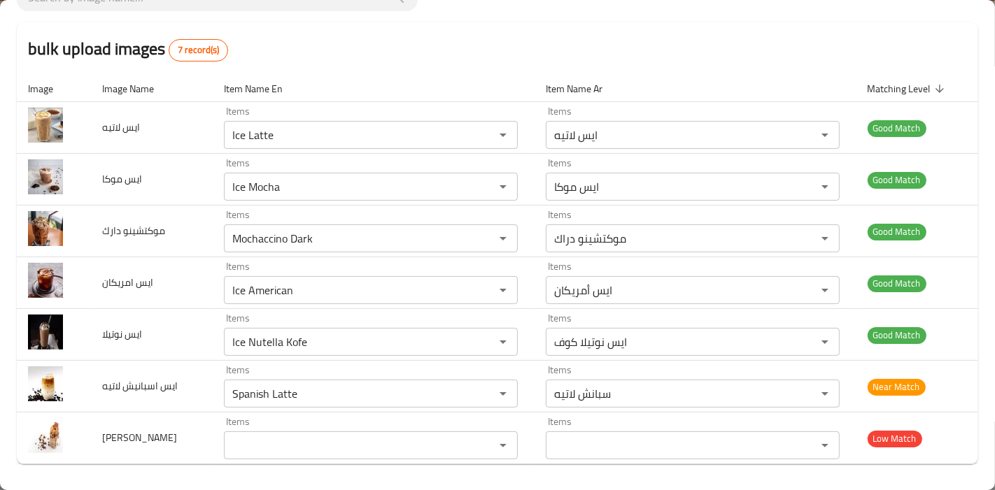
click at [462, 40] on div "bulk upload images 7 record(s)" at bounding box center [497, 48] width 961 height 53
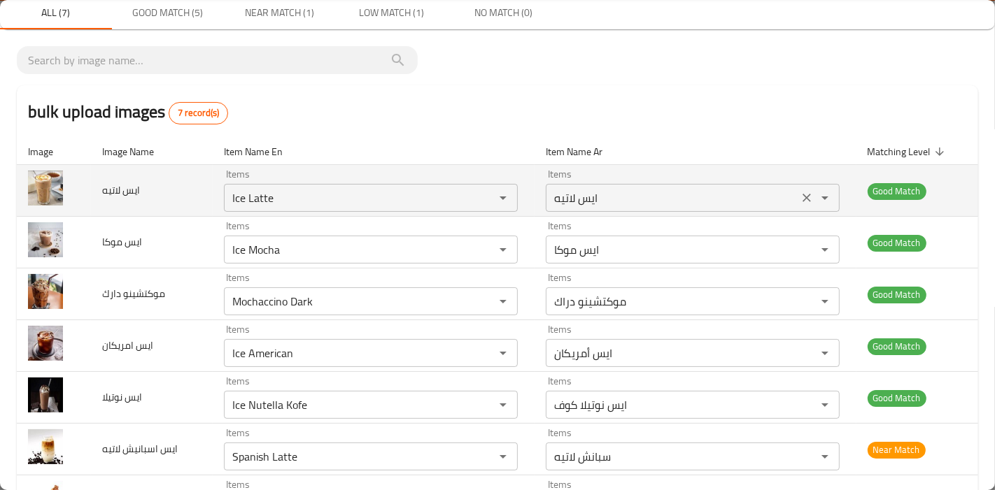
scroll to position [0, 0]
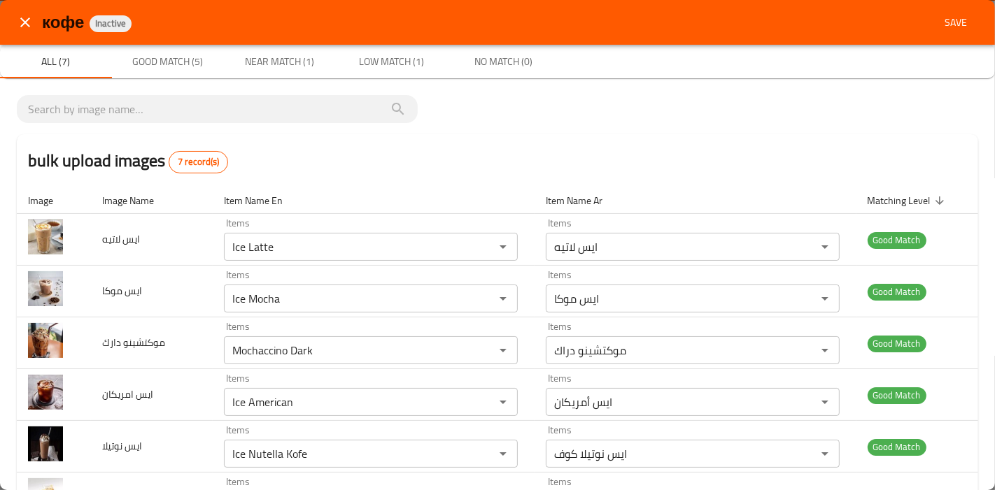
click at [944, 14] on span "Save" at bounding box center [956, 22] width 34 height 17
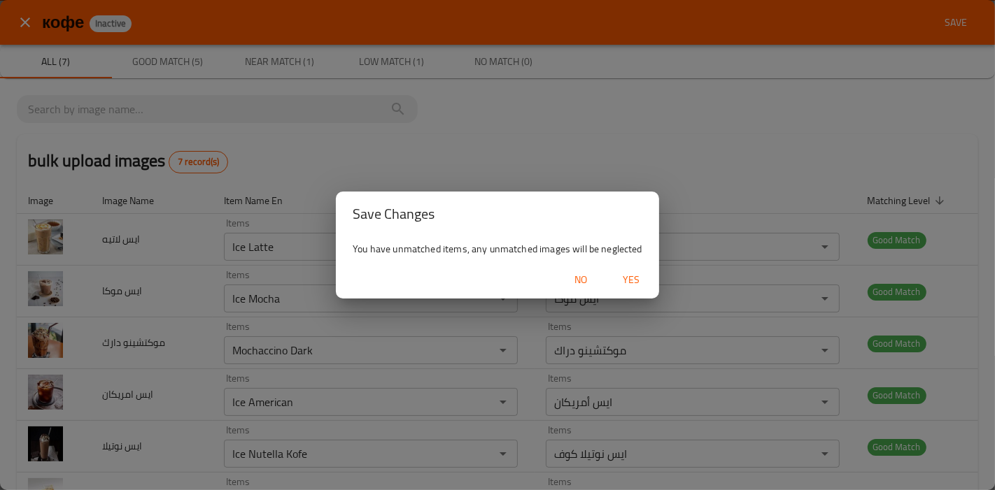
click at [625, 276] on span "Yes" at bounding box center [631, 279] width 34 height 17
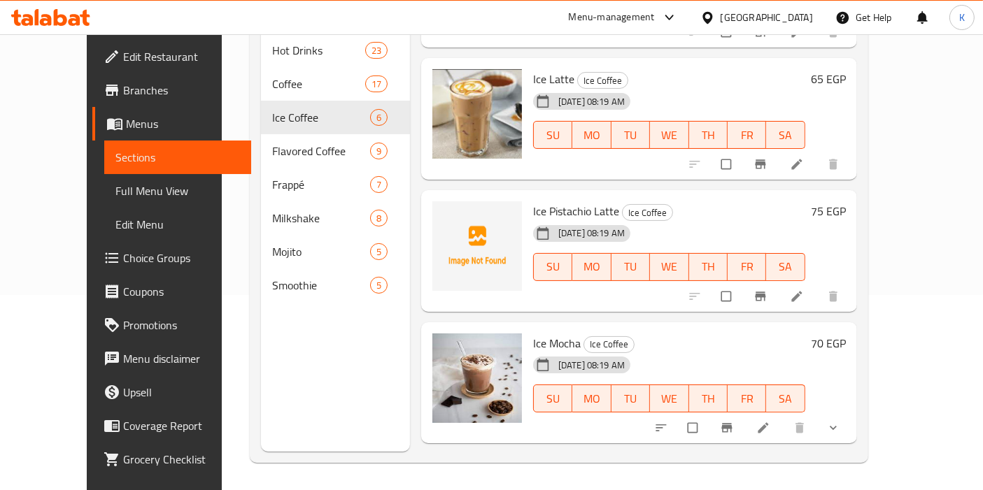
scroll to position [24, 0]
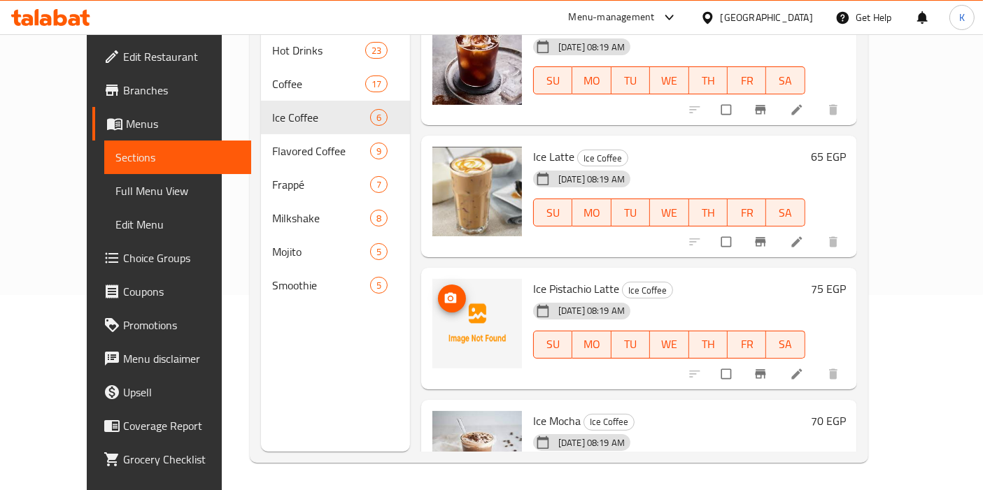
click at [444, 292] on icon "upload picture" at bounding box center [451, 299] width 14 height 14
click at [445, 293] on icon "upload picture" at bounding box center [451, 298] width 12 height 10
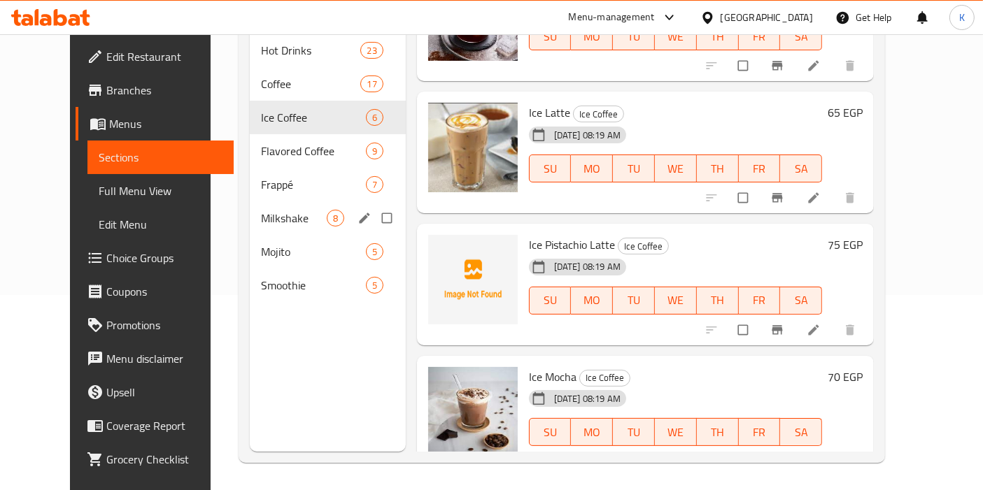
scroll to position [0, 0]
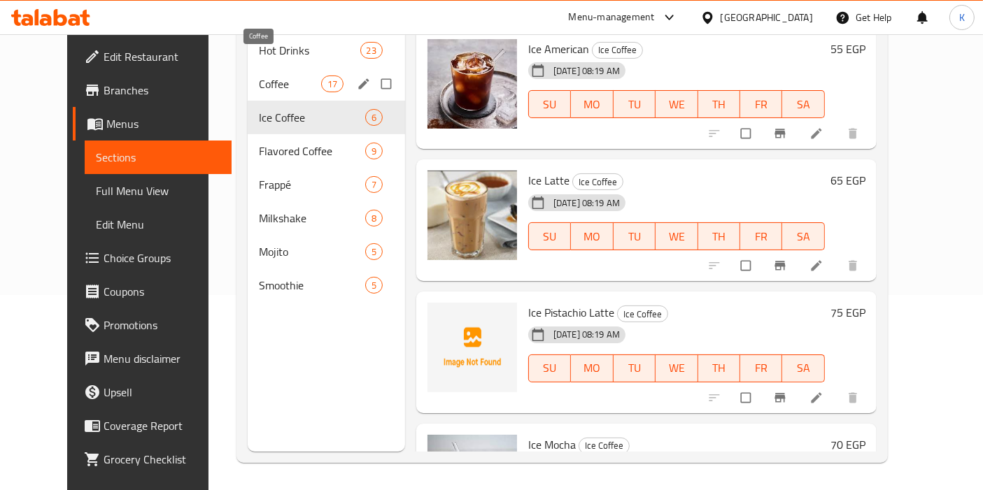
click at [259, 76] on span "Coffee" at bounding box center [290, 84] width 62 height 17
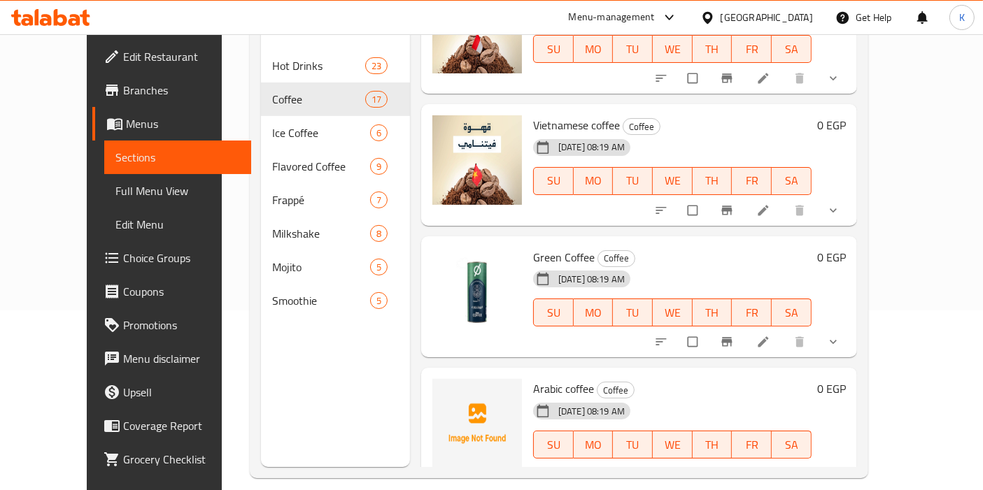
scroll to position [195, 0]
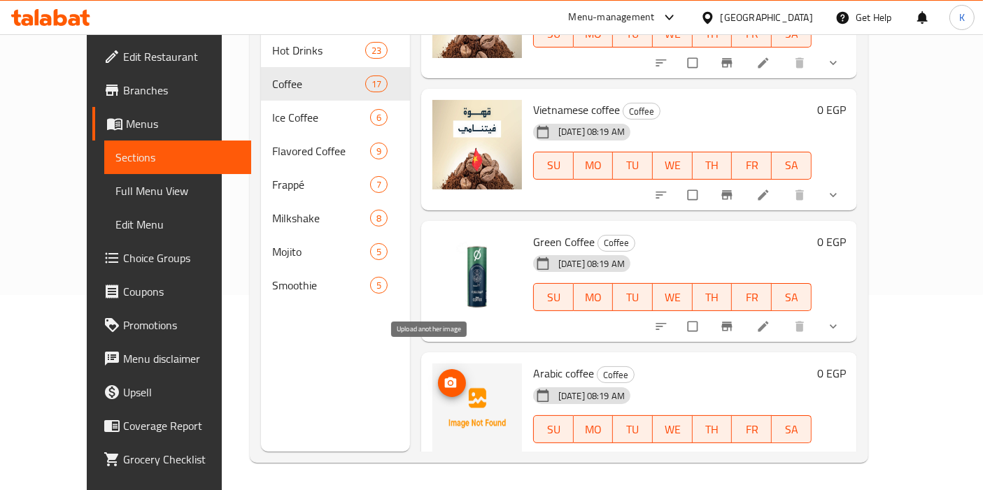
click at [448, 382] on circle "upload picture" at bounding box center [449, 383] width 3 height 3
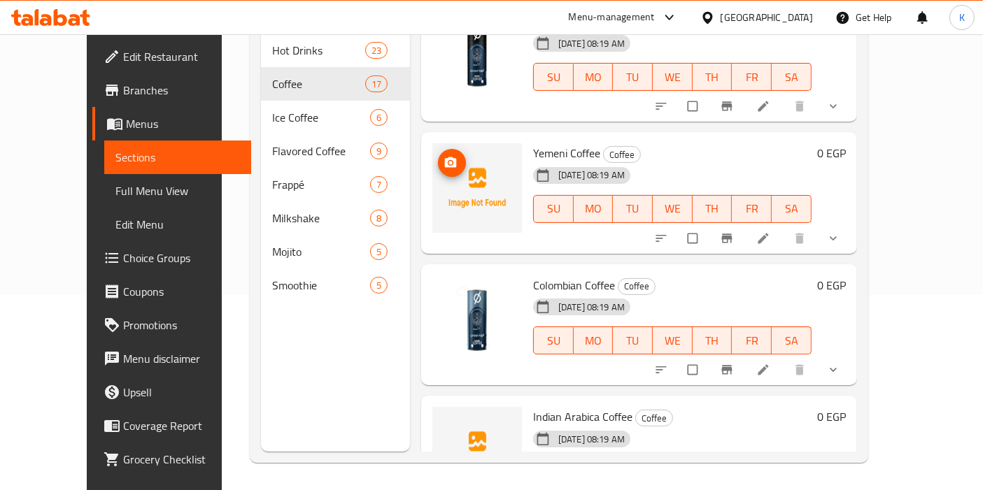
scroll to position [931, 0]
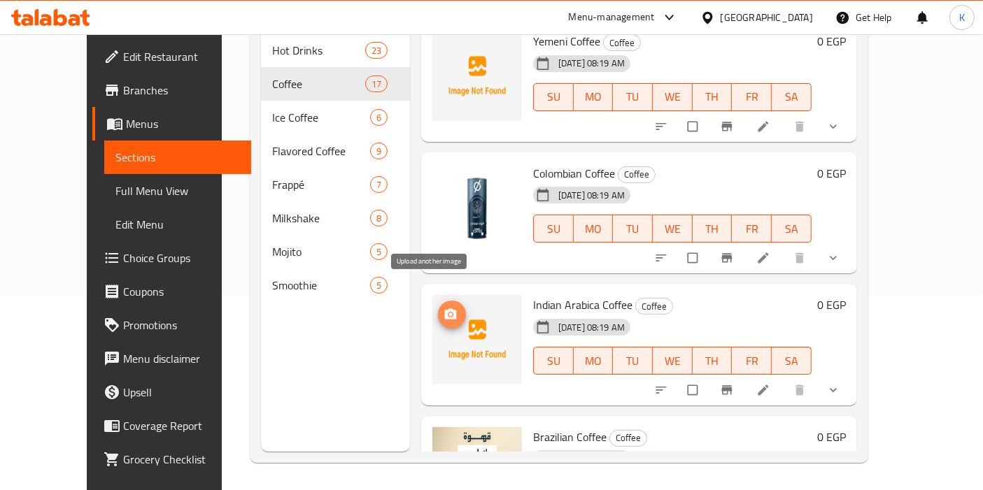
click at [438, 308] on span "upload picture" at bounding box center [452, 315] width 28 height 14
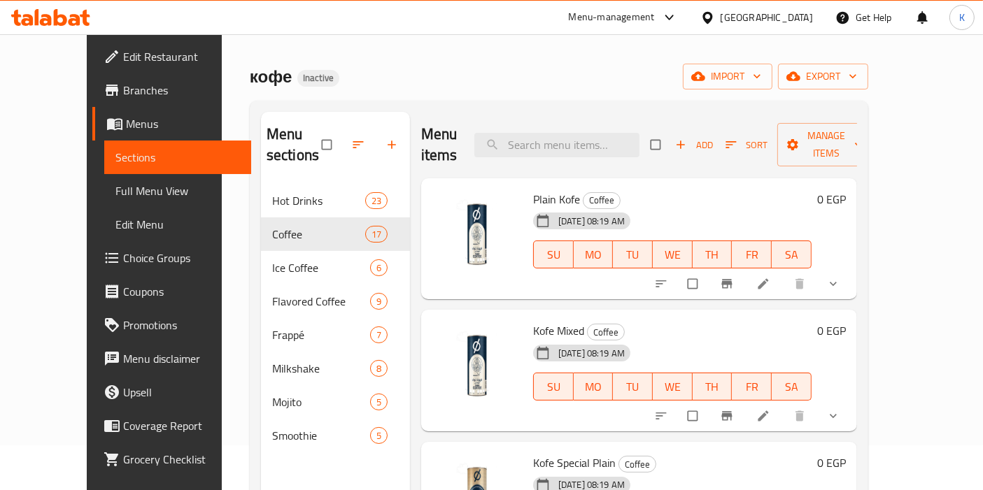
scroll to position [0, 0]
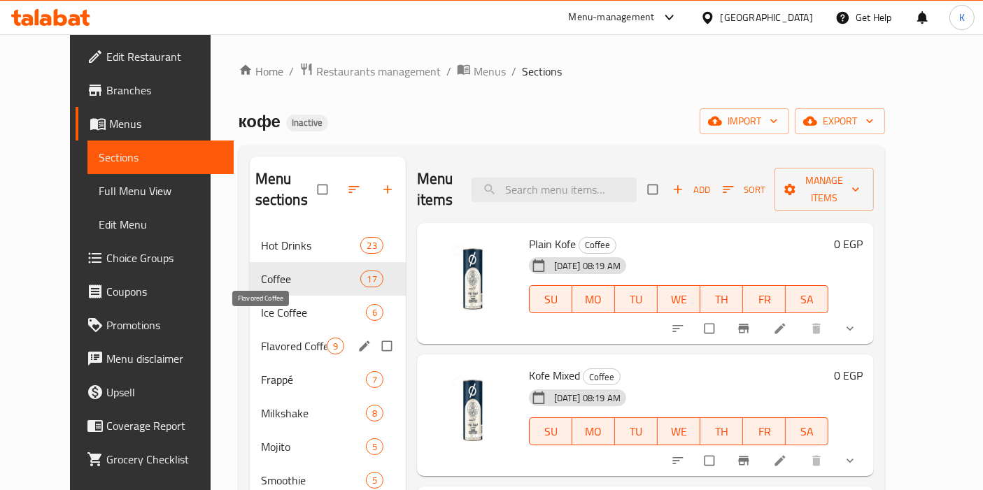
click at [261, 338] on span "Flavored Coffee" at bounding box center [294, 346] width 66 height 17
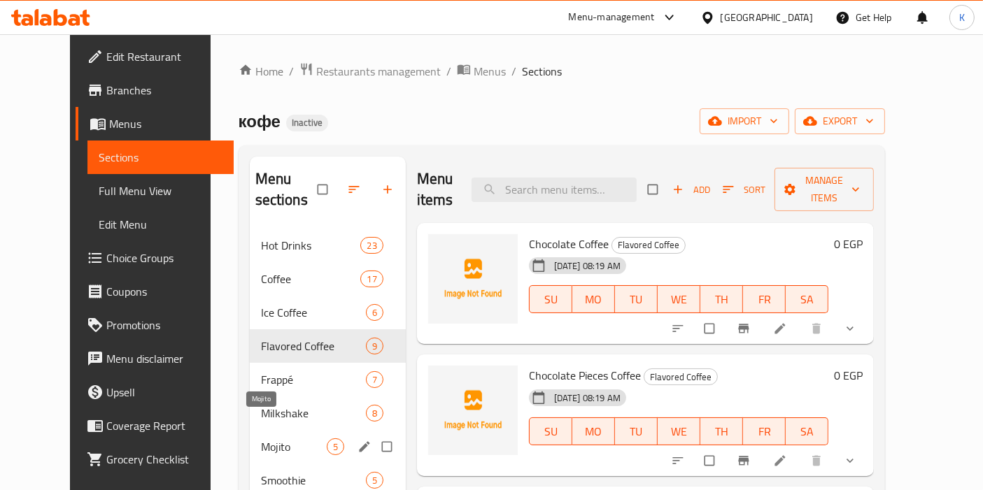
click at [276, 439] on span "Mojito" at bounding box center [294, 447] width 66 height 17
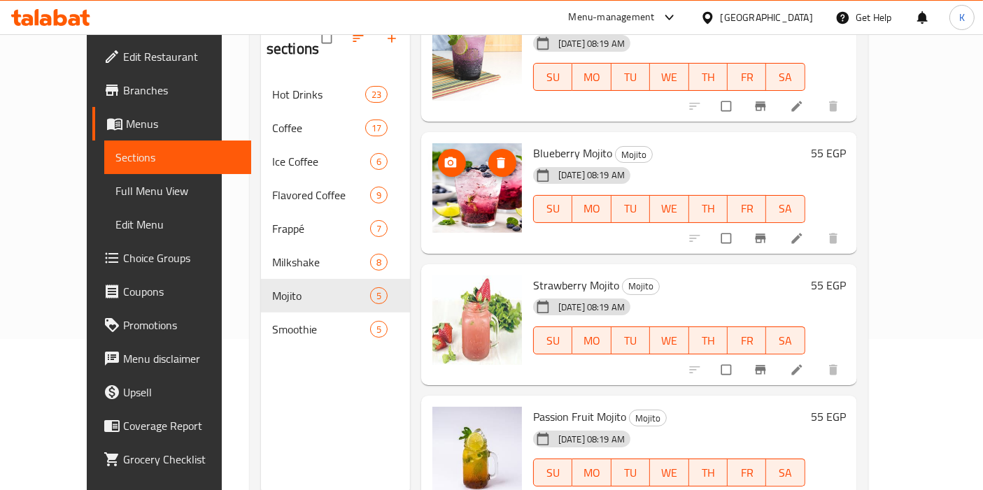
scroll to position [195, 0]
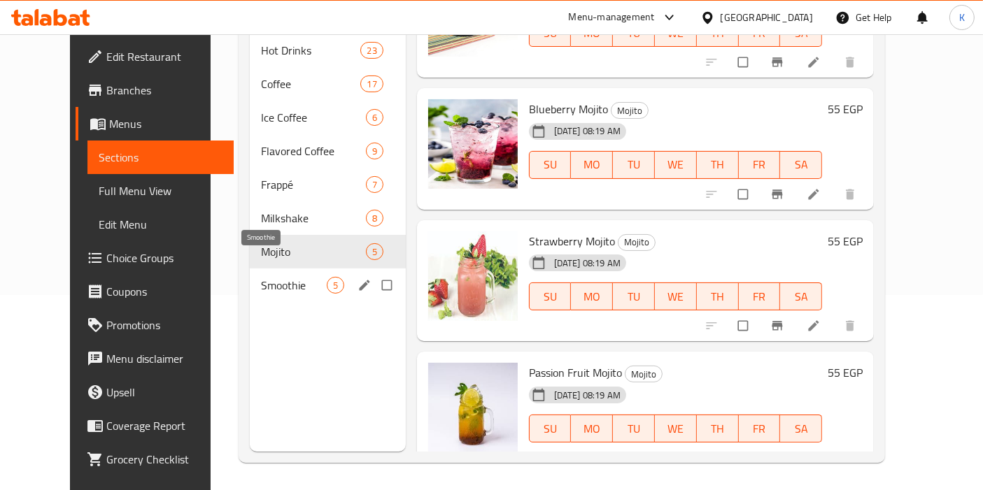
click at [302, 277] on span "Smoothie" at bounding box center [294, 285] width 66 height 17
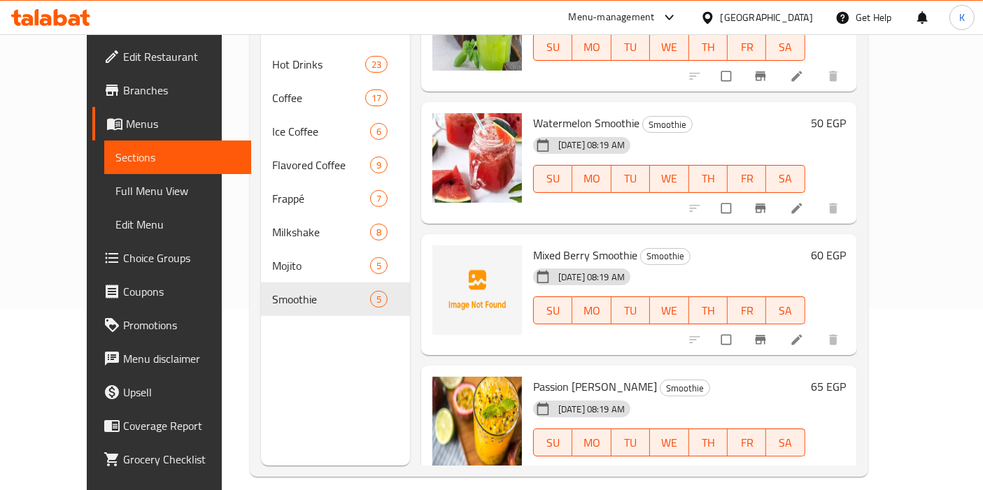
scroll to position [195, 0]
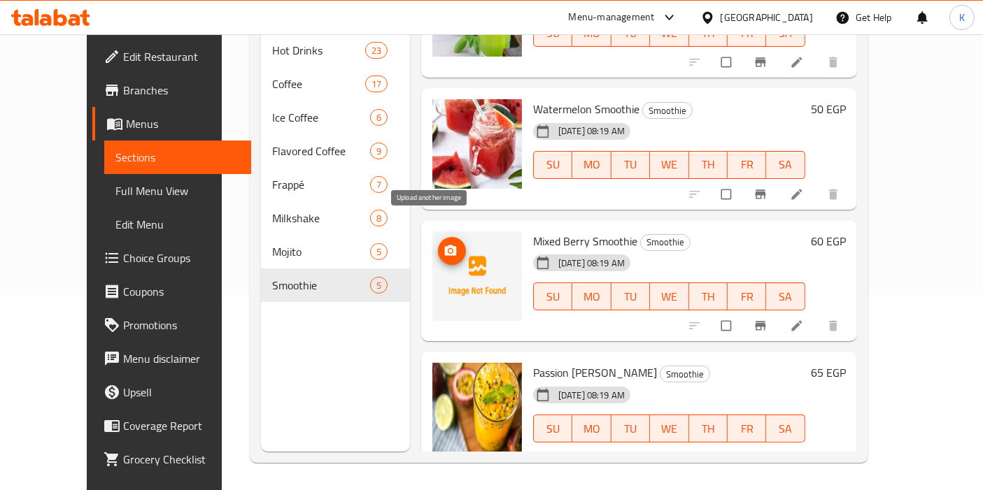
click at [438, 237] on button "upload picture" at bounding box center [452, 251] width 28 height 28
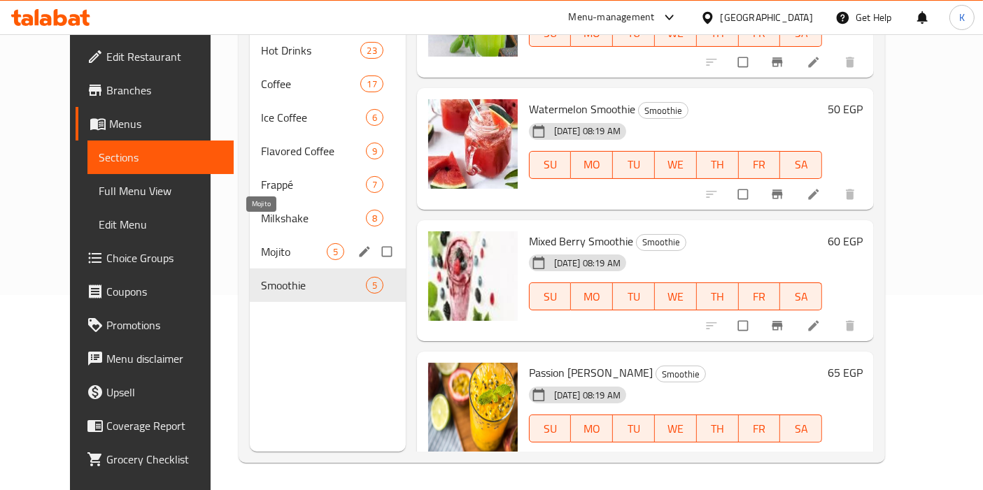
click at [263, 243] on span "Mojito" at bounding box center [294, 251] width 66 height 17
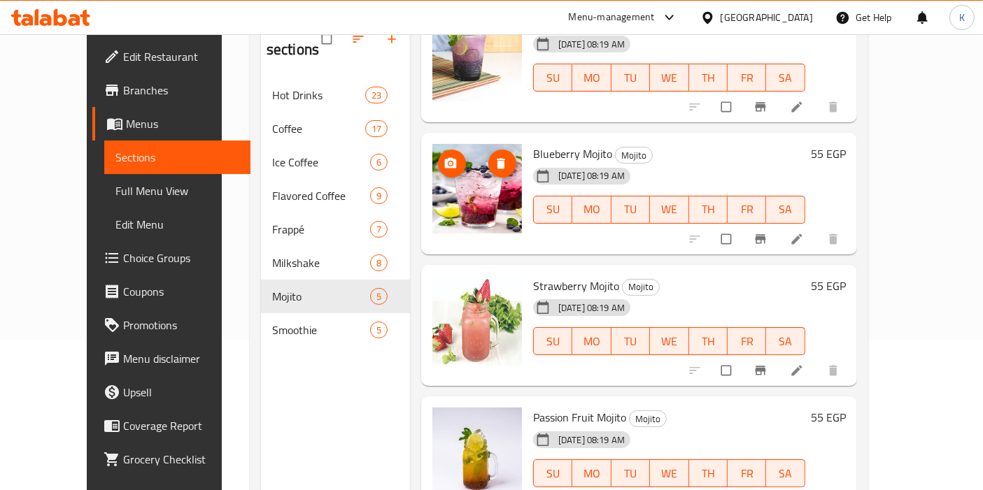
scroll to position [195, 0]
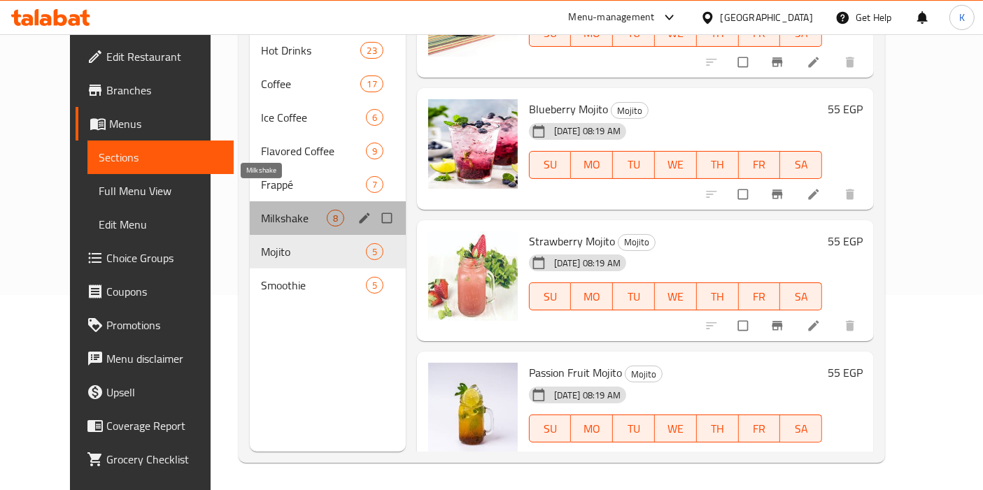
click at [271, 210] on span "Milkshake" at bounding box center [294, 218] width 66 height 17
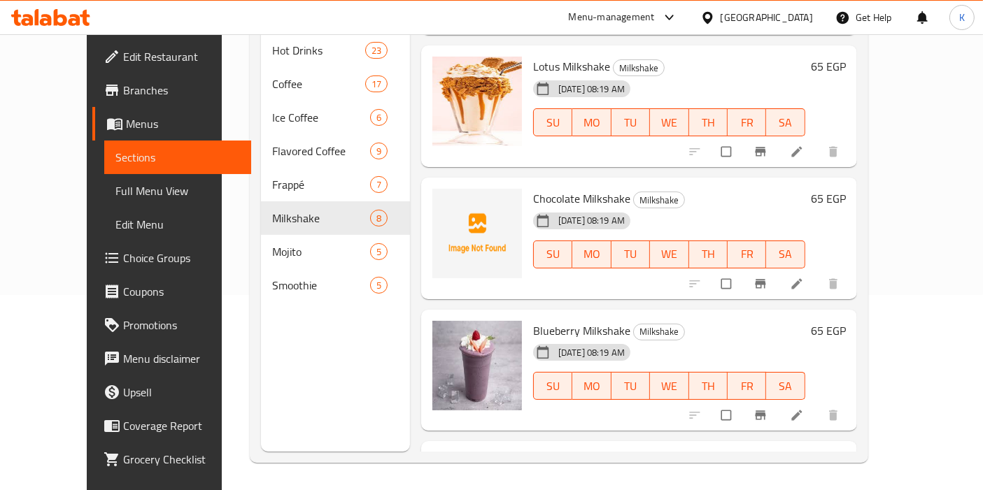
scroll to position [48, 0]
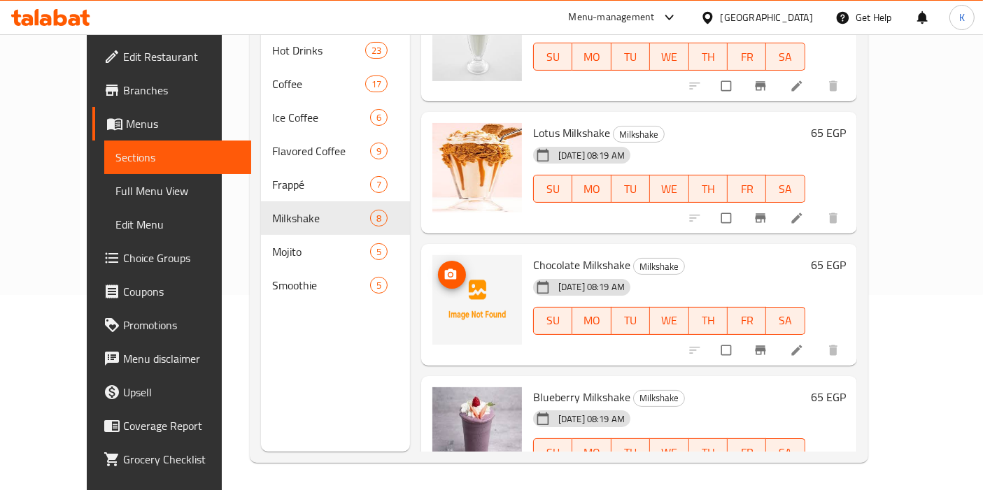
click at [444, 268] on icon "upload picture" at bounding box center [451, 275] width 14 height 14
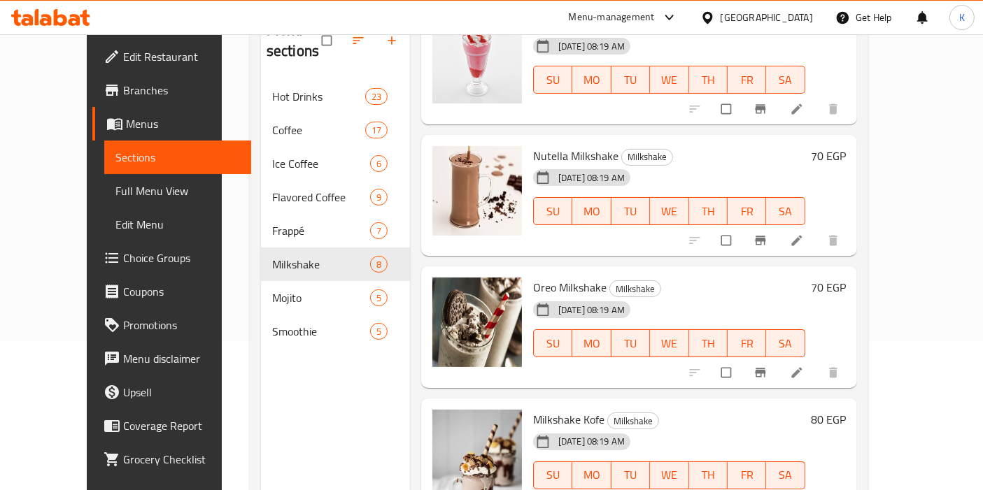
scroll to position [195, 0]
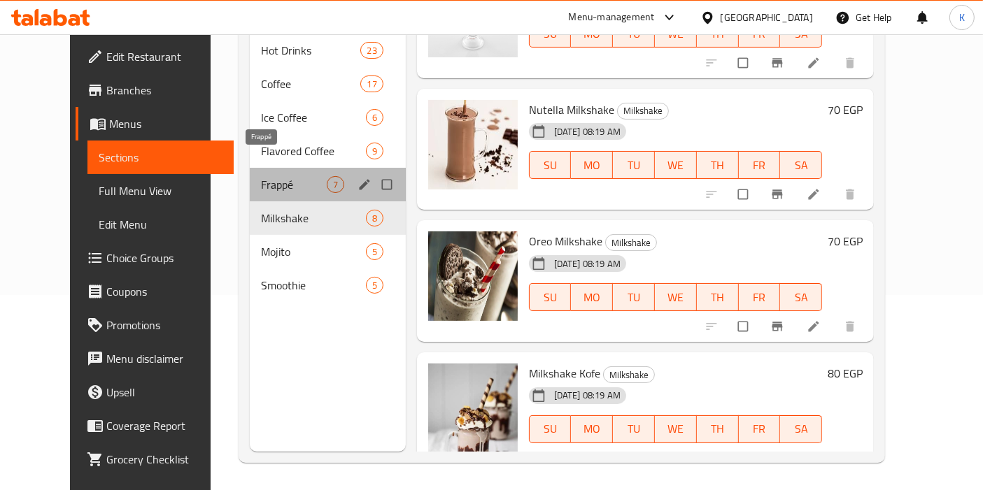
click at [261, 176] on span "Frappé" at bounding box center [294, 184] width 66 height 17
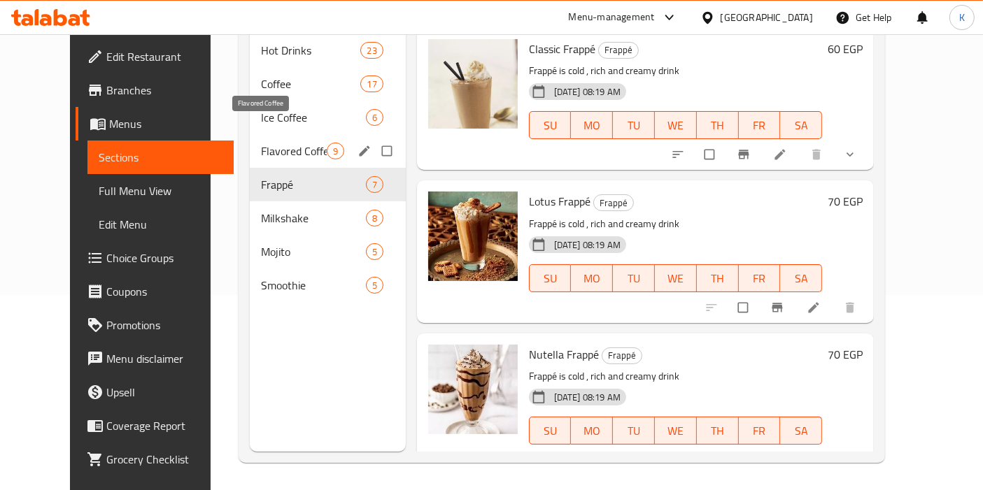
click at [285, 143] on span "Flavored Coffee" at bounding box center [294, 151] width 66 height 17
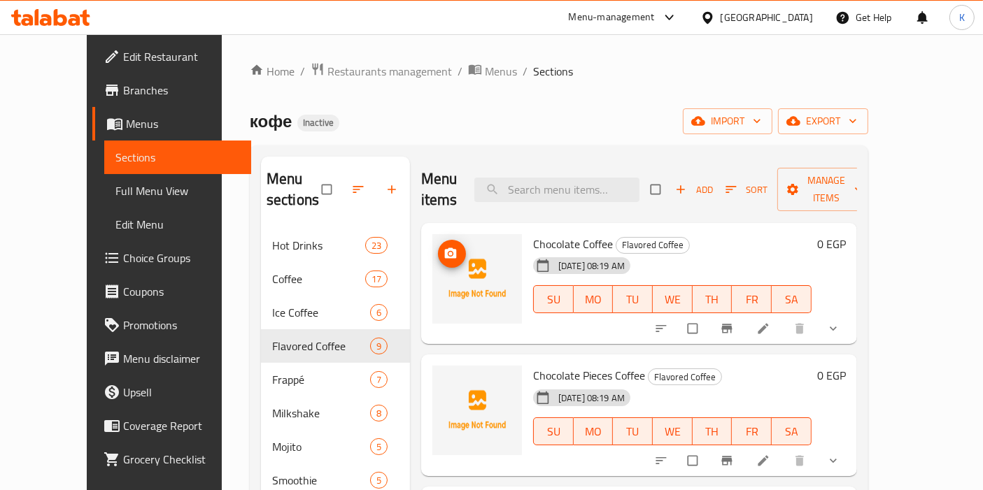
click at [445, 248] on icon "upload picture" at bounding box center [451, 253] width 12 height 10
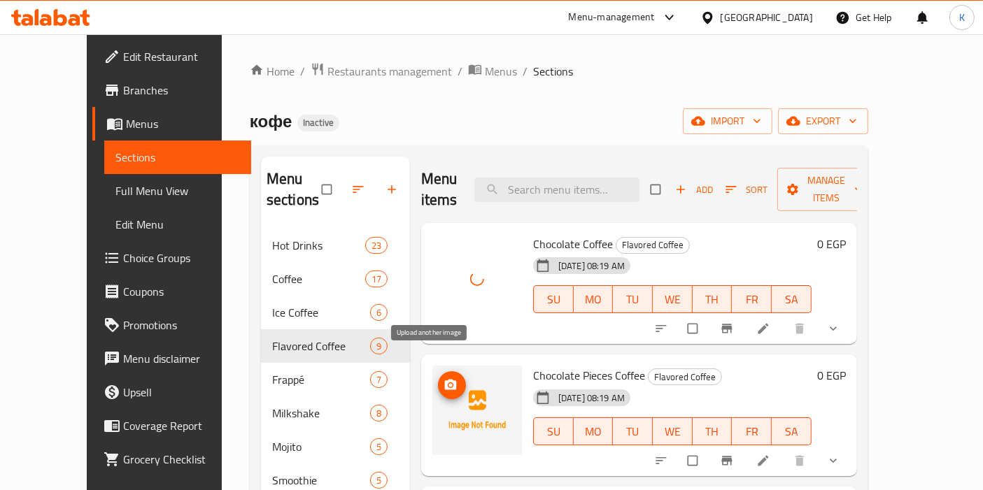
click at [448, 384] on circle "upload picture" at bounding box center [449, 385] width 3 height 3
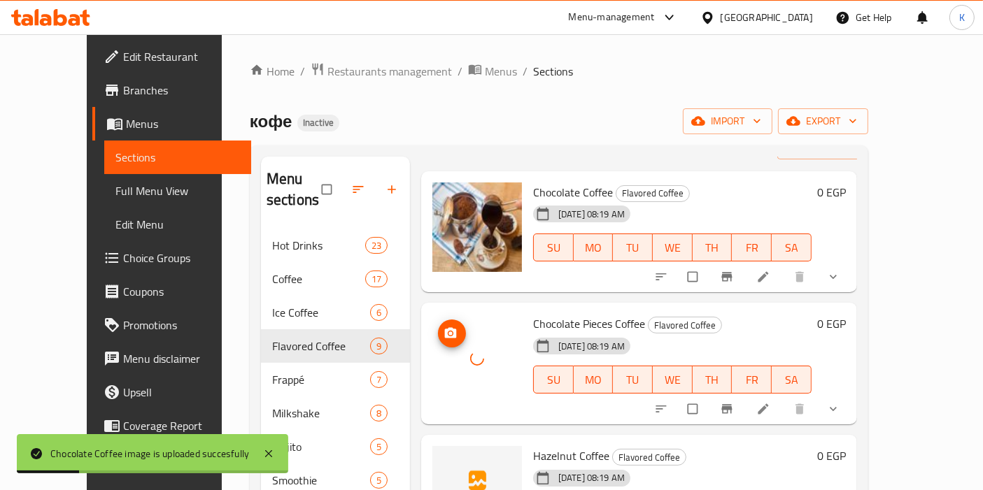
scroll to position [233, 0]
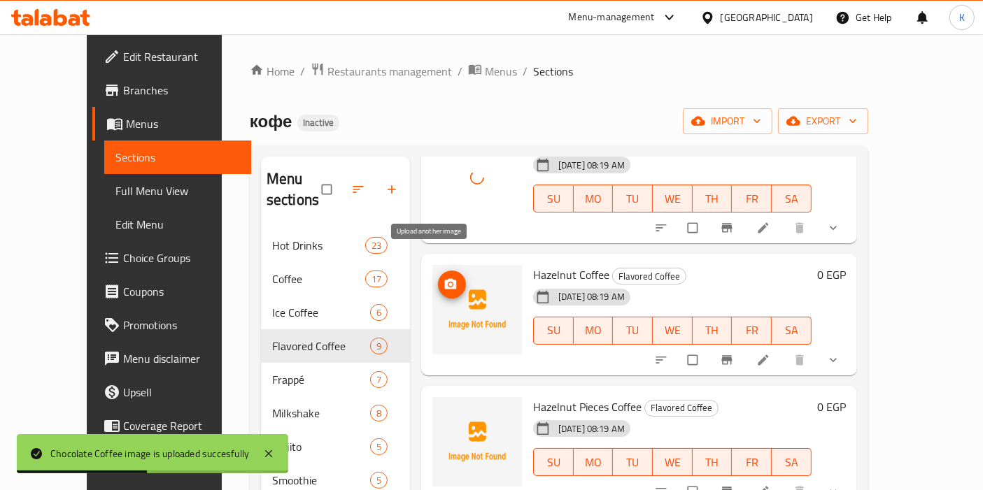
click at [445, 279] on icon "upload picture" at bounding box center [451, 284] width 12 height 10
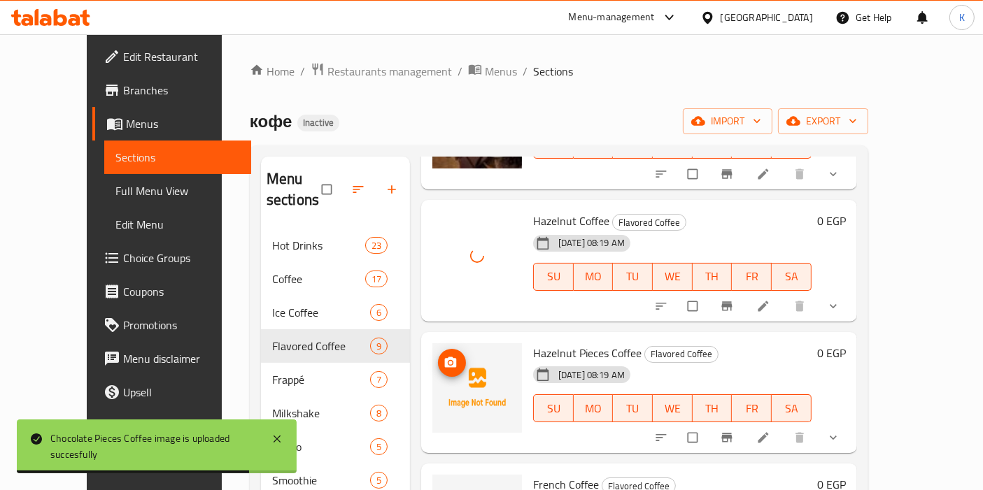
scroll to position [311, 0]
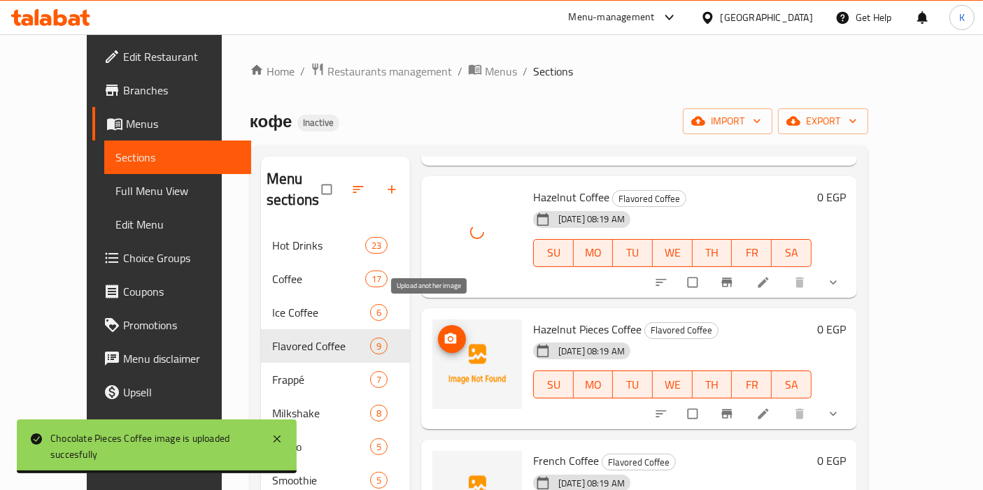
click at [438, 332] on span "upload picture" at bounding box center [452, 339] width 28 height 14
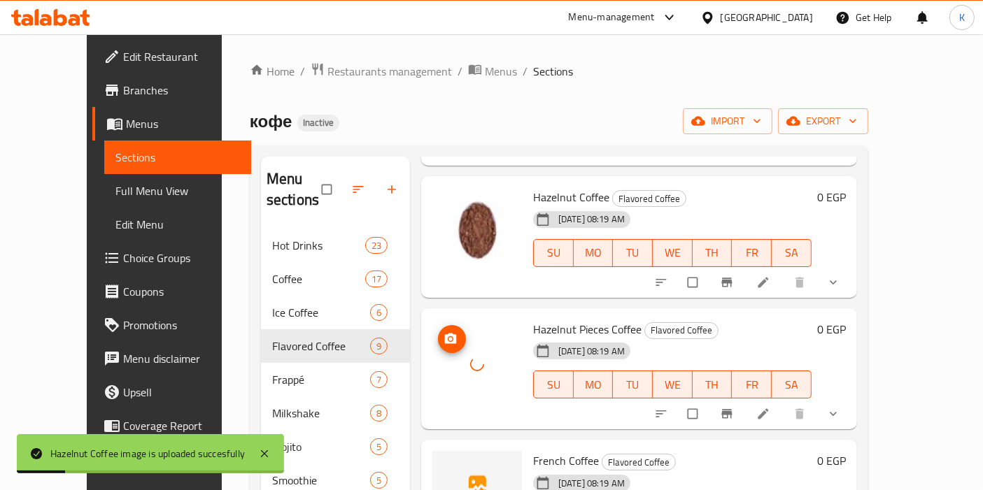
scroll to position [466, 0]
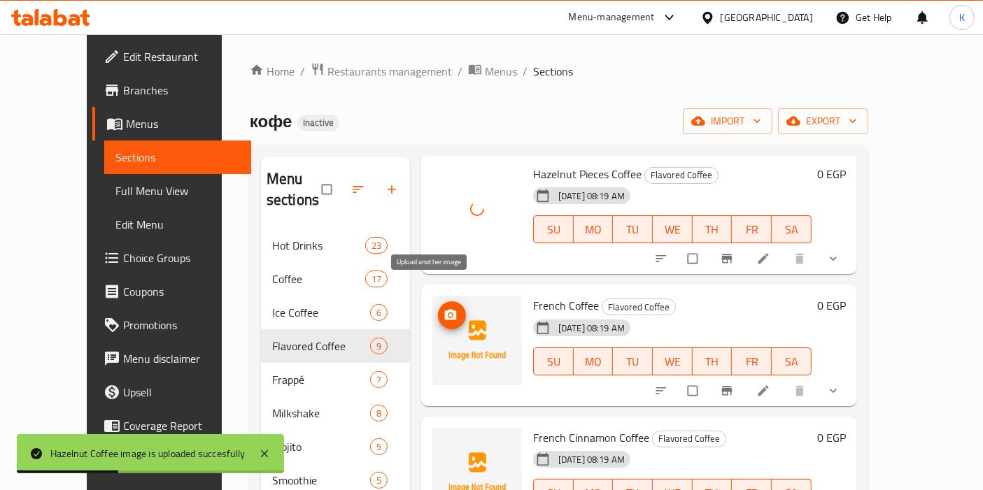
click at [444, 309] on icon "upload picture" at bounding box center [451, 316] width 14 height 14
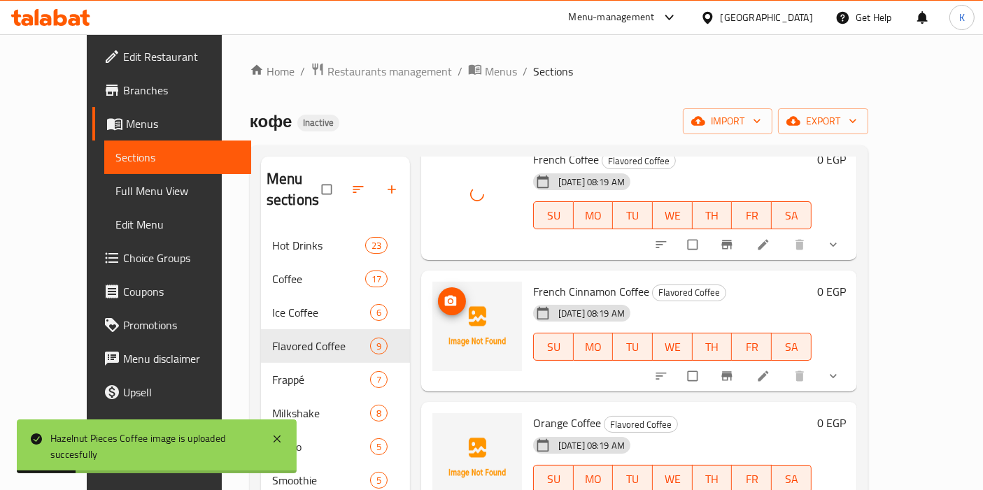
scroll to position [621, 0]
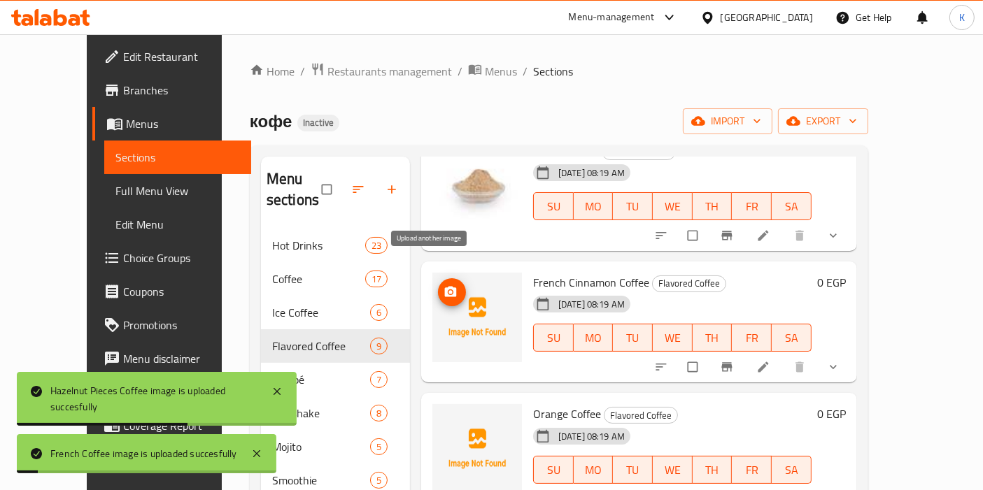
click at [445, 286] on icon "upload picture" at bounding box center [451, 291] width 12 height 10
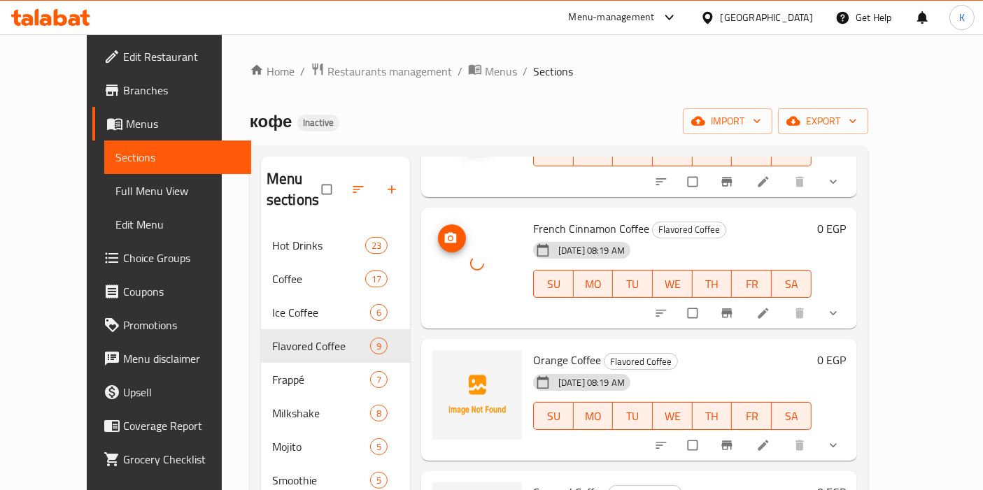
scroll to position [700, 0]
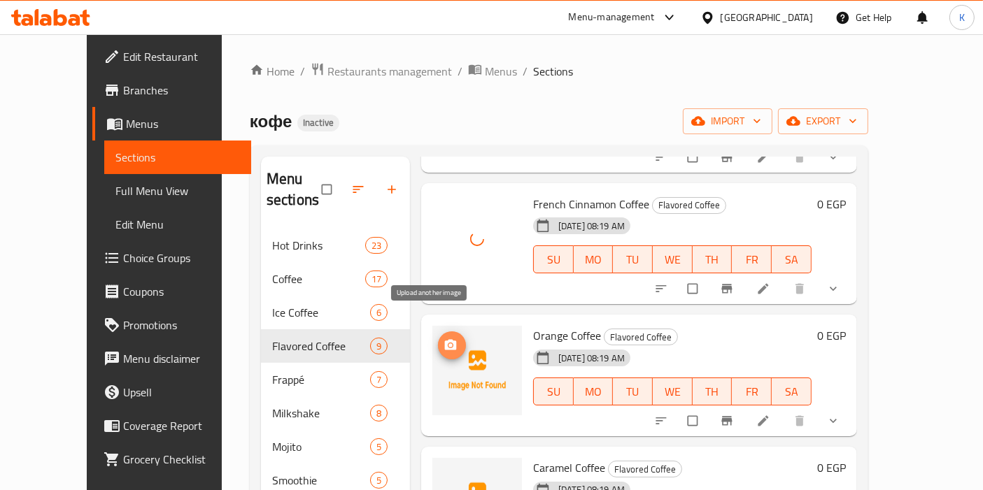
click at [444, 339] on icon "upload picture" at bounding box center [451, 346] width 14 height 14
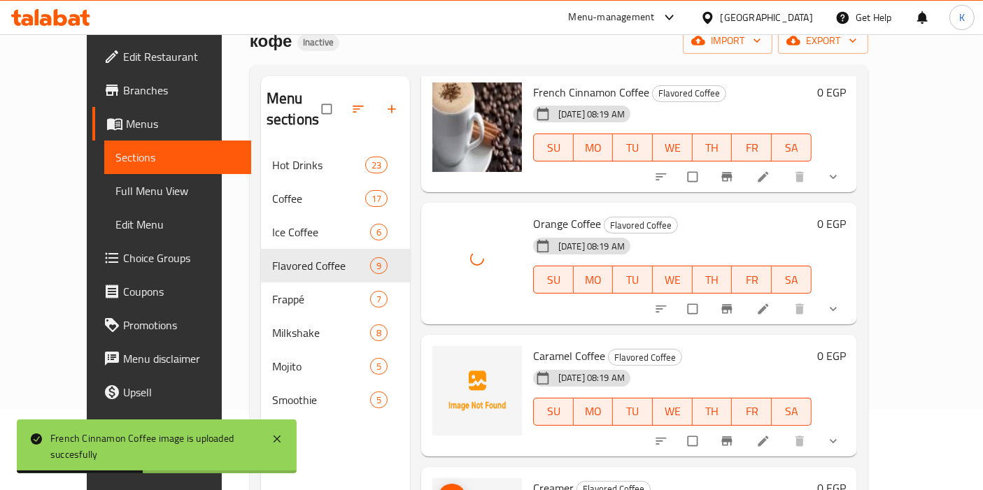
scroll to position [155, 0]
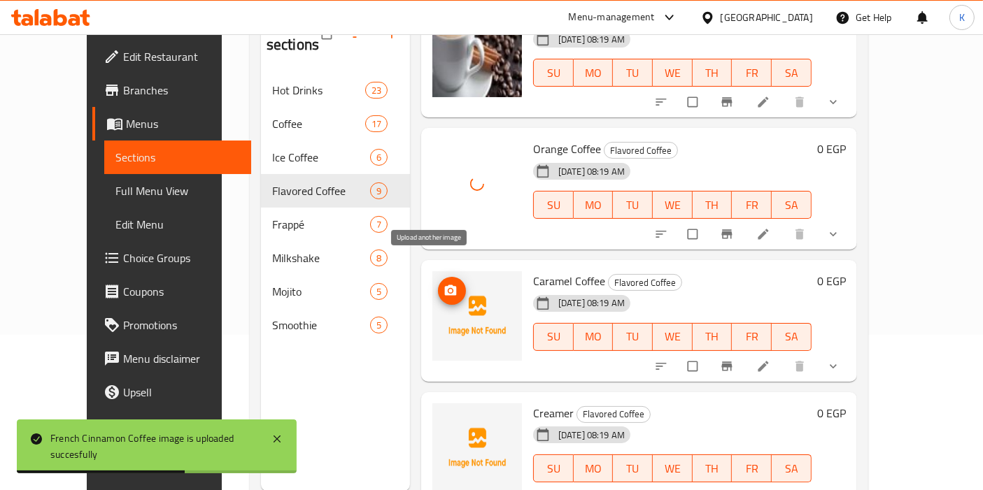
click at [448, 289] on circle "upload picture" at bounding box center [449, 290] width 3 height 3
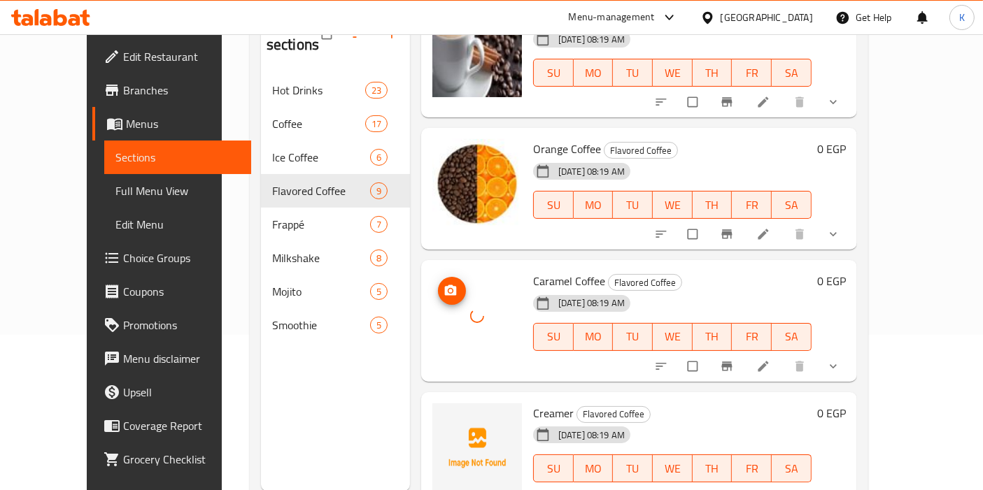
scroll to position [195, 0]
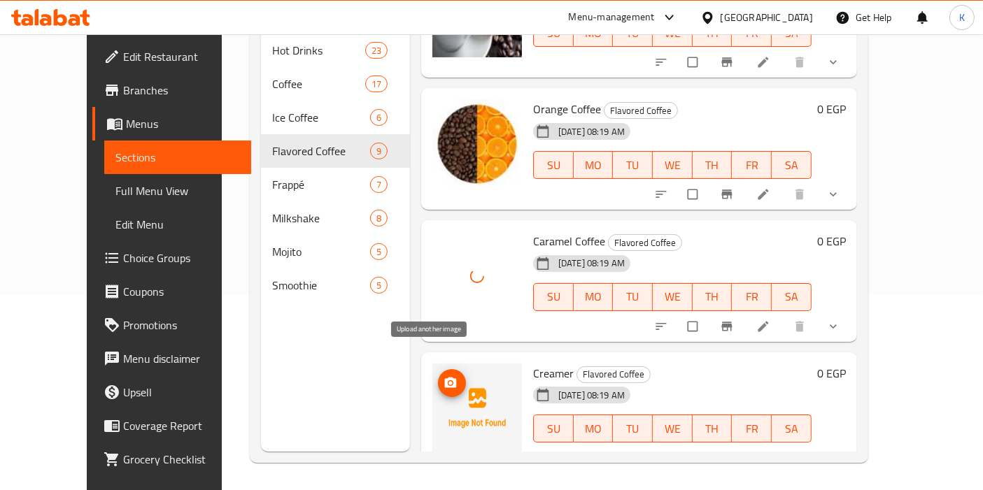
click at [444, 376] on icon "upload picture" at bounding box center [451, 383] width 14 height 14
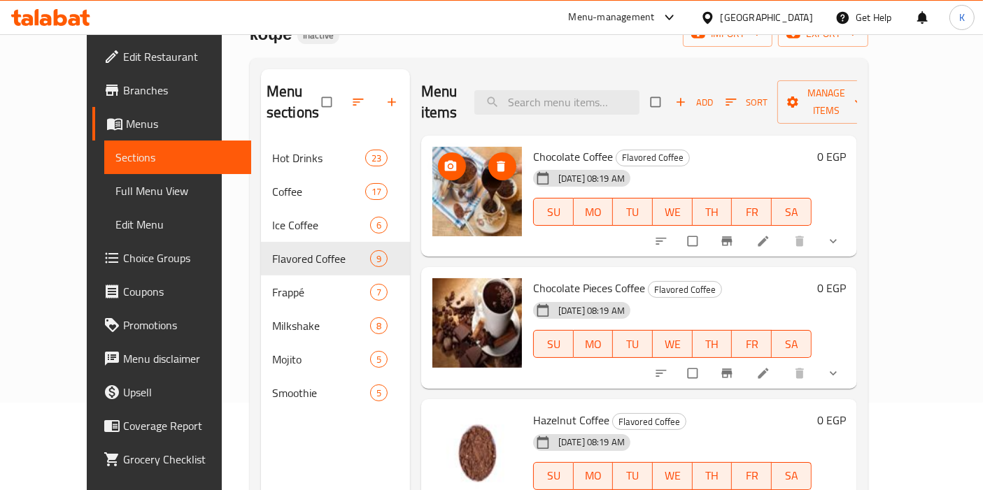
scroll to position [0, 0]
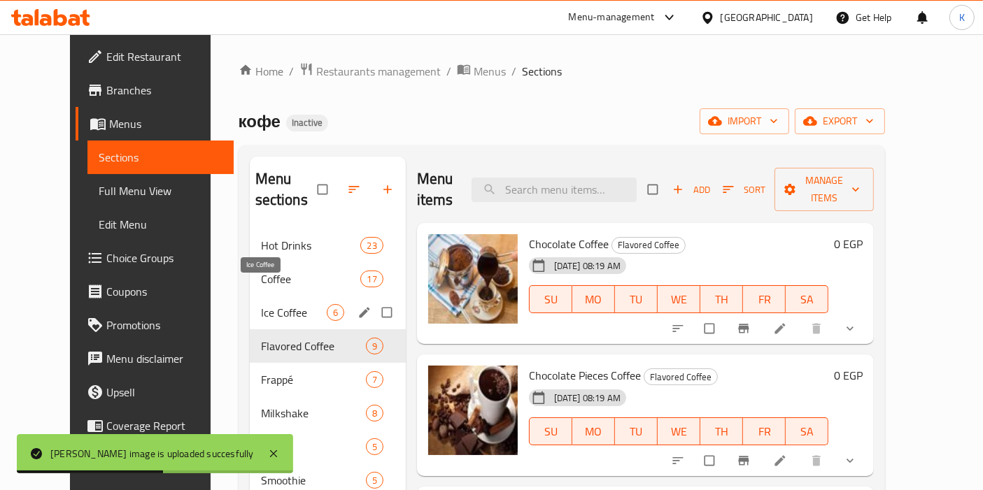
click at [261, 304] on span "Ice Coffee" at bounding box center [294, 312] width 66 height 17
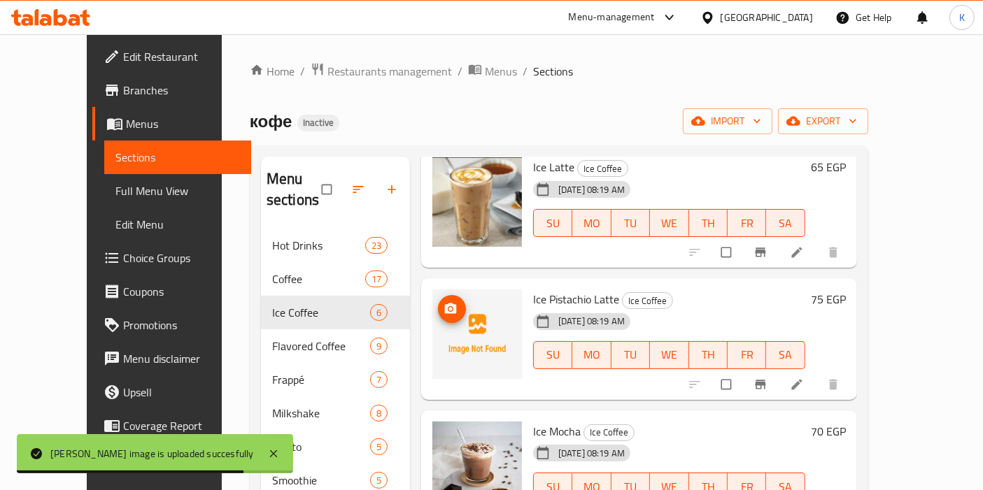
scroll to position [233, 0]
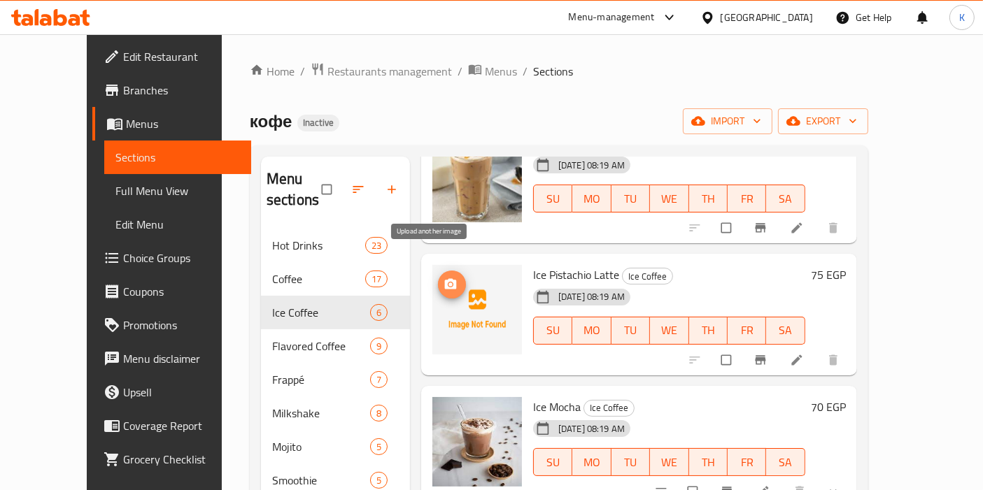
click at [444, 278] on icon "upload picture" at bounding box center [451, 285] width 14 height 14
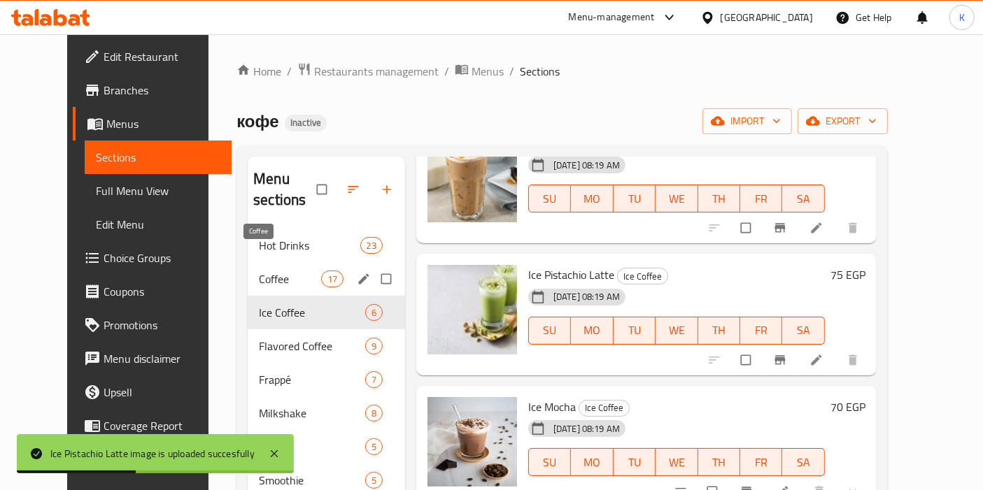
click at [259, 271] on span "Coffee" at bounding box center [290, 279] width 62 height 17
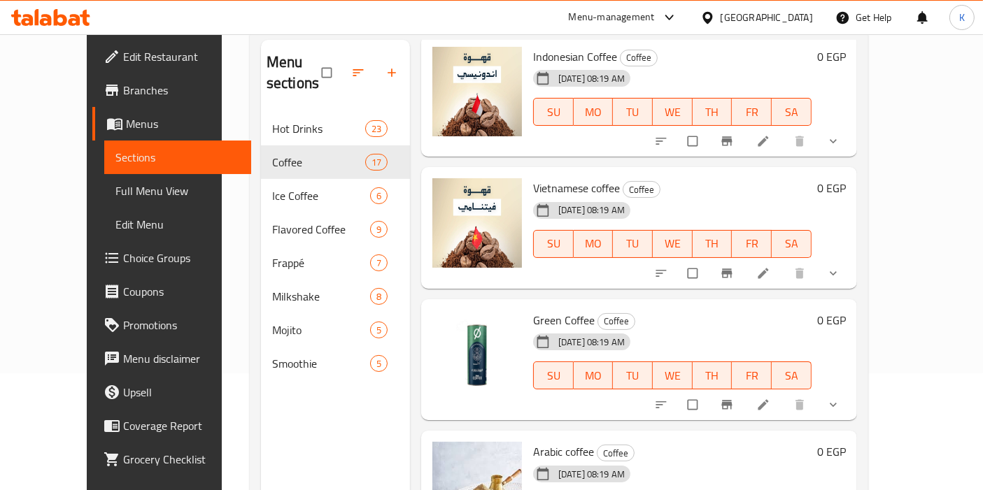
scroll to position [195, 0]
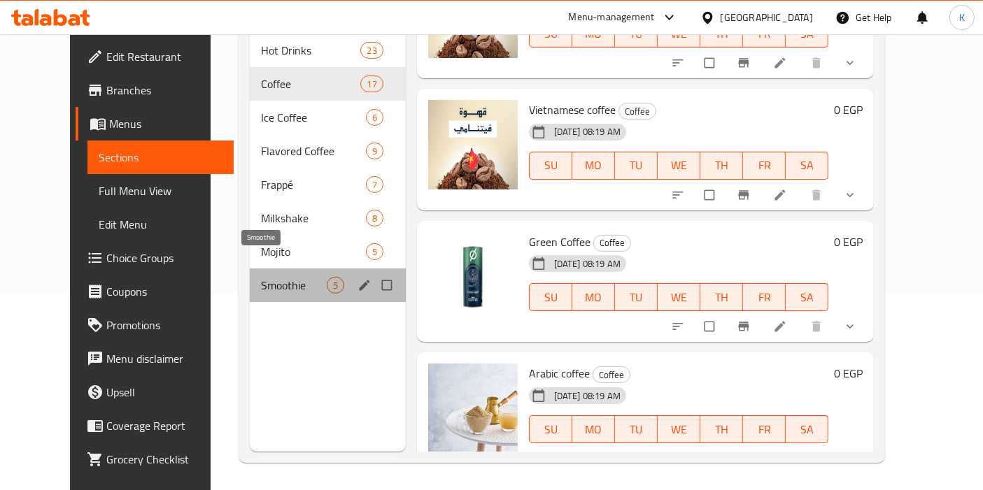
click at [261, 277] on span "Smoothie" at bounding box center [294, 285] width 66 height 17
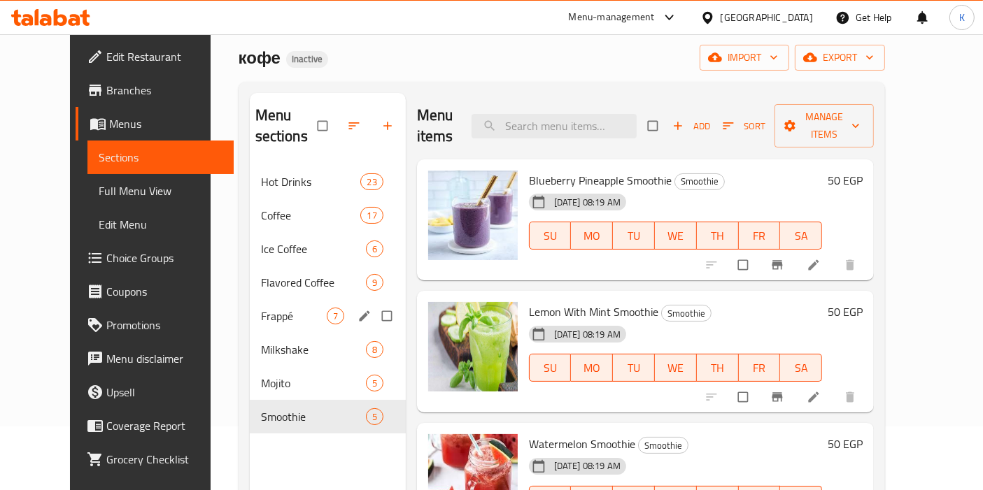
scroll to position [40, 0]
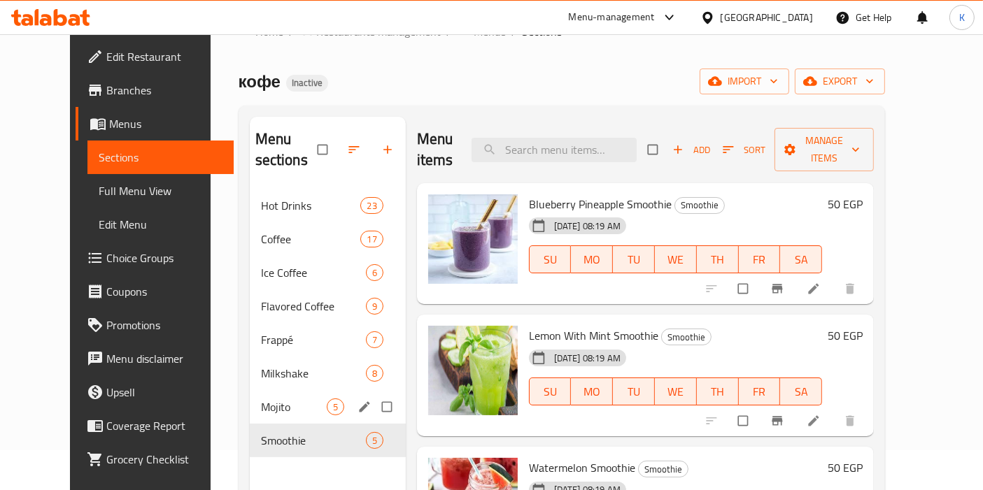
click at [276, 399] on span "Mojito" at bounding box center [294, 407] width 66 height 17
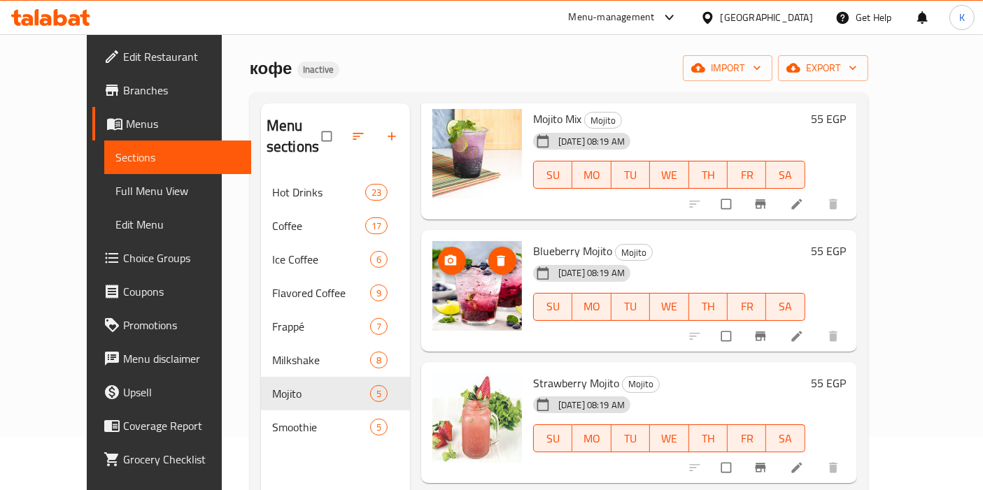
scroll to position [195, 0]
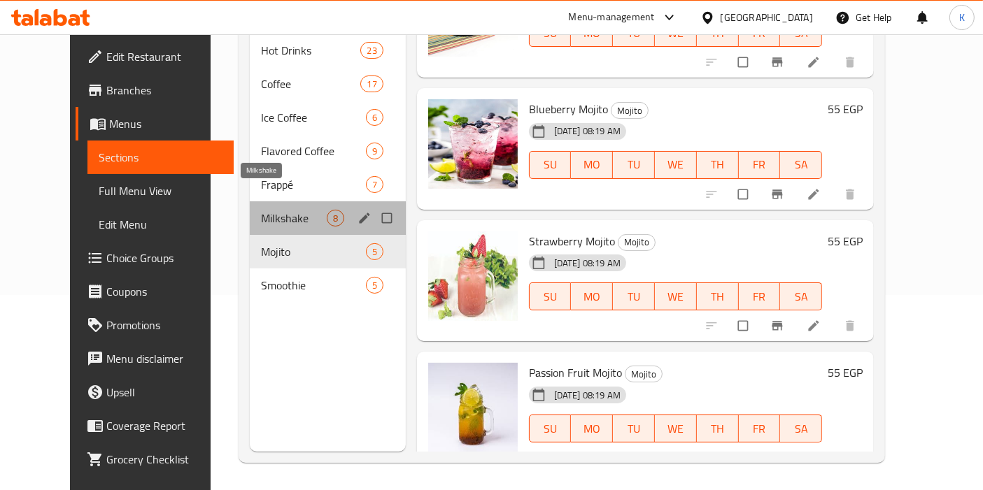
click at [261, 210] on span "Milkshake" at bounding box center [294, 218] width 66 height 17
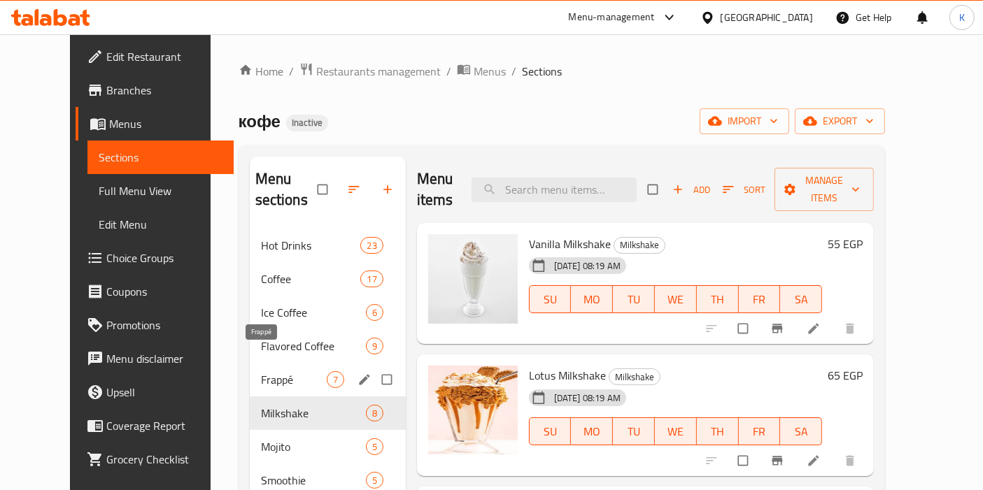
click at [261, 371] on span "Frappé" at bounding box center [294, 379] width 66 height 17
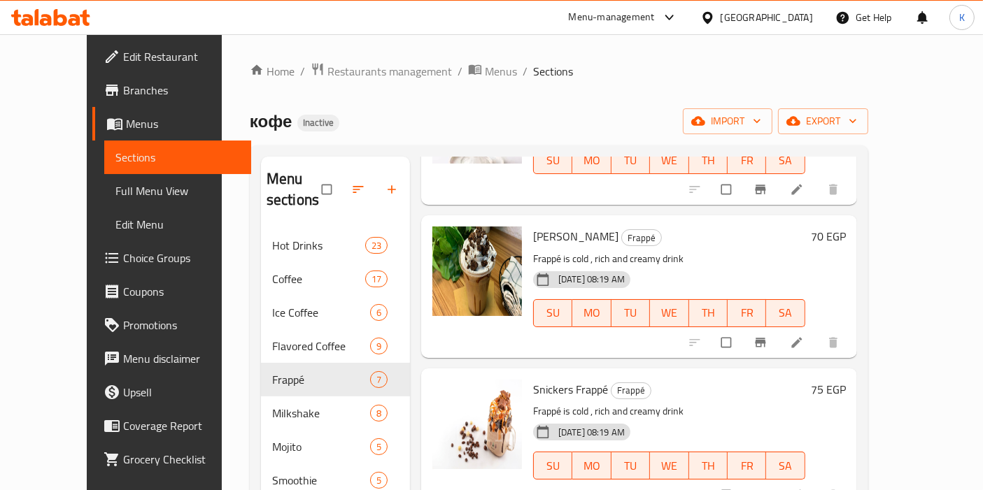
scroll to position [614, 0]
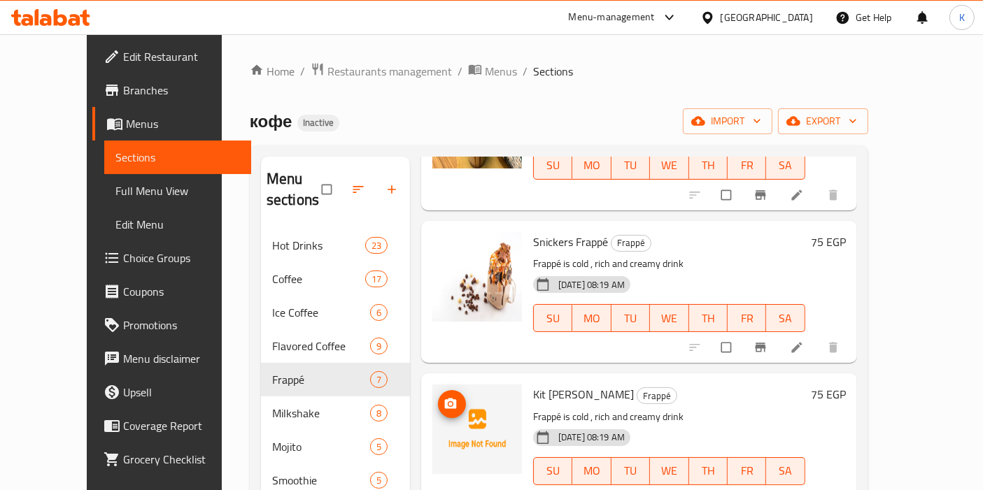
click at [432, 385] on img at bounding box center [477, 430] width 90 height 90
click at [444, 397] on icon "upload picture" at bounding box center [451, 404] width 14 height 14
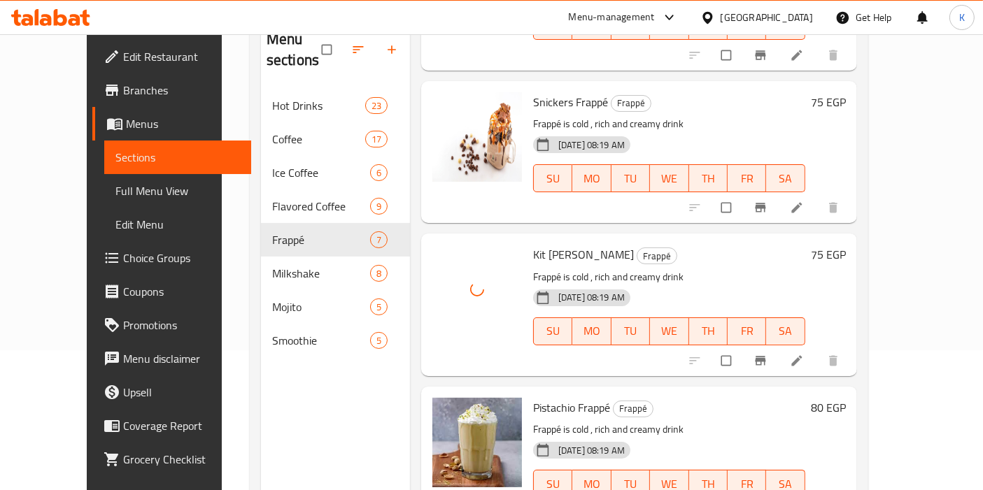
scroll to position [195, 0]
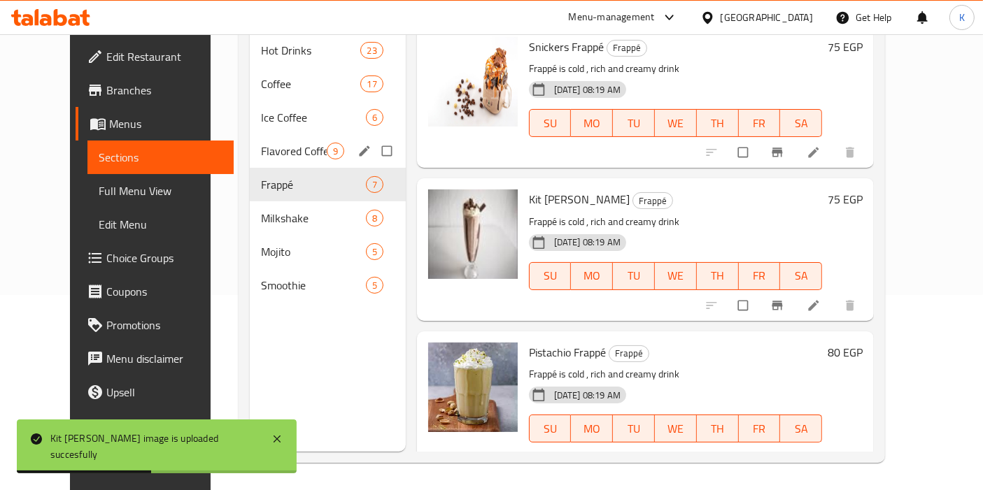
click at [260, 140] on div "Flavored Coffee 9" at bounding box center [328, 151] width 156 height 34
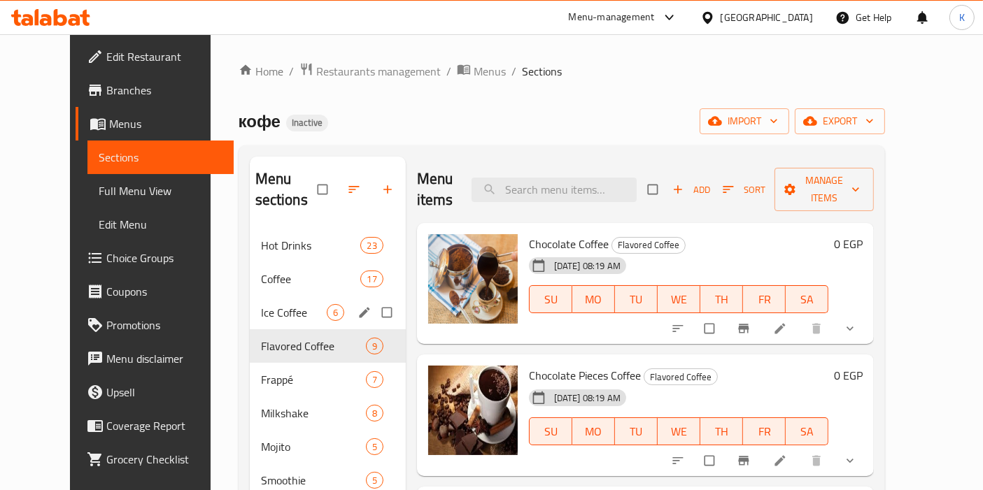
click at [261, 304] on span "Ice Coffee" at bounding box center [294, 312] width 66 height 17
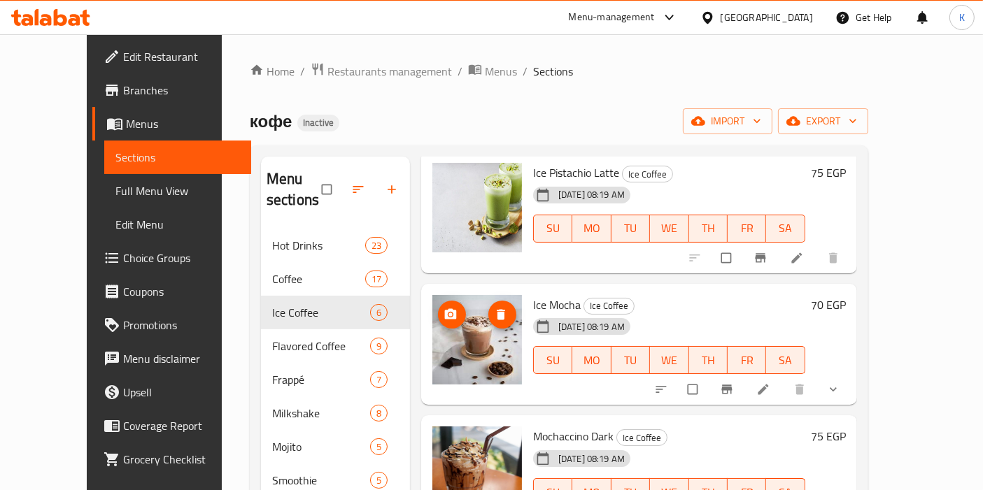
scroll to position [195, 0]
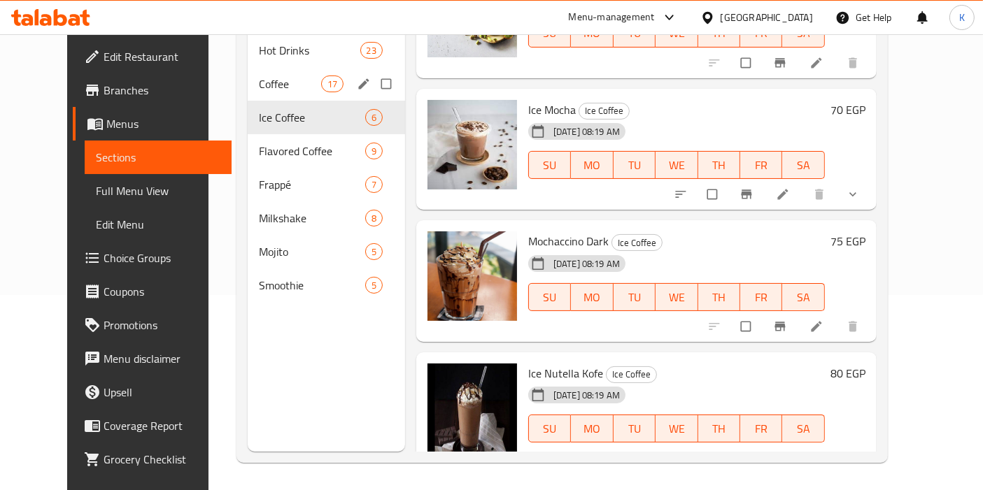
click at [259, 76] on span "Coffee" at bounding box center [290, 84] width 62 height 17
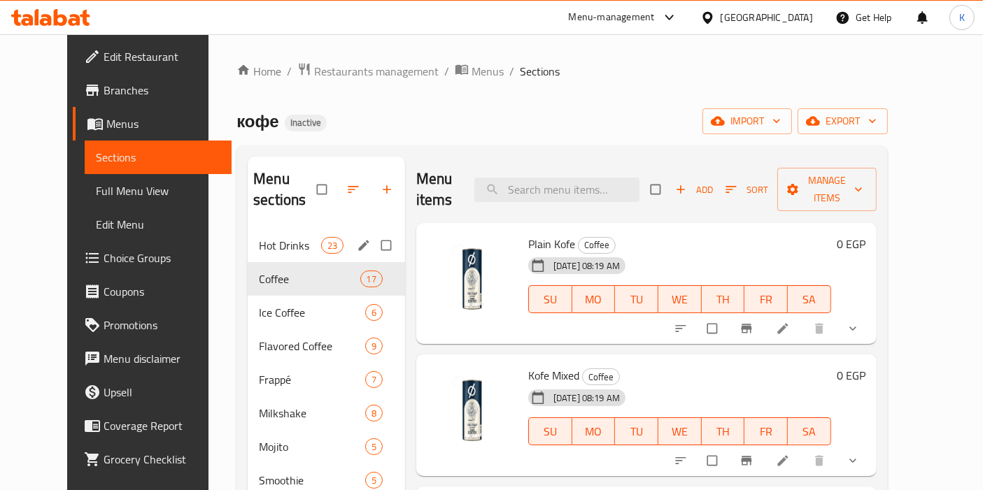
click at [264, 235] on div "Hot Drinks 23" at bounding box center [326, 246] width 157 height 34
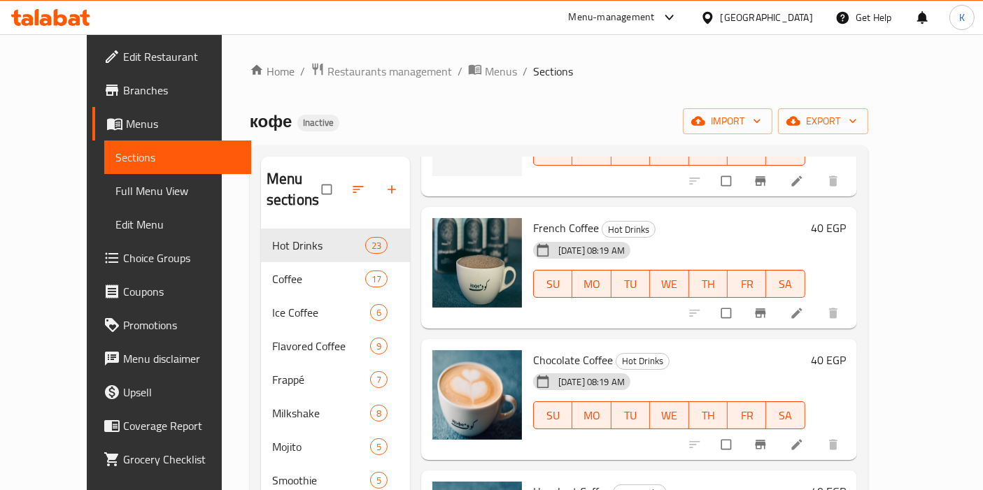
scroll to position [311, 0]
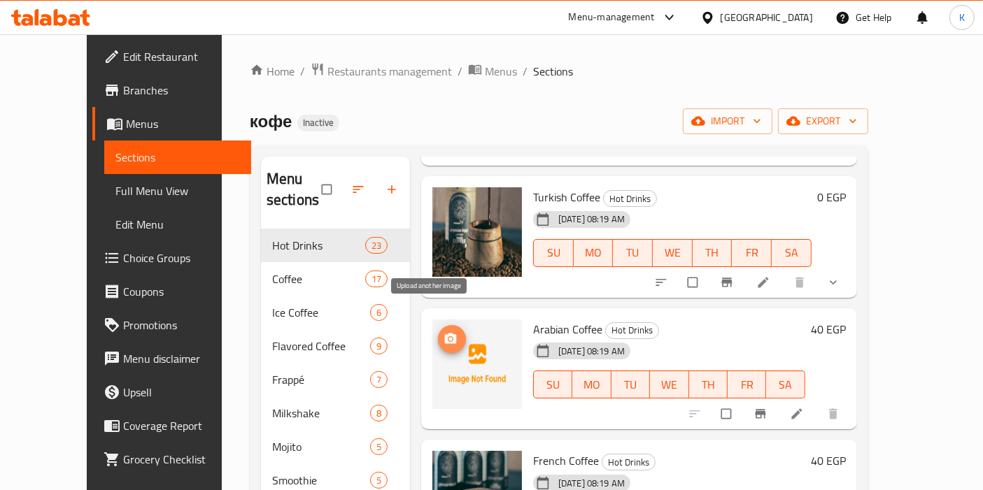
click at [445, 333] on icon "upload picture" at bounding box center [451, 338] width 12 height 10
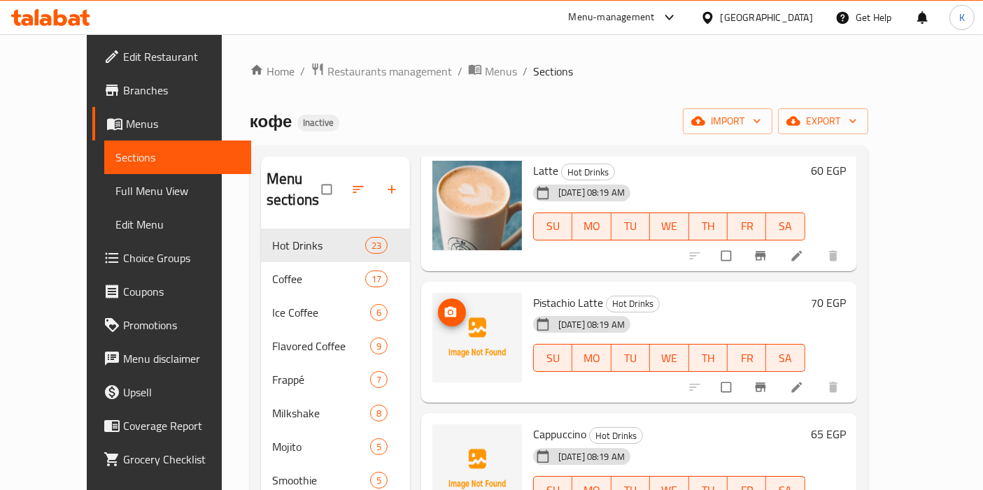
scroll to position [1943, 0]
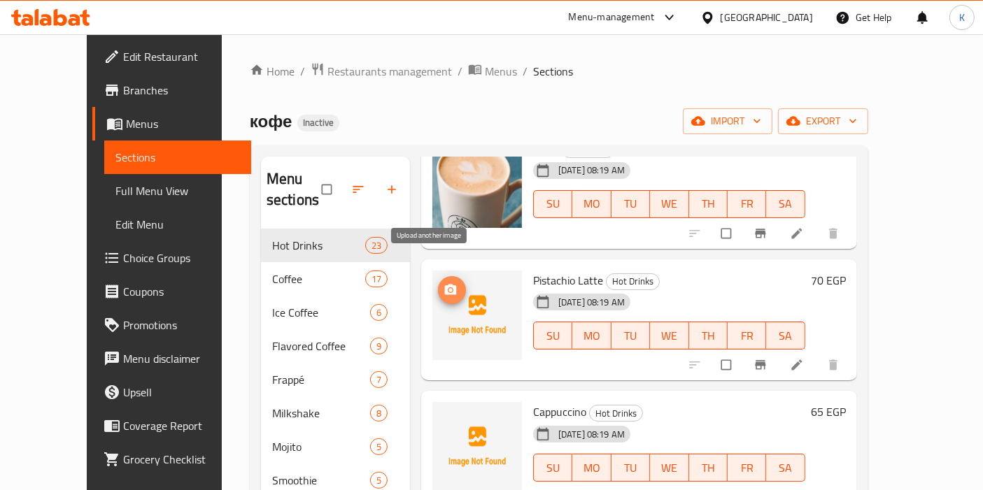
click at [445, 284] on icon "upload picture" at bounding box center [451, 289] width 12 height 10
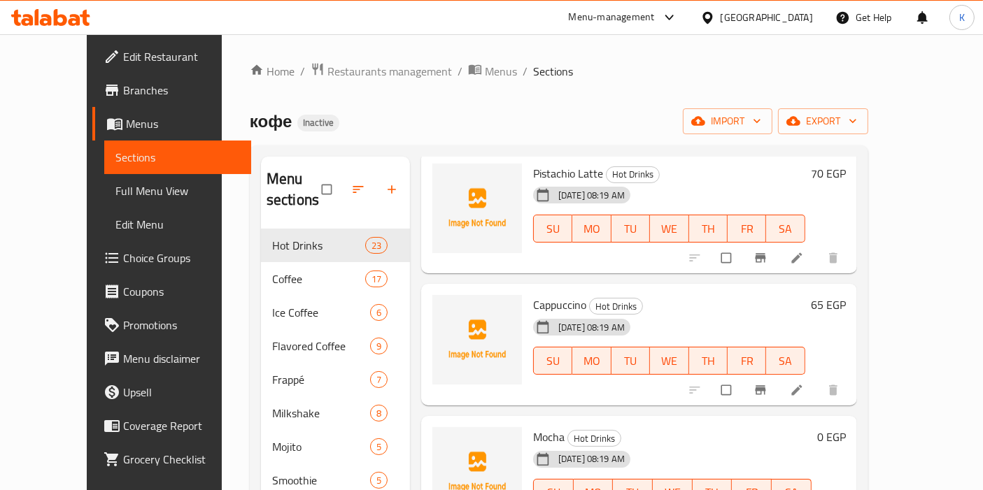
scroll to position [2099, 0]
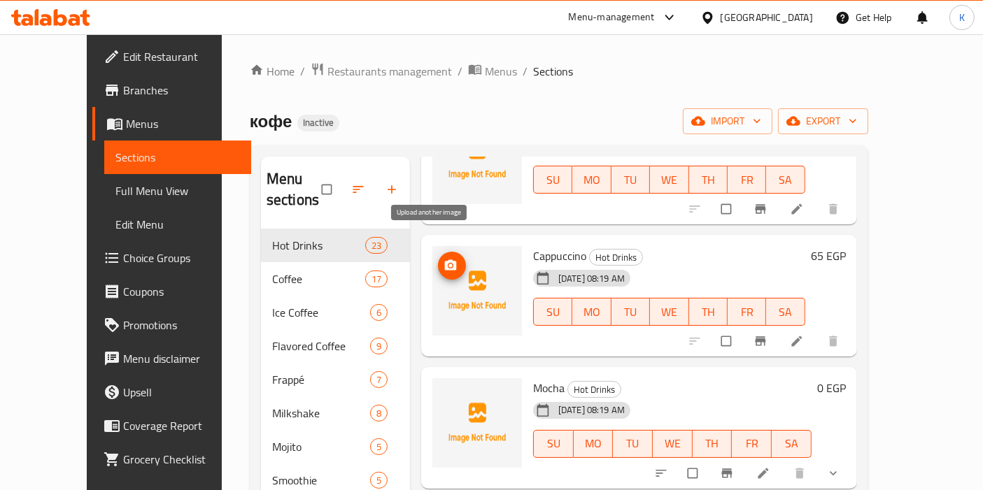
click at [438, 252] on button "upload picture" at bounding box center [452, 266] width 28 height 28
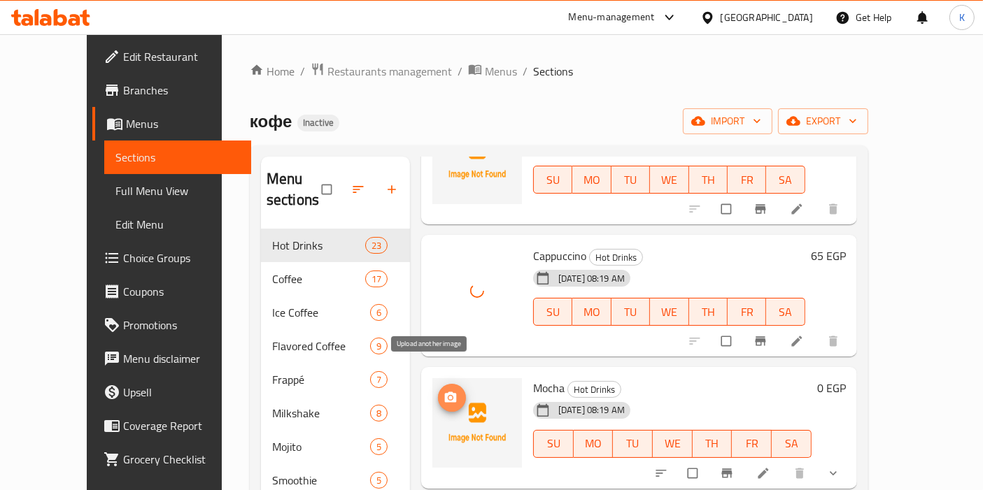
click at [444, 391] on icon "upload picture" at bounding box center [451, 398] width 14 height 14
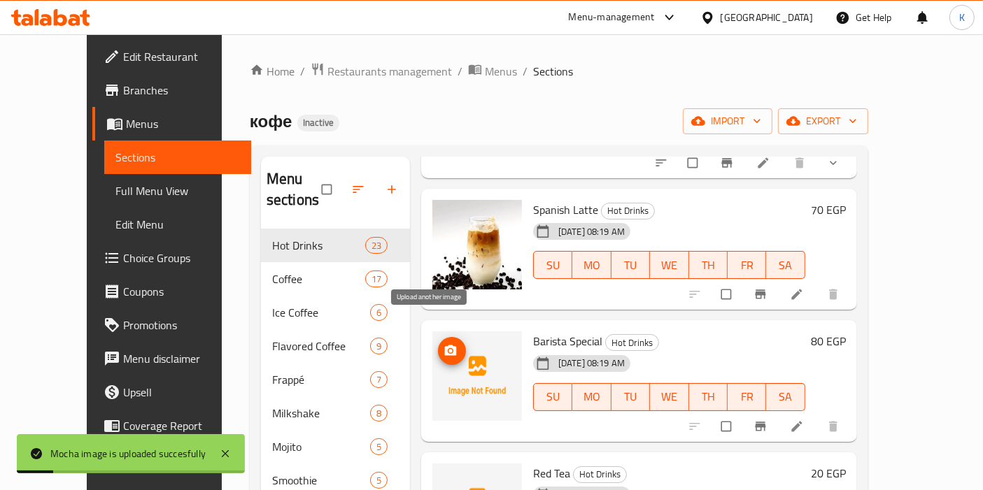
scroll to position [2565, 0]
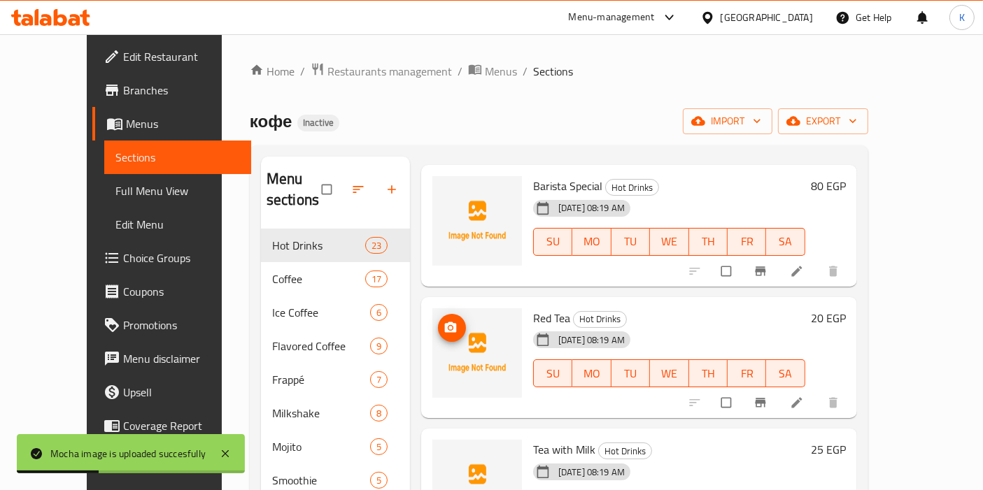
click at [445, 322] on icon "upload picture" at bounding box center [451, 327] width 12 height 10
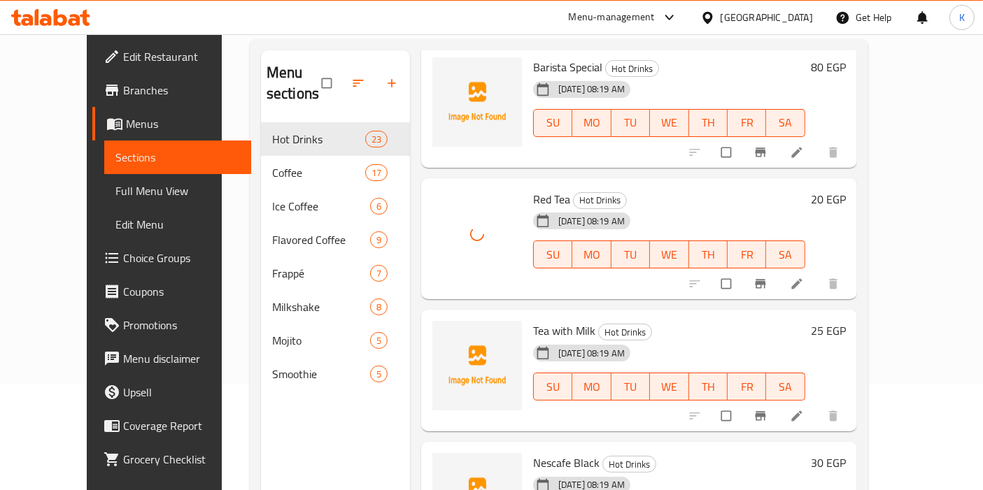
scroll to position [155, 0]
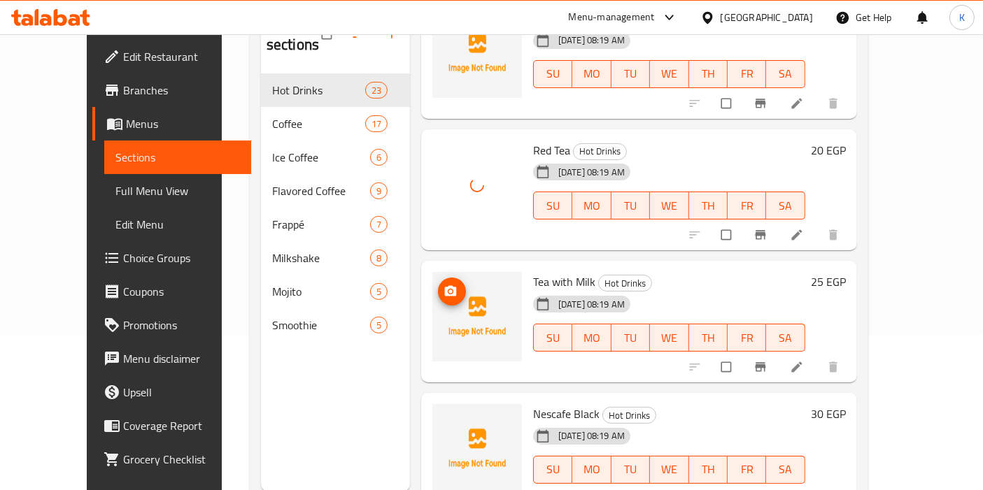
click at [444, 285] on icon "upload picture" at bounding box center [451, 292] width 14 height 14
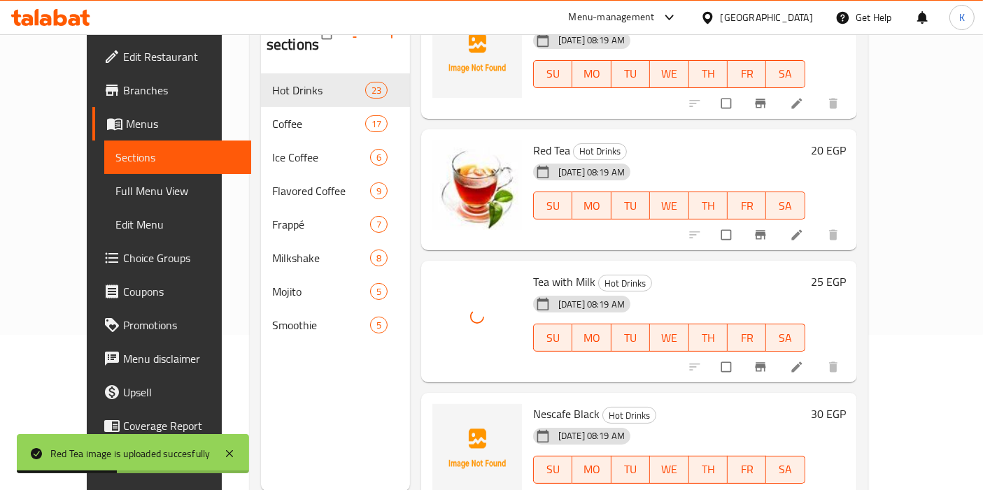
scroll to position [195, 0]
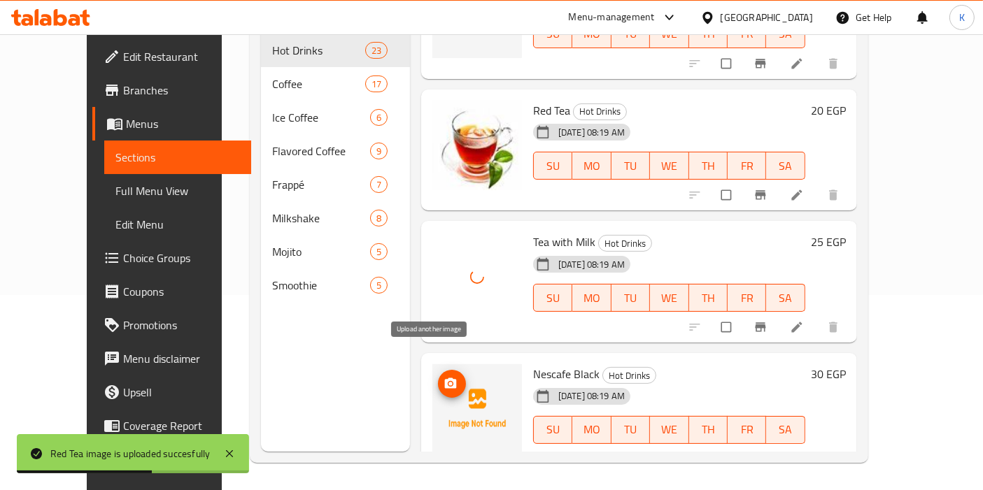
click at [445, 378] on icon "upload picture" at bounding box center [451, 383] width 12 height 10
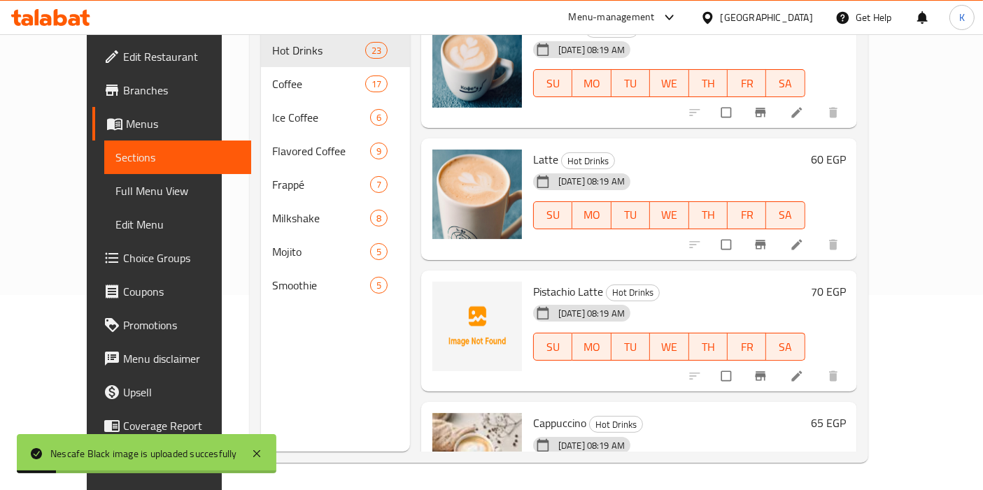
scroll to position [1722, 0]
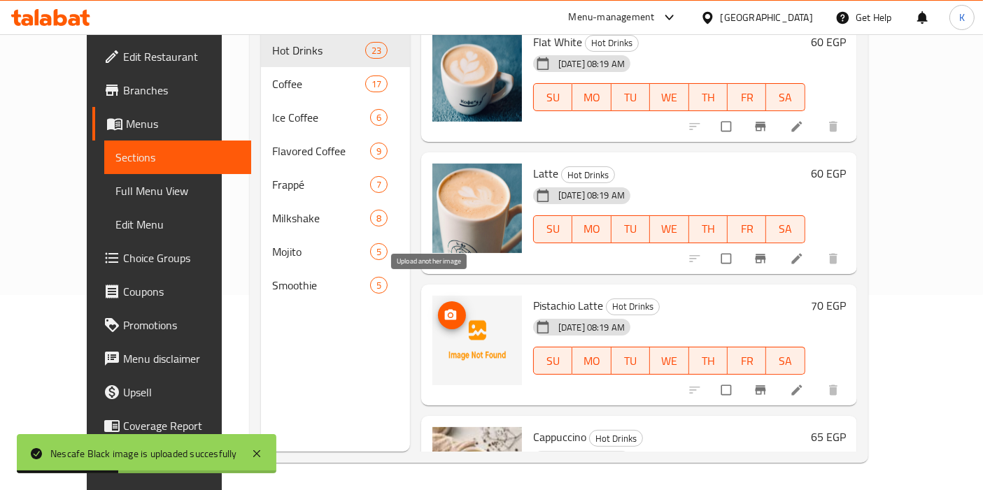
click at [438, 309] on span "upload picture" at bounding box center [452, 316] width 28 height 14
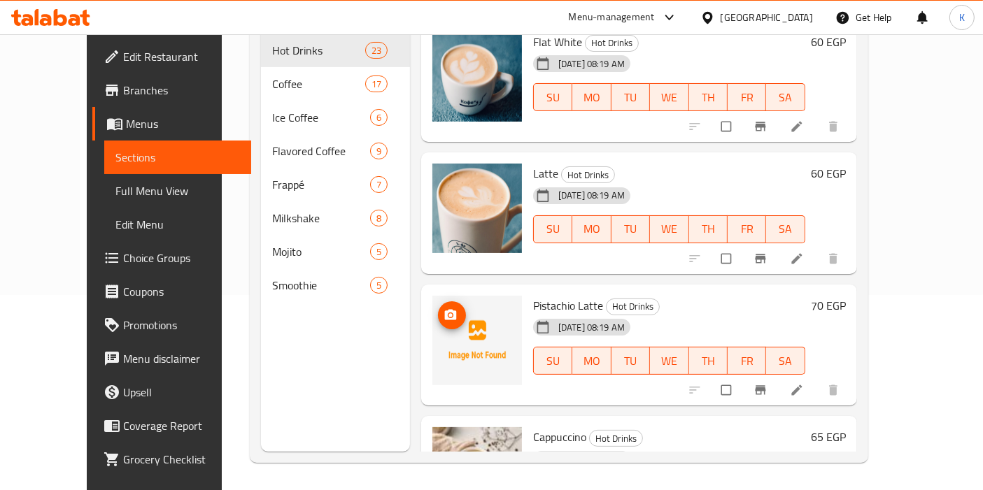
click at [438, 309] on span "upload picture" at bounding box center [452, 316] width 28 height 14
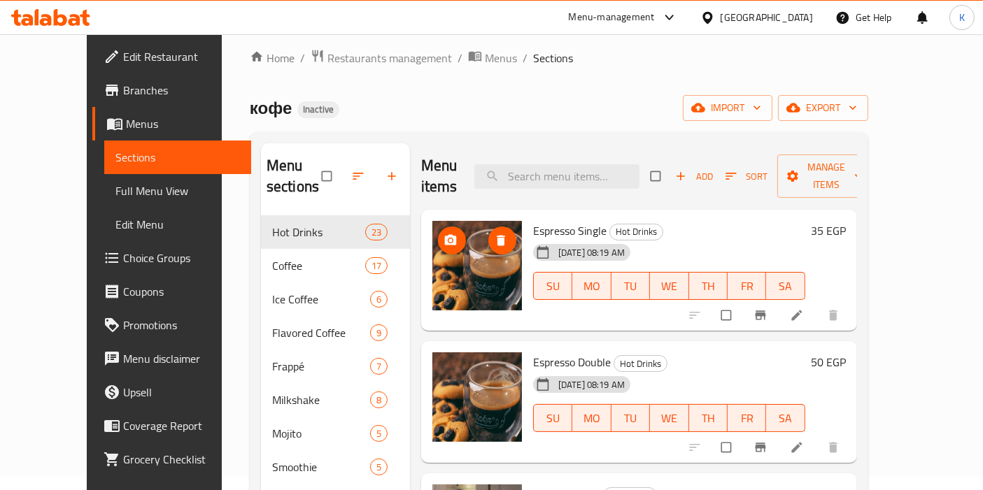
scroll to position [0, 0]
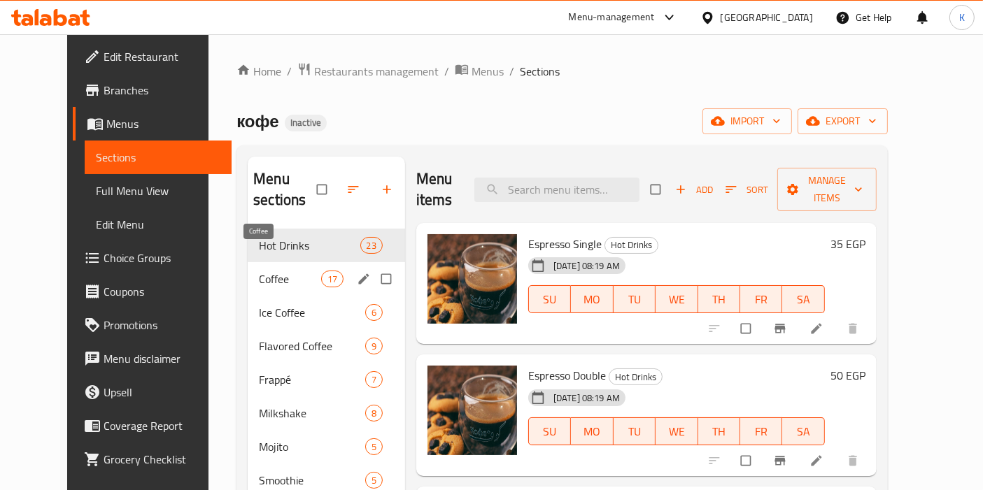
click at [248, 267] on div "Coffee 17" at bounding box center [326, 279] width 157 height 34
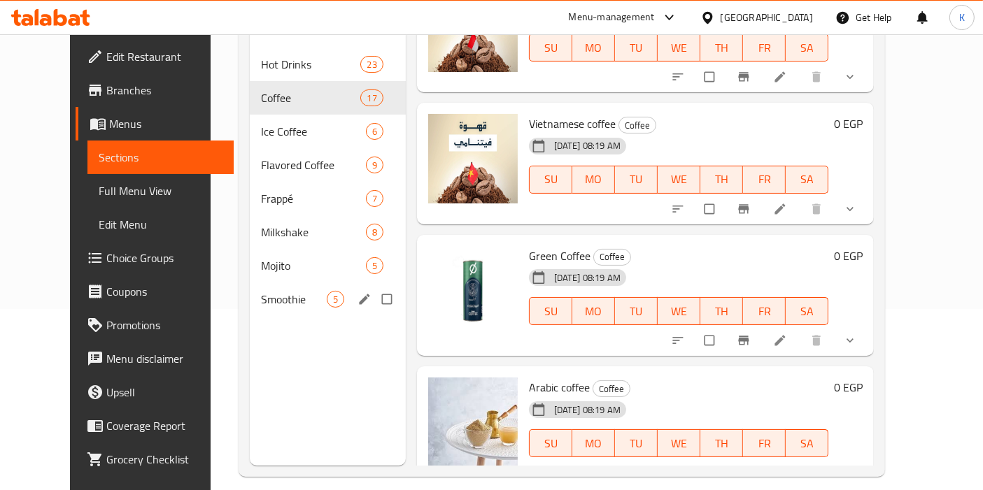
scroll to position [195, 0]
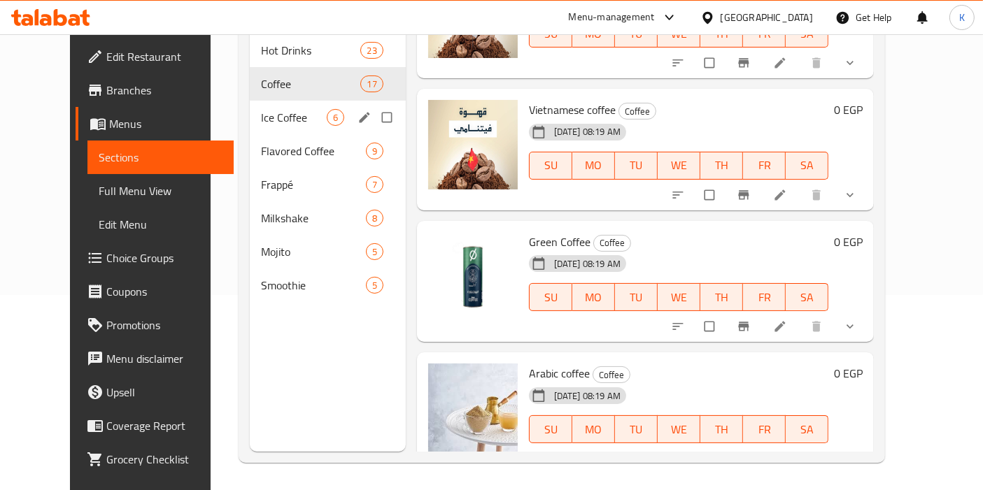
click at [250, 106] on div "Ice Coffee 6" at bounding box center [328, 118] width 156 height 34
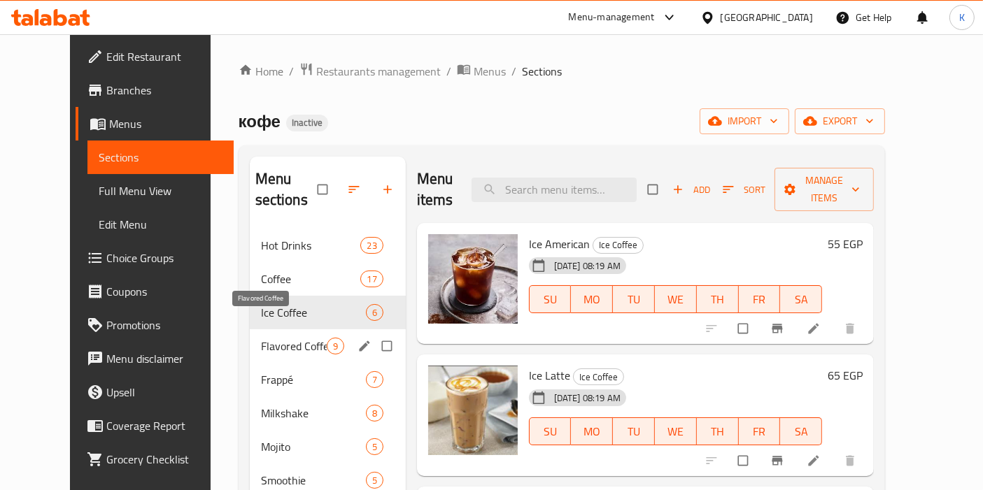
click at [261, 338] on span "Flavored Coffee" at bounding box center [294, 346] width 66 height 17
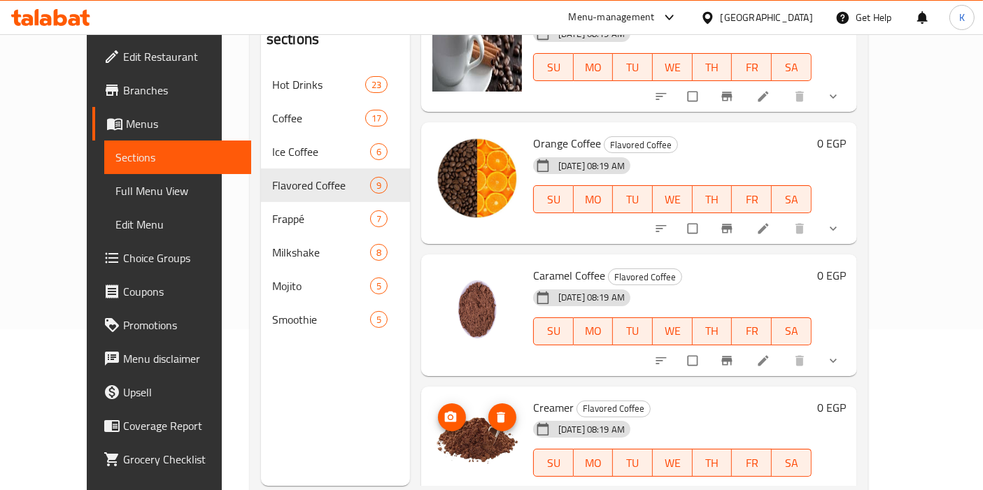
scroll to position [195, 0]
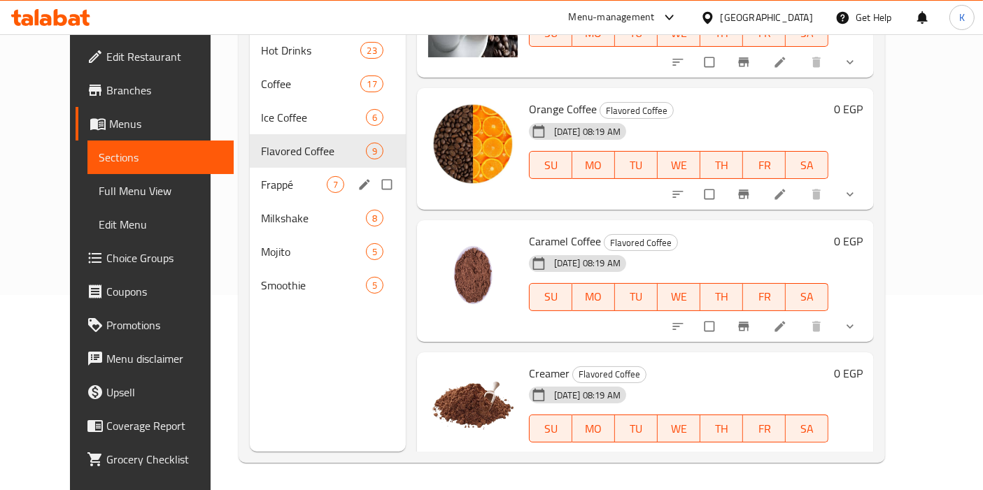
click at [261, 176] on span "Frappé" at bounding box center [294, 184] width 66 height 17
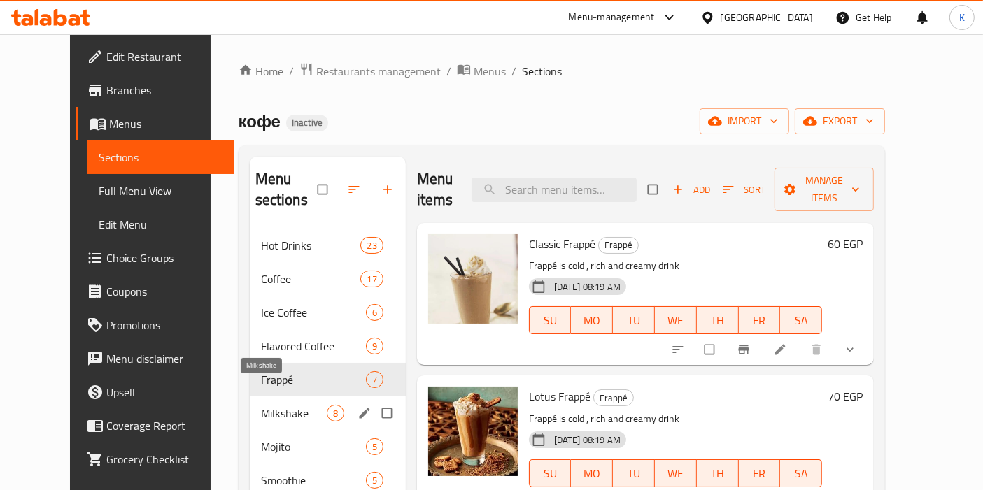
click at [261, 405] on span "Milkshake" at bounding box center [294, 413] width 66 height 17
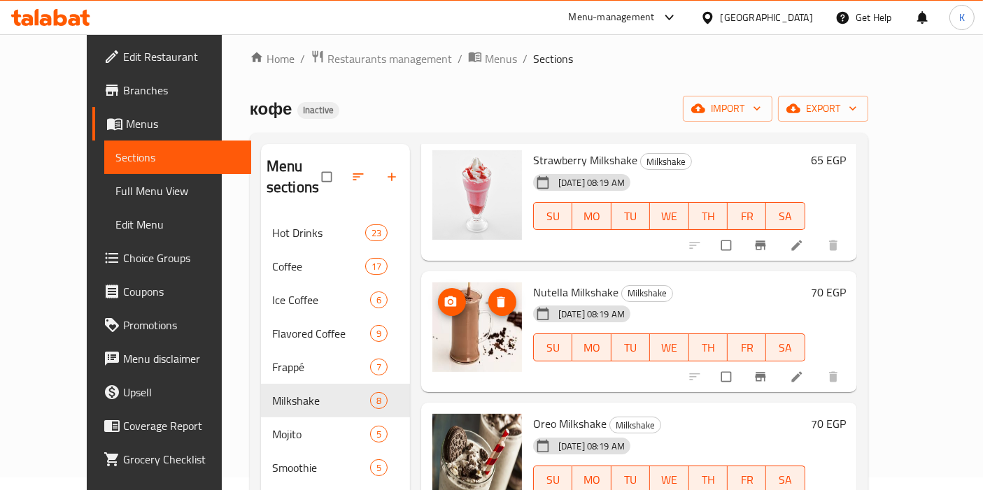
scroll to position [195, 0]
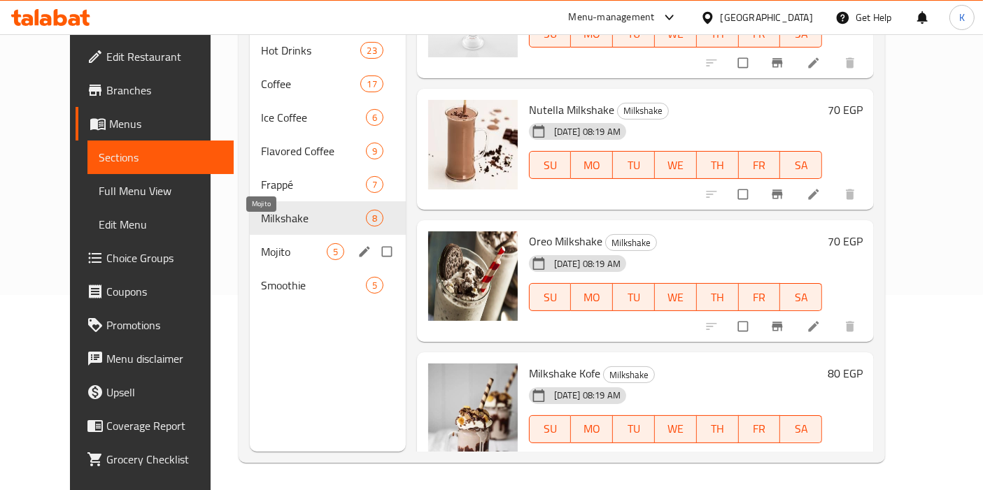
click at [276, 243] on span "Mojito" at bounding box center [294, 251] width 66 height 17
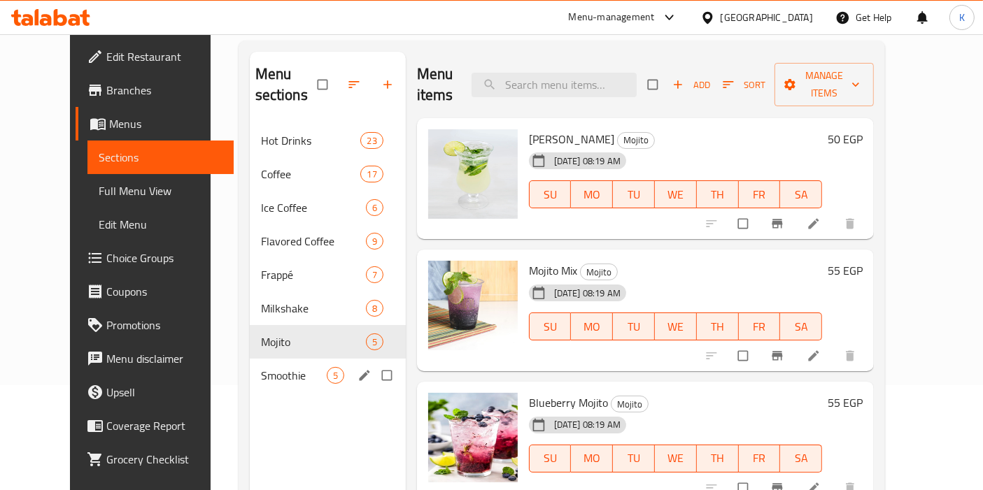
scroll to position [155, 0]
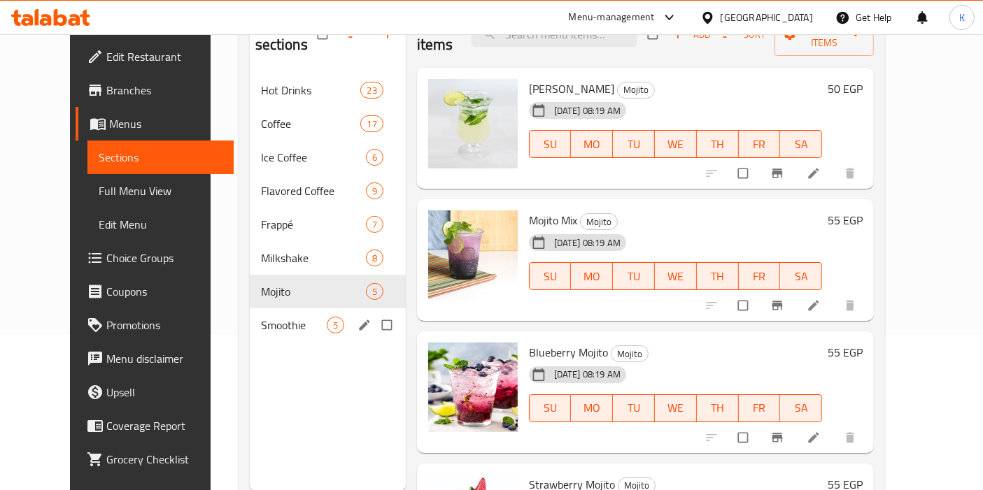
click at [269, 313] on div "Smoothie 5" at bounding box center [328, 326] width 156 height 34
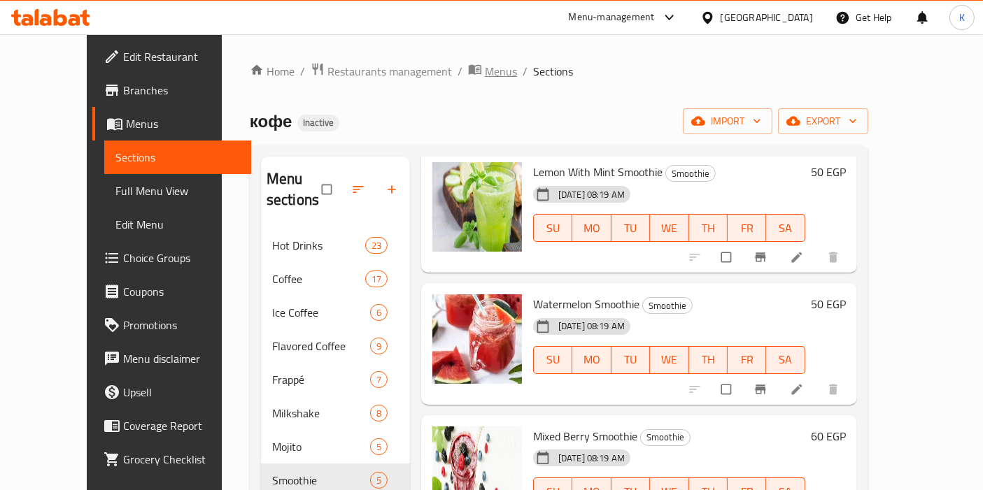
click at [485, 72] on span "Menus" at bounding box center [501, 71] width 32 height 17
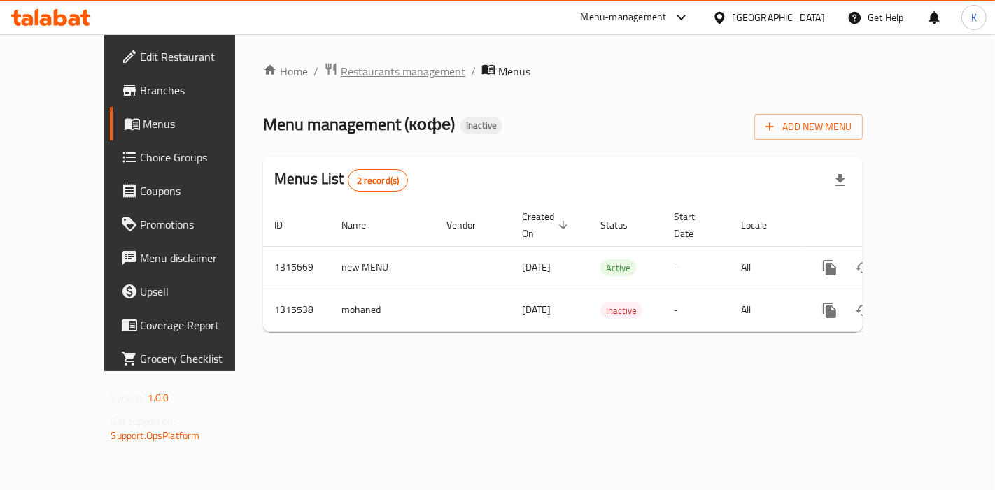
click at [341, 63] on span "Restaurants management" at bounding box center [403, 71] width 125 height 17
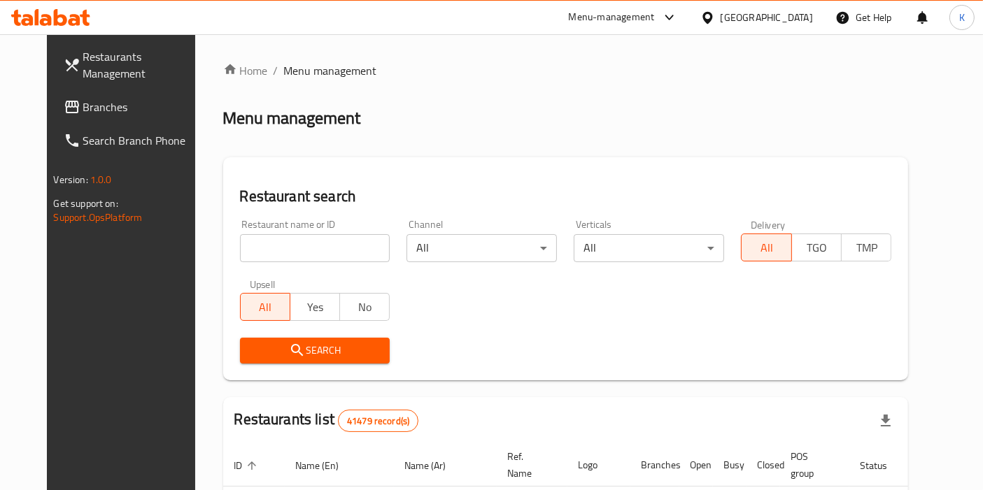
drag, startPoint x: 340, startPoint y: 257, endPoint x: 349, endPoint y: 257, distance: 9.1
click at [340, 257] on input "search" at bounding box center [315, 248] width 150 height 28
paste input "كله من اللبن"
type input "كله من اللبن"
click button "Search" at bounding box center [315, 351] width 150 height 26
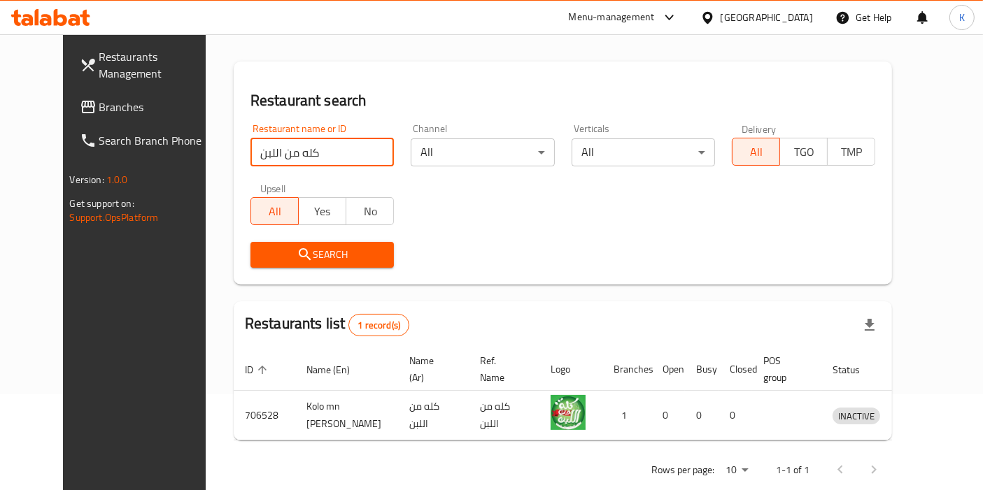
scroll to position [106, 0]
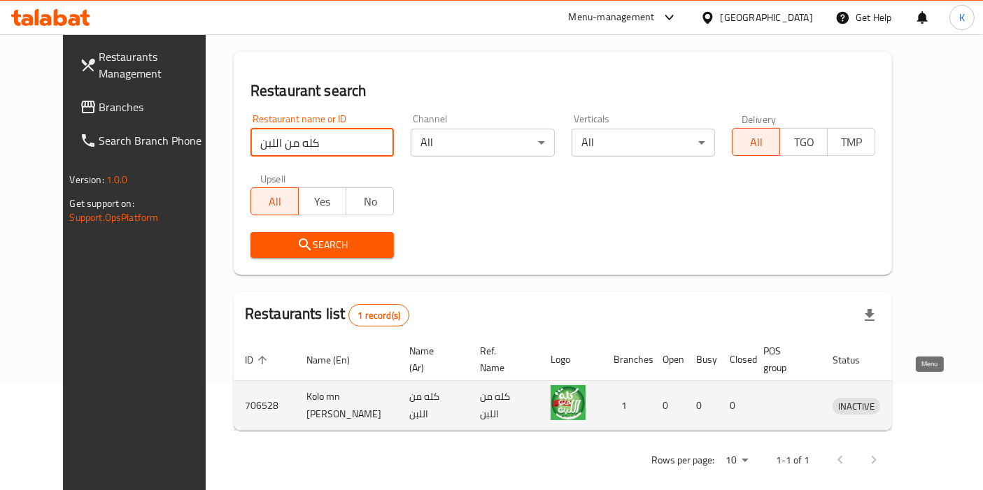
click at [925, 397] on icon "enhanced table" at bounding box center [916, 405] width 17 height 17
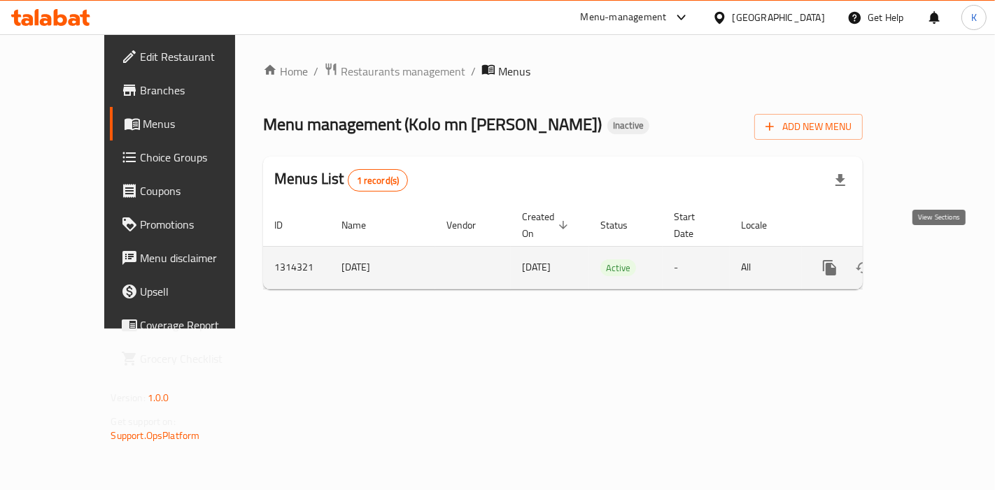
click at [939, 260] on icon "enhanced table" at bounding box center [930, 268] width 17 height 17
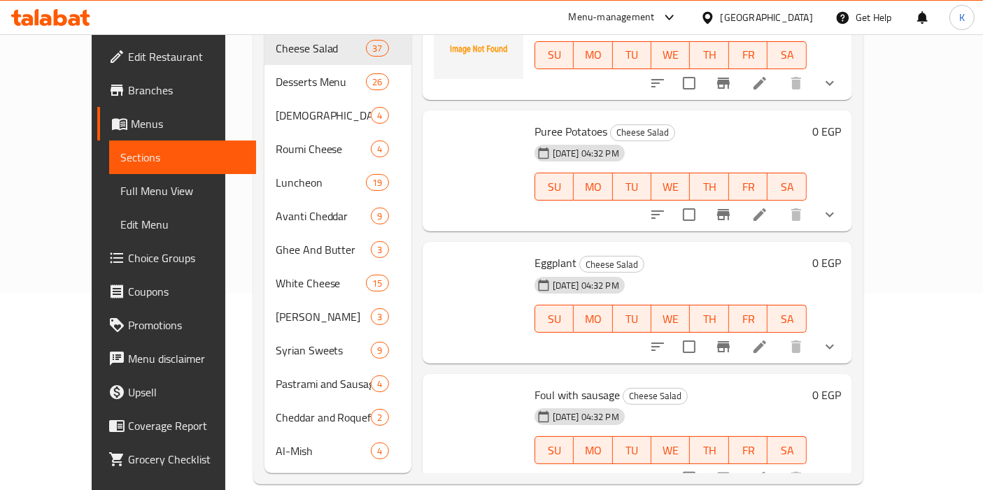
scroll to position [4422, 0]
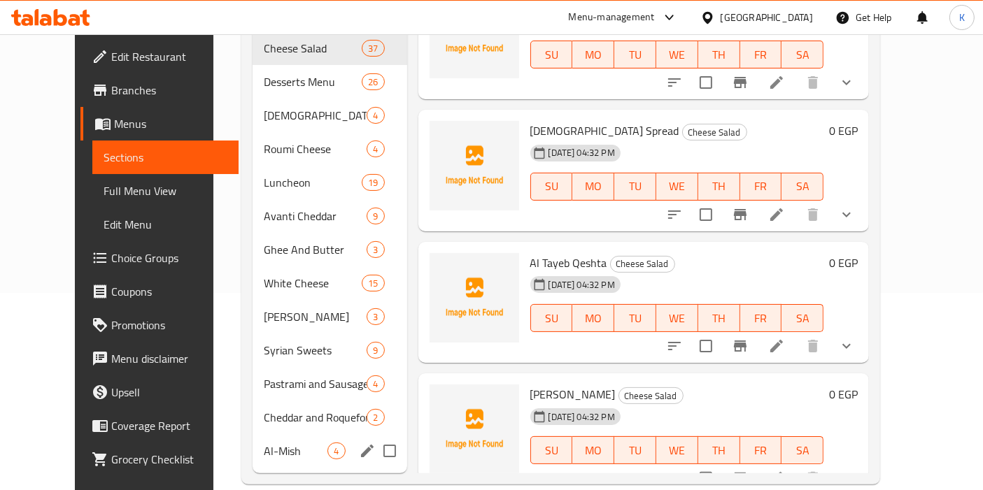
click at [264, 443] on span "Al-Mish" at bounding box center [296, 451] width 64 height 17
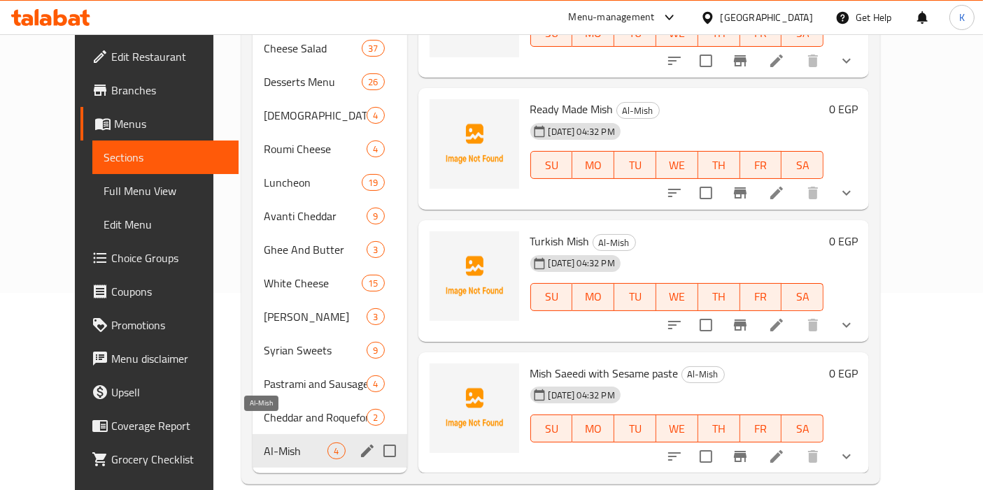
scroll to position [69, 0]
click at [264, 409] on span "Cheddar and Roquefort" at bounding box center [296, 417] width 64 height 17
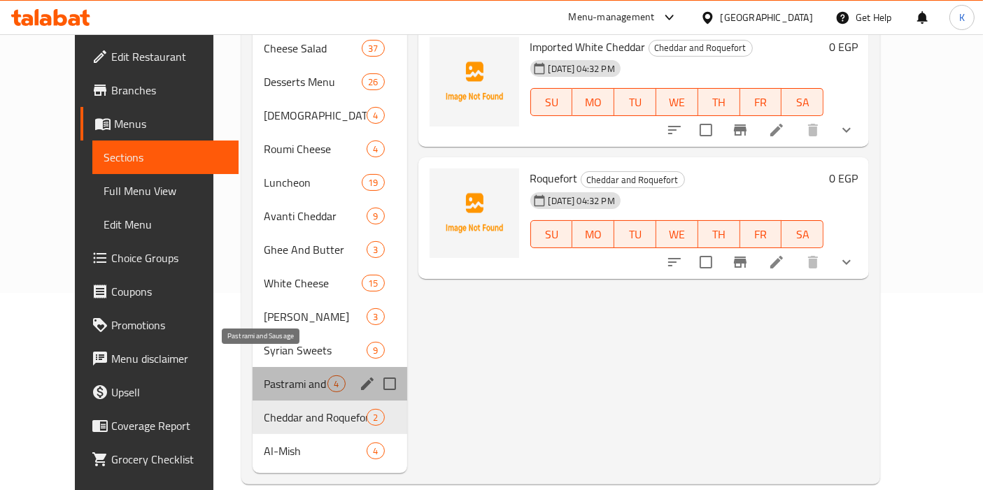
click at [269, 376] on span "Pastrami and Sausage" at bounding box center [296, 384] width 64 height 17
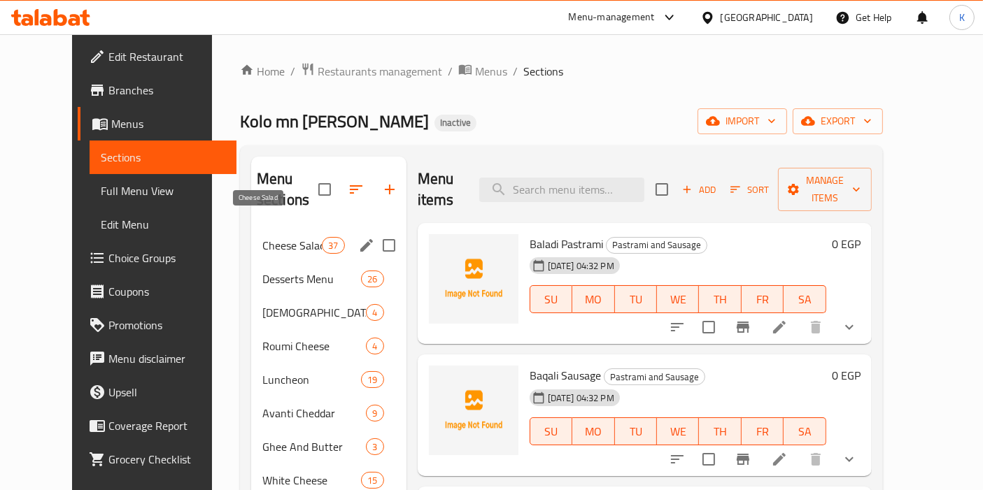
click at [262, 237] on span "Cheese Salad" at bounding box center [291, 245] width 59 height 17
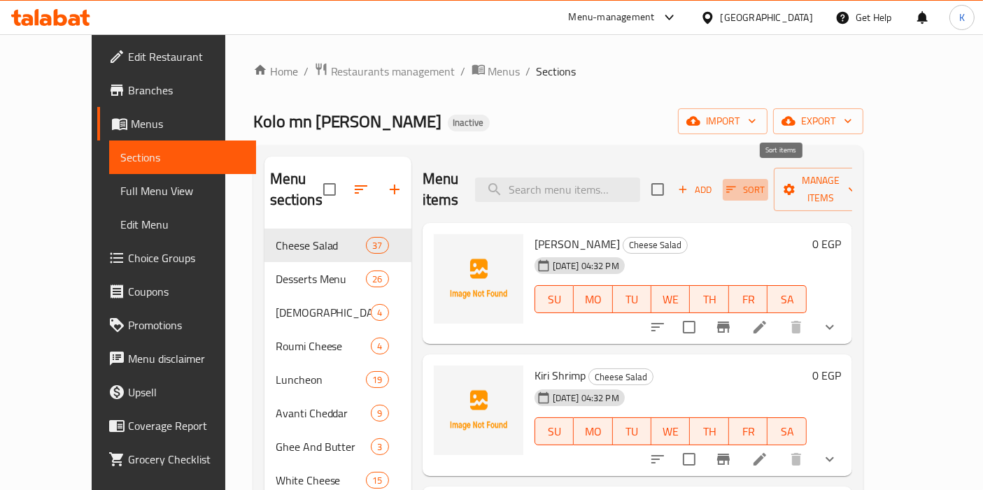
click at [765, 182] on span "Sort" at bounding box center [745, 190] width 38 height 16
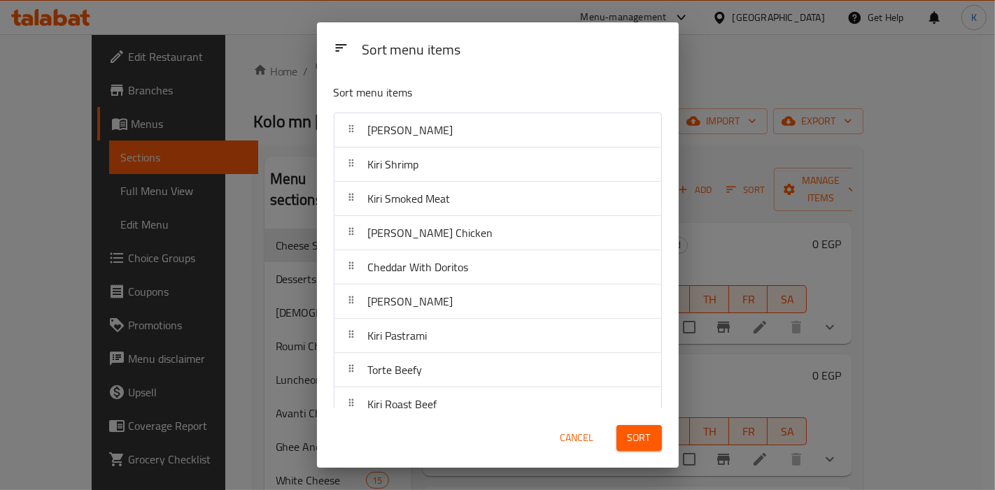
click at [701, 76] on div "Sort menu items Sort menu items Kiri Shawerma Kiri Shrimp Kiri Smoked Meat Kiri…" at bounding box center [497, 245] width 995 height 490
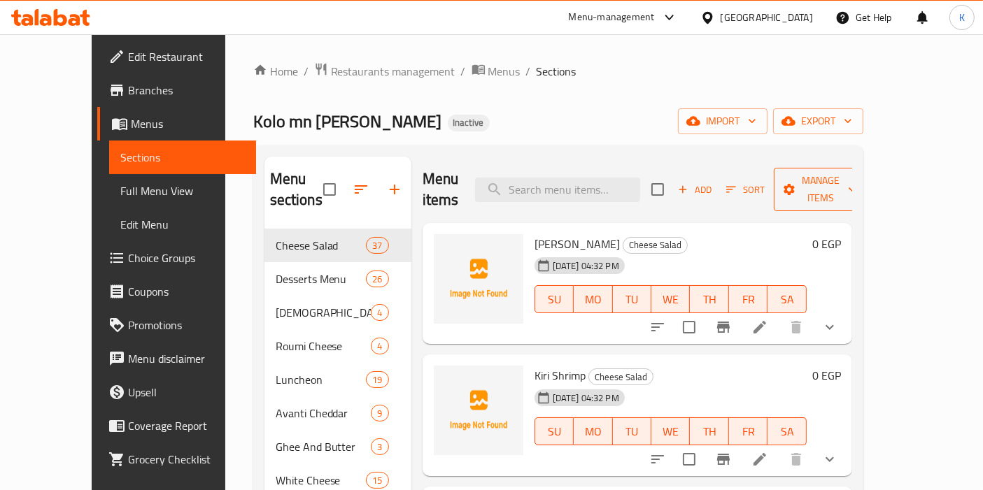
click at [856, 183] on span "Manage items" at bounding box center [820, 189] width 71 height 35
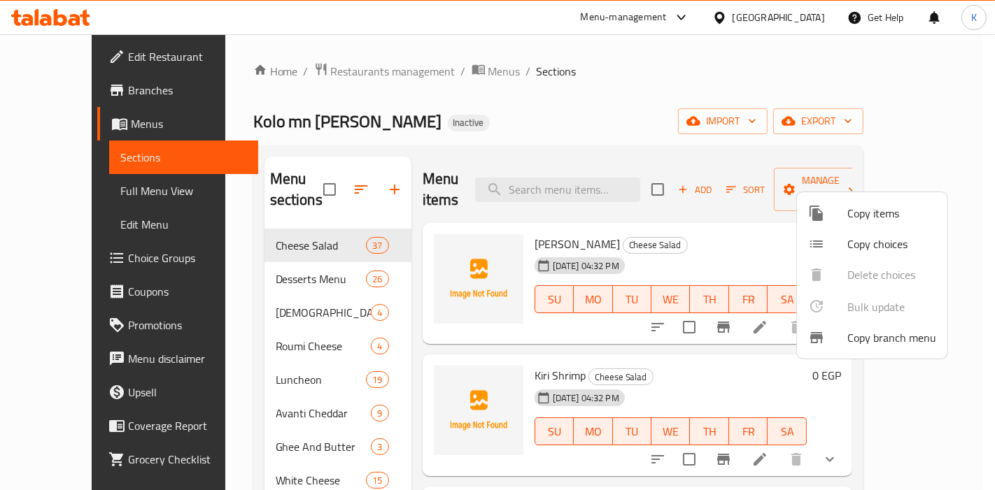
click at [757, 231] on div at bounding box center [497, 245] width 995 height 490
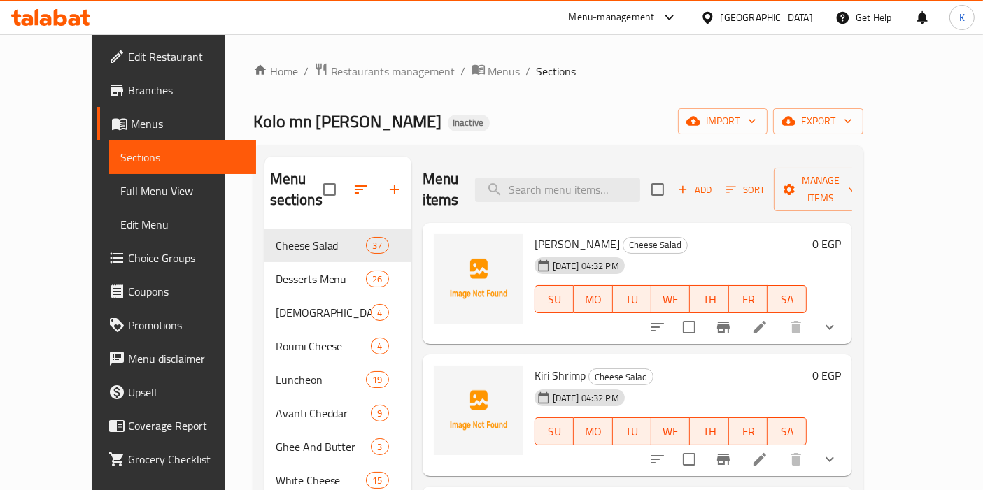
drag, startPoint x: 579, startPoint y: 223, endPoint x: 505, endPoint y: 222, distance: 73.5
click at [529, 229] on div "Kiri Shawerma Cheese Salad 29-09-2025 04:32 PM SU MO TU WE TH FR SA" at bounding box center [670, 284] width 283 height 111
click at [533, 87] on div "Home / Restaurants management / Menus / Sections Kolo mn Ellabn Inactive import…" at bounding box center [558, 372] width 610 height 620
drag, startPoint x: 656, startPoint y: 63, endPoint x: 744, endPoint y: 79, distance: 89.6
click at [744, 79] on ol "Home / Restaurants management / Menus / Sections" at bounding box center [558, 71] width 610 height 18
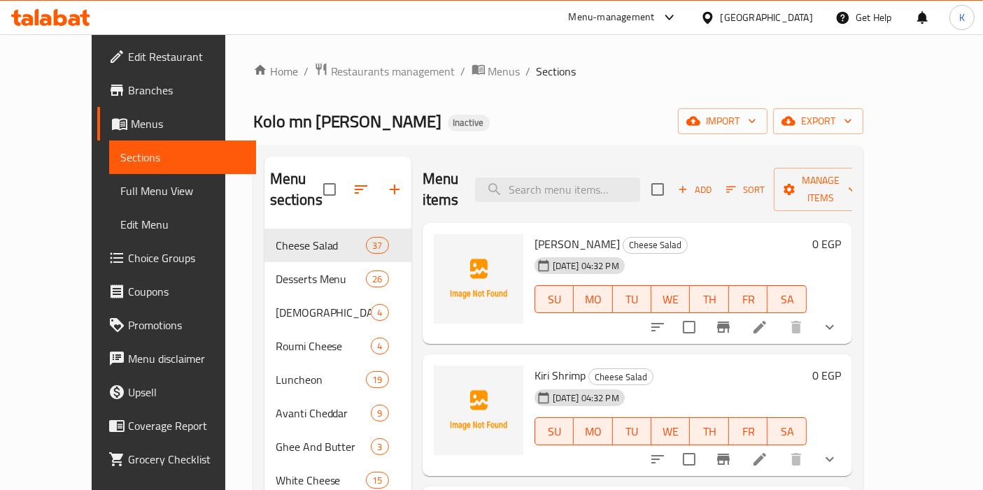
click at [743, 78] on ol "Home / Restaurants management / Menus / Sections" at bounding box center [558, 71] width 610 height 18
